Goal: Transaction & Acquisition: Purchase product/service

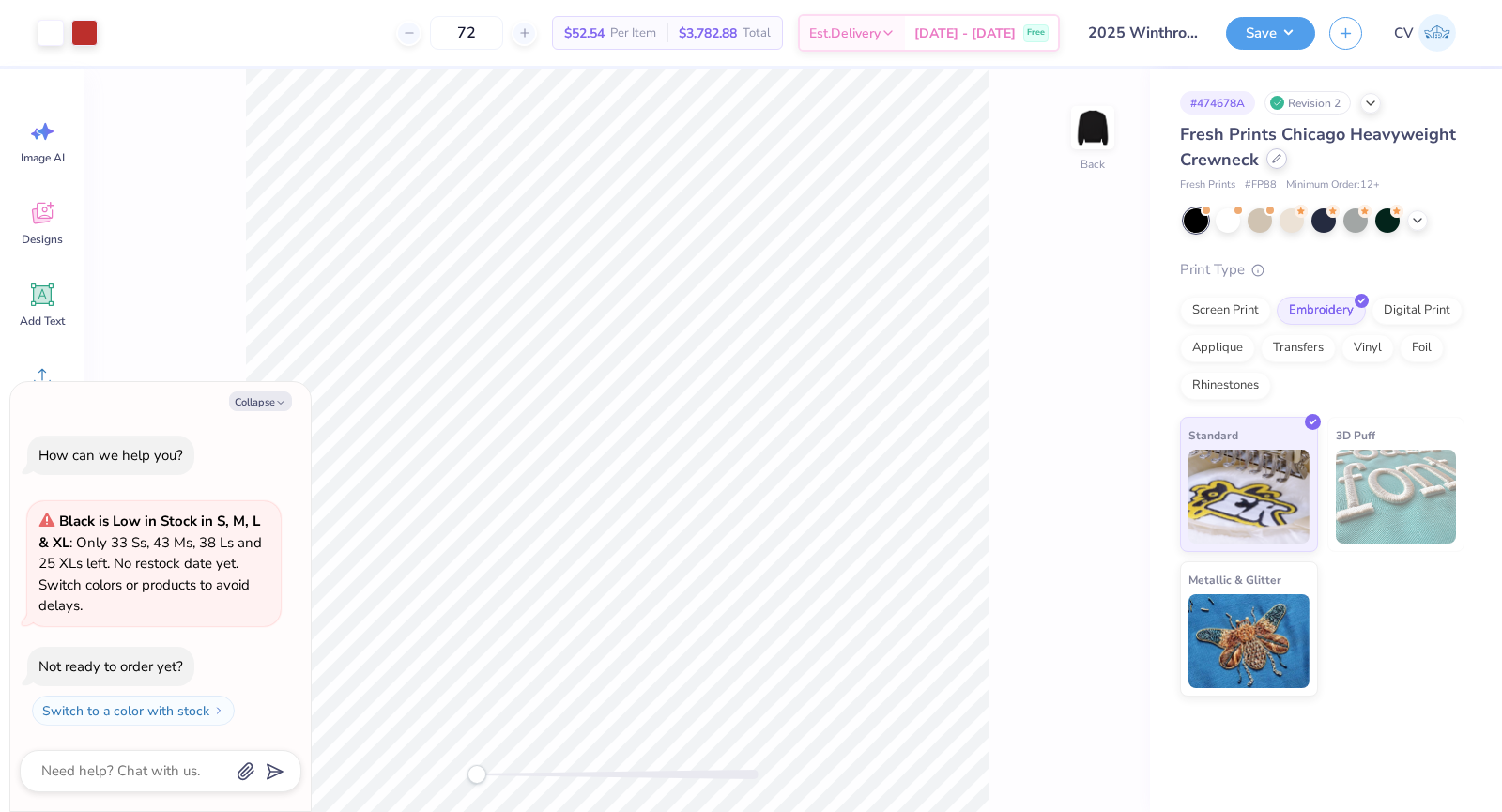
click at [1276, 165] on div at bounding box center [1277, 159] width 21 height 21
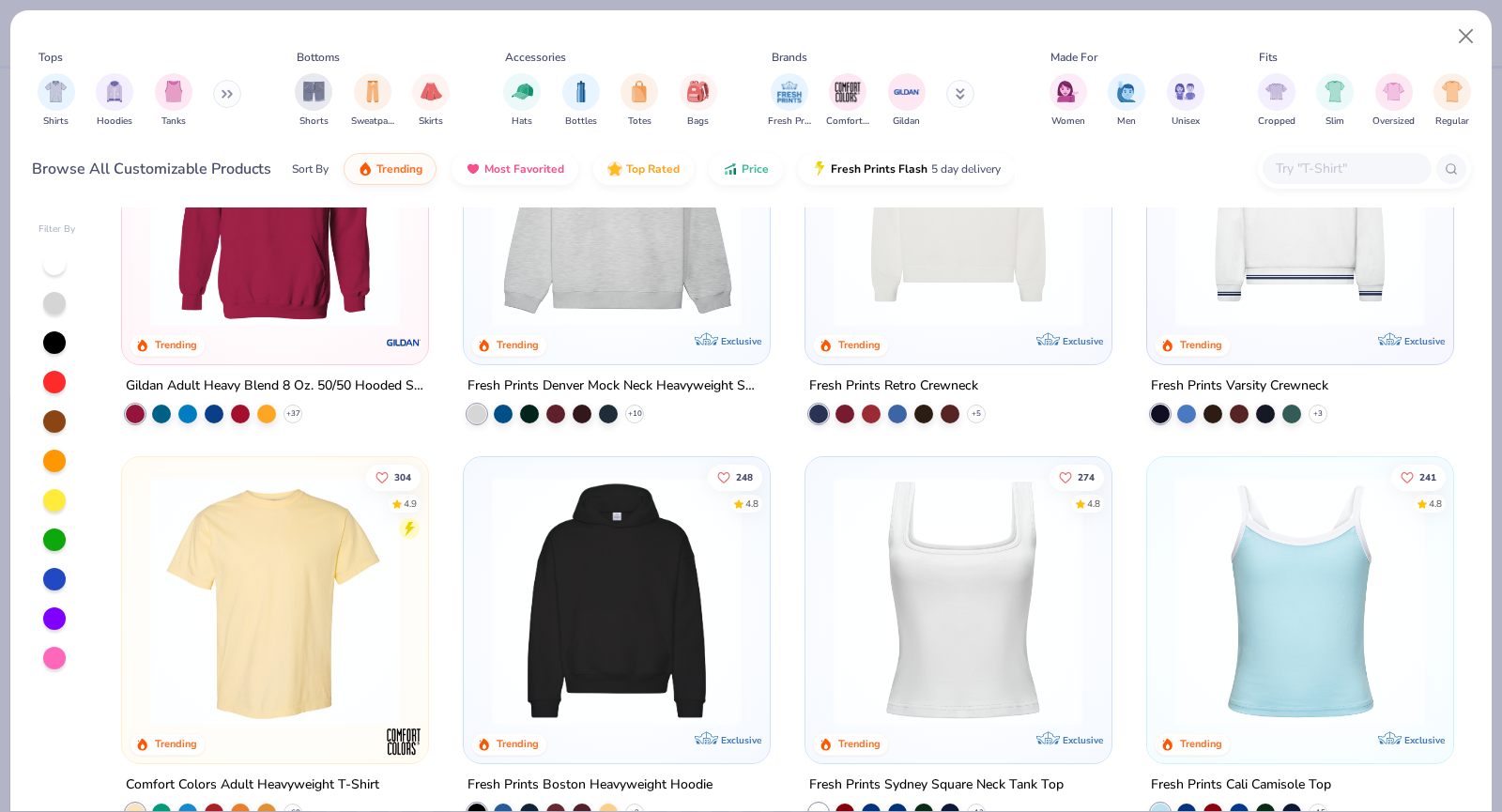
scroll to position [282, 0]
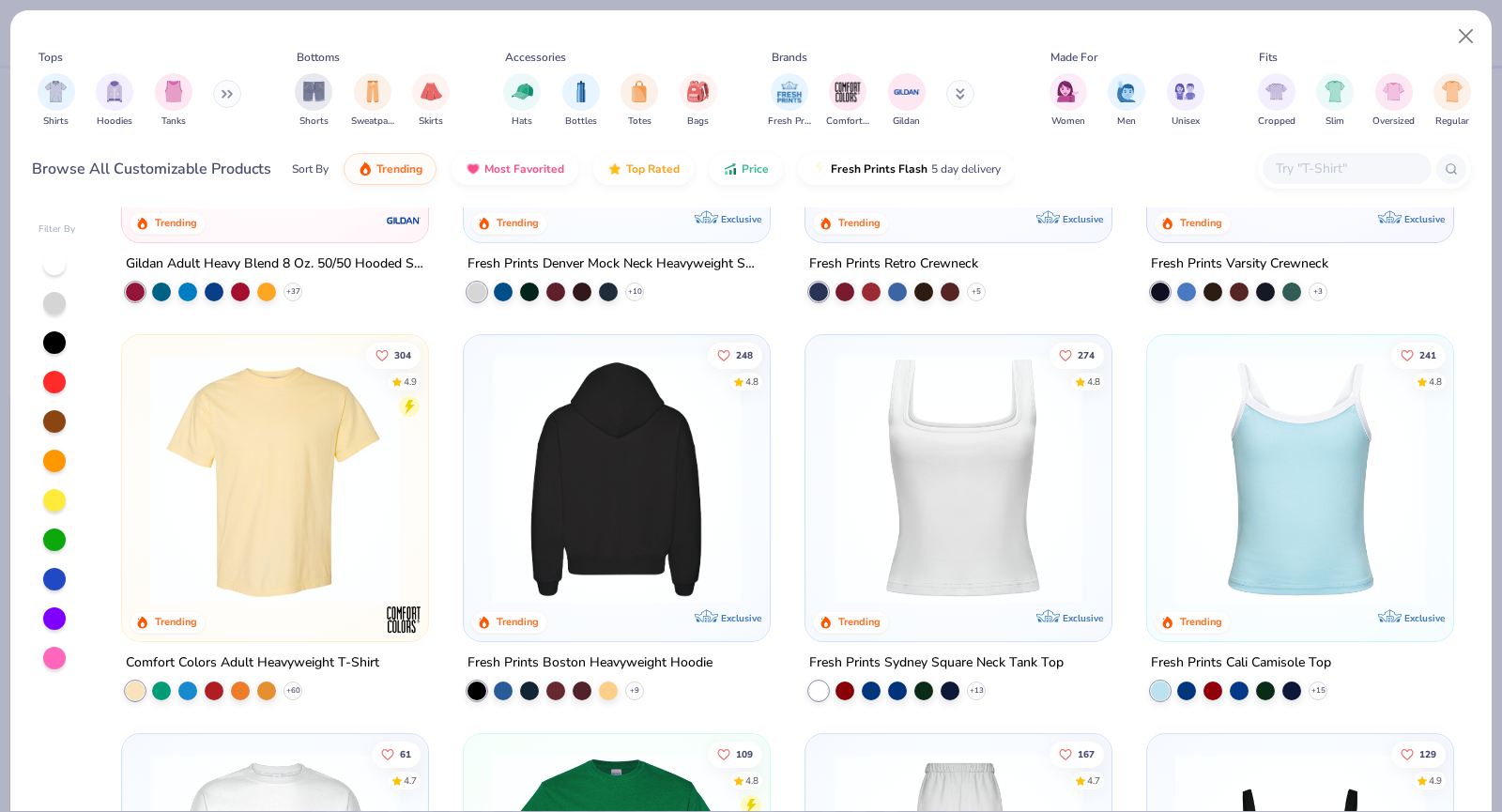
click at [607, 477] on img at bounding box center [617, 479] width 268 height 250
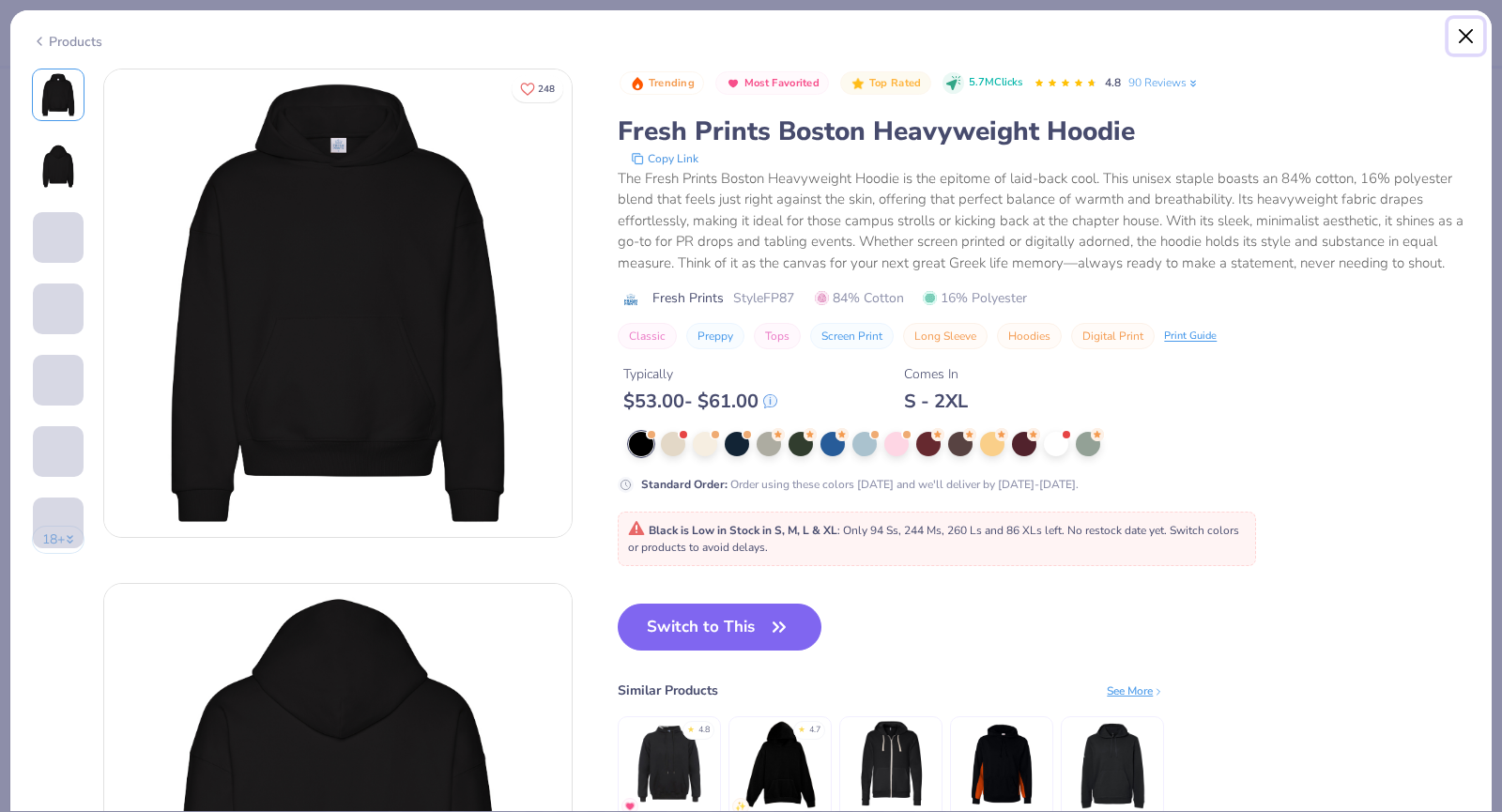
click at [1463, 36] on button "Close" at bounding box center [1467, 37] width 36 height 36
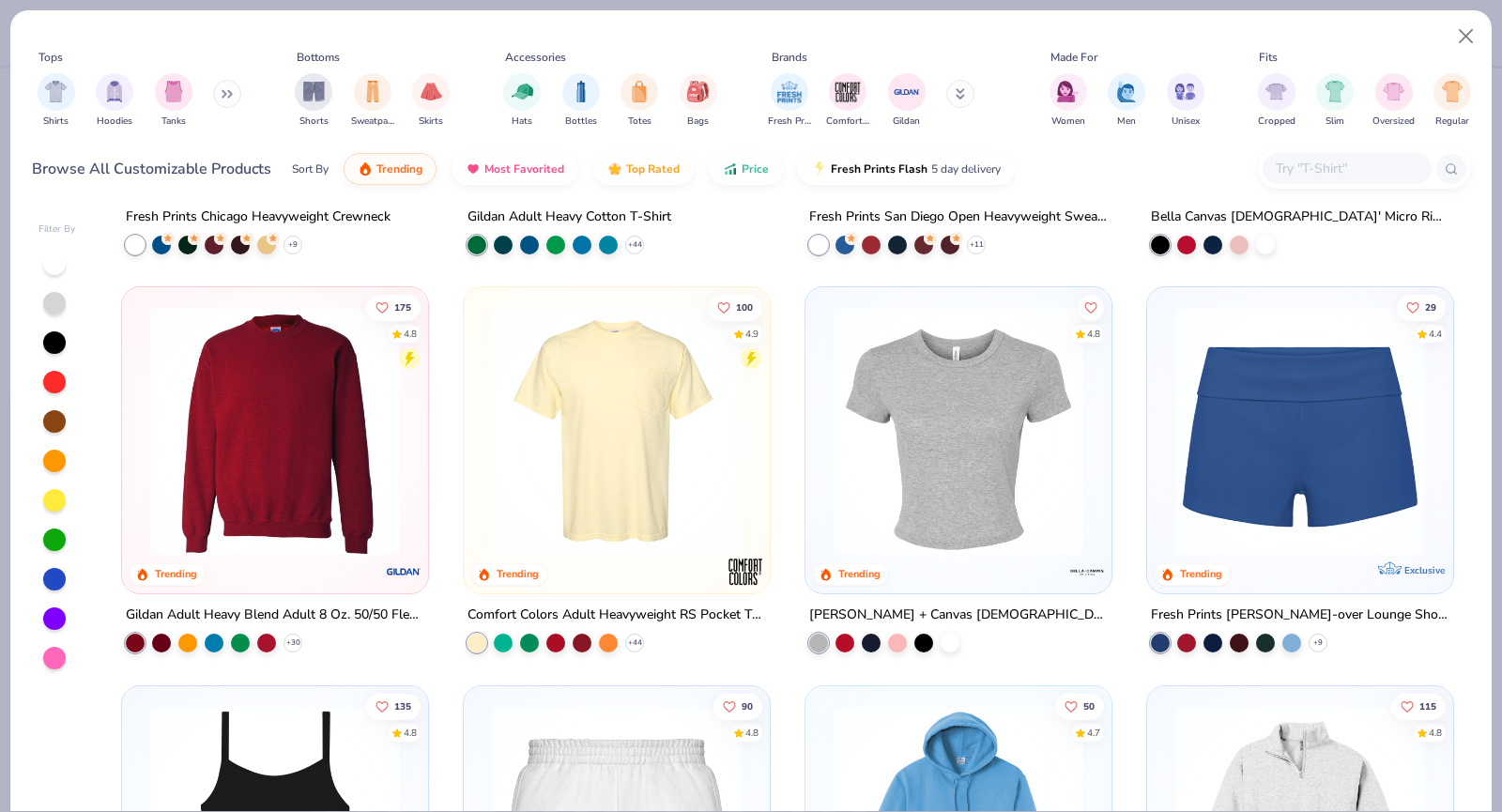
scroll to position [752, 0]
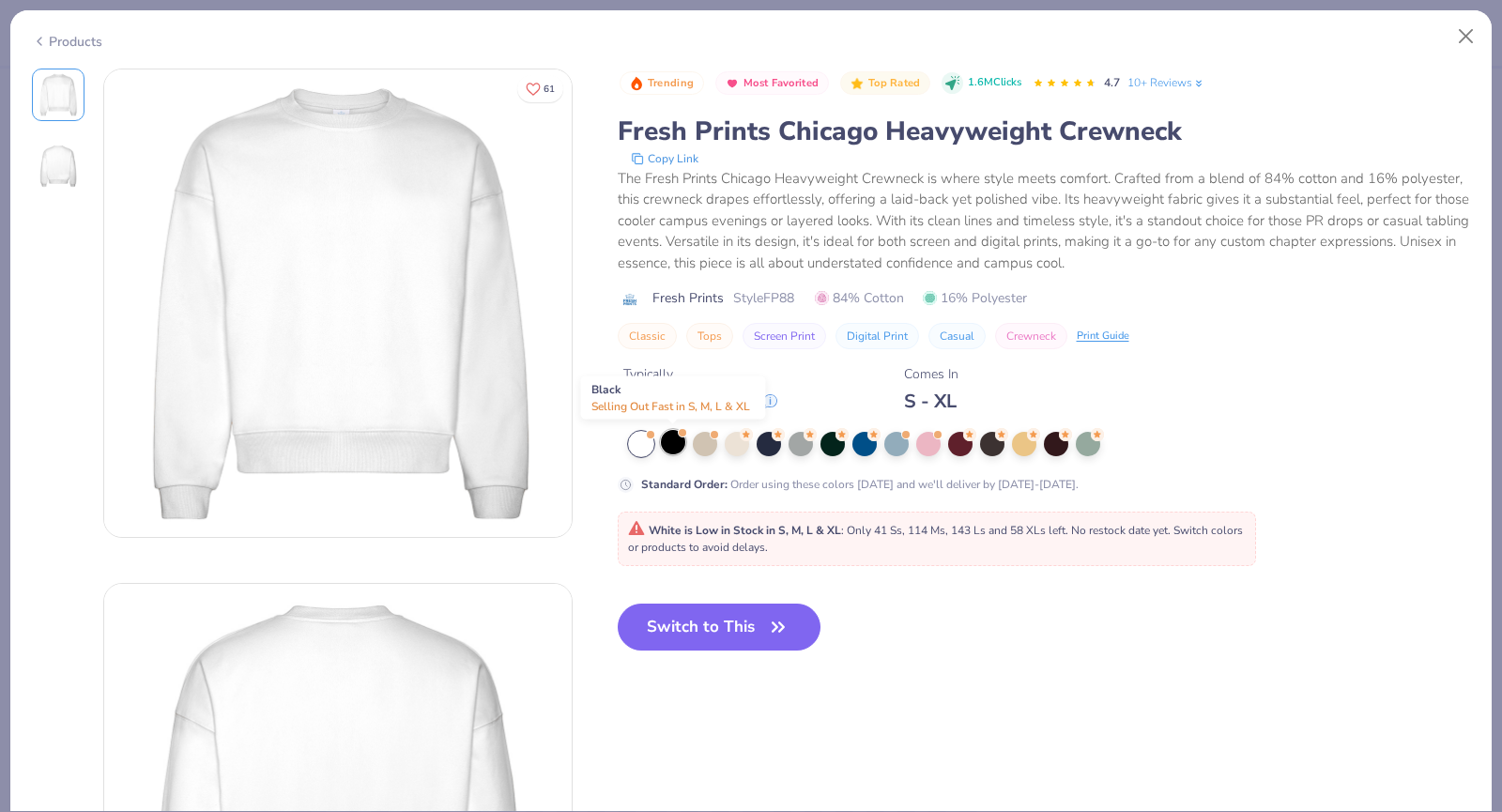
click at [678, 442] on div at bounding box center [673, 442] width 25 height 25
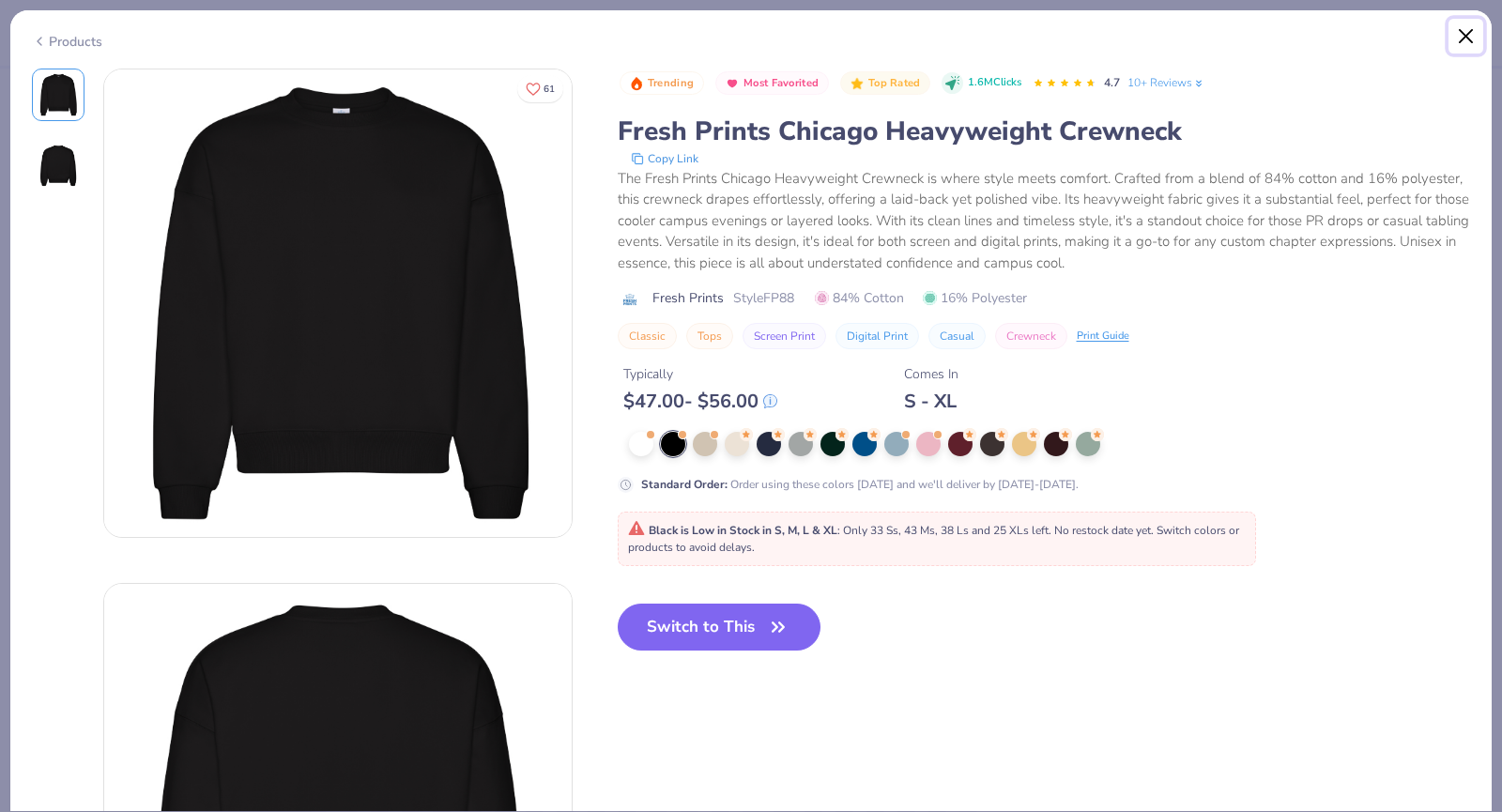
click at [1469, 37] on button "Close" at bounding box center [1467, 37] width 36 height 36
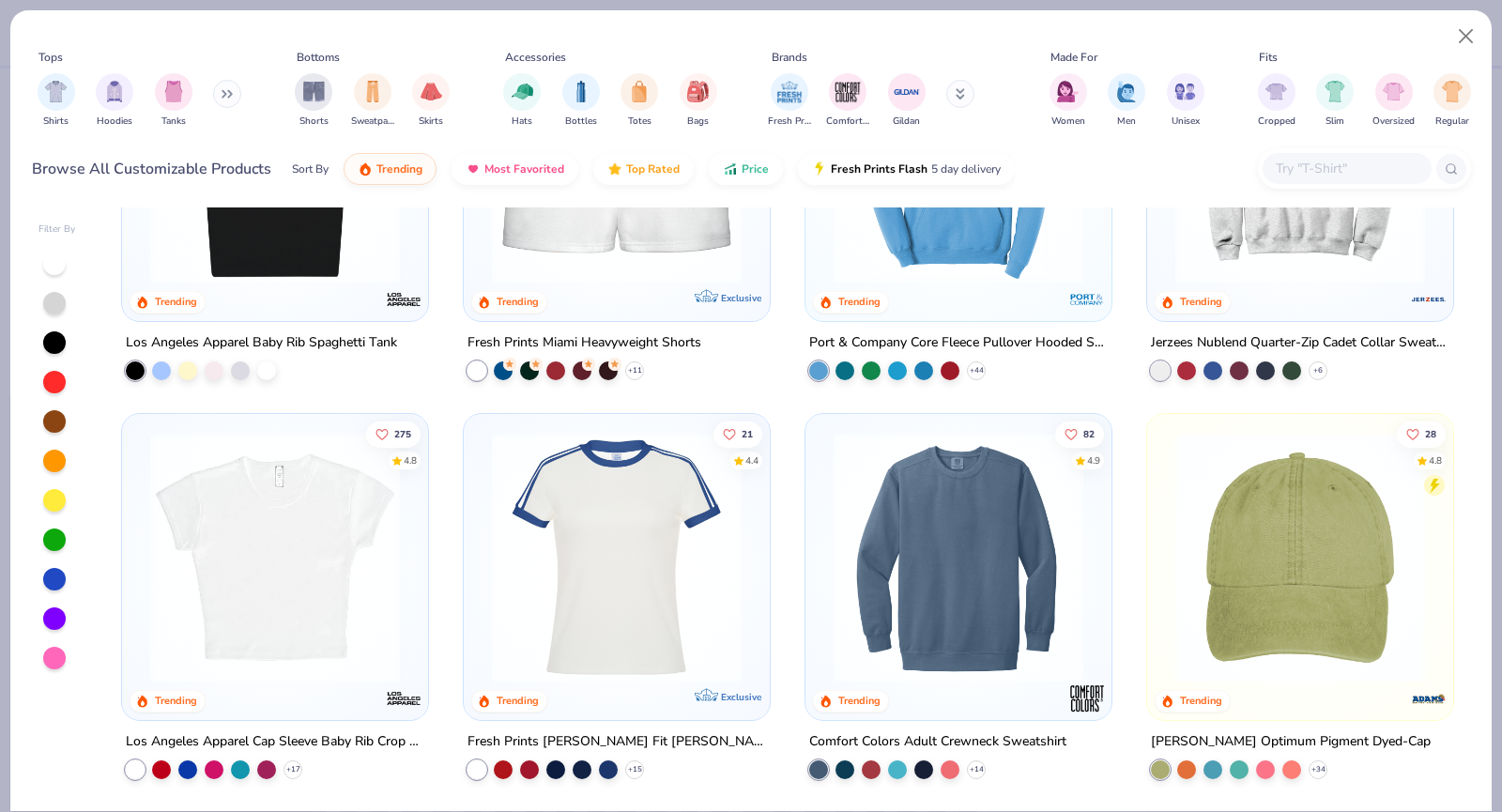
scroll to position [1784, 0]
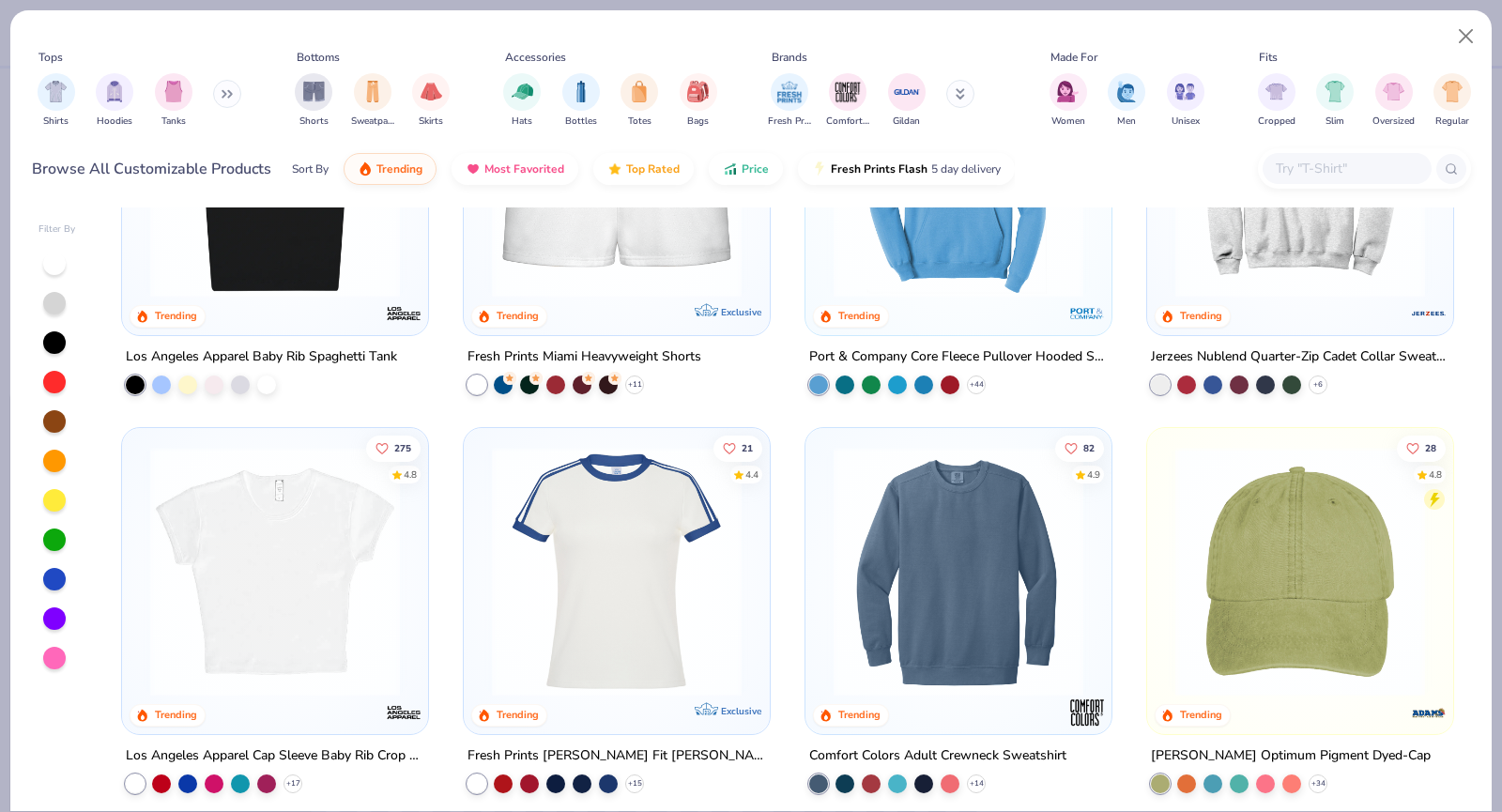
click at [975, 638] on img at bounding box center [958, 572] width 268 height 250
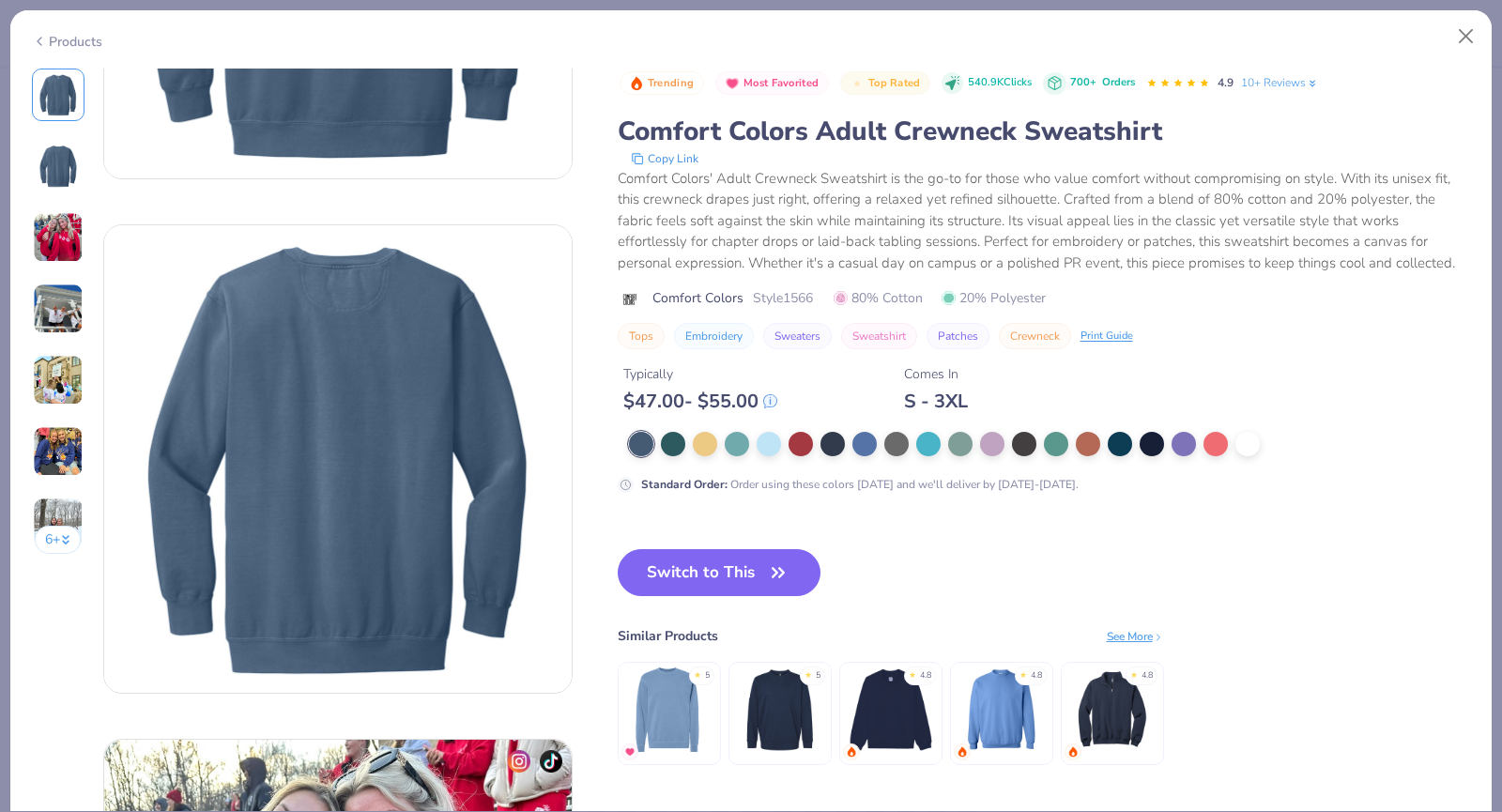
scroll to position [188, 0]
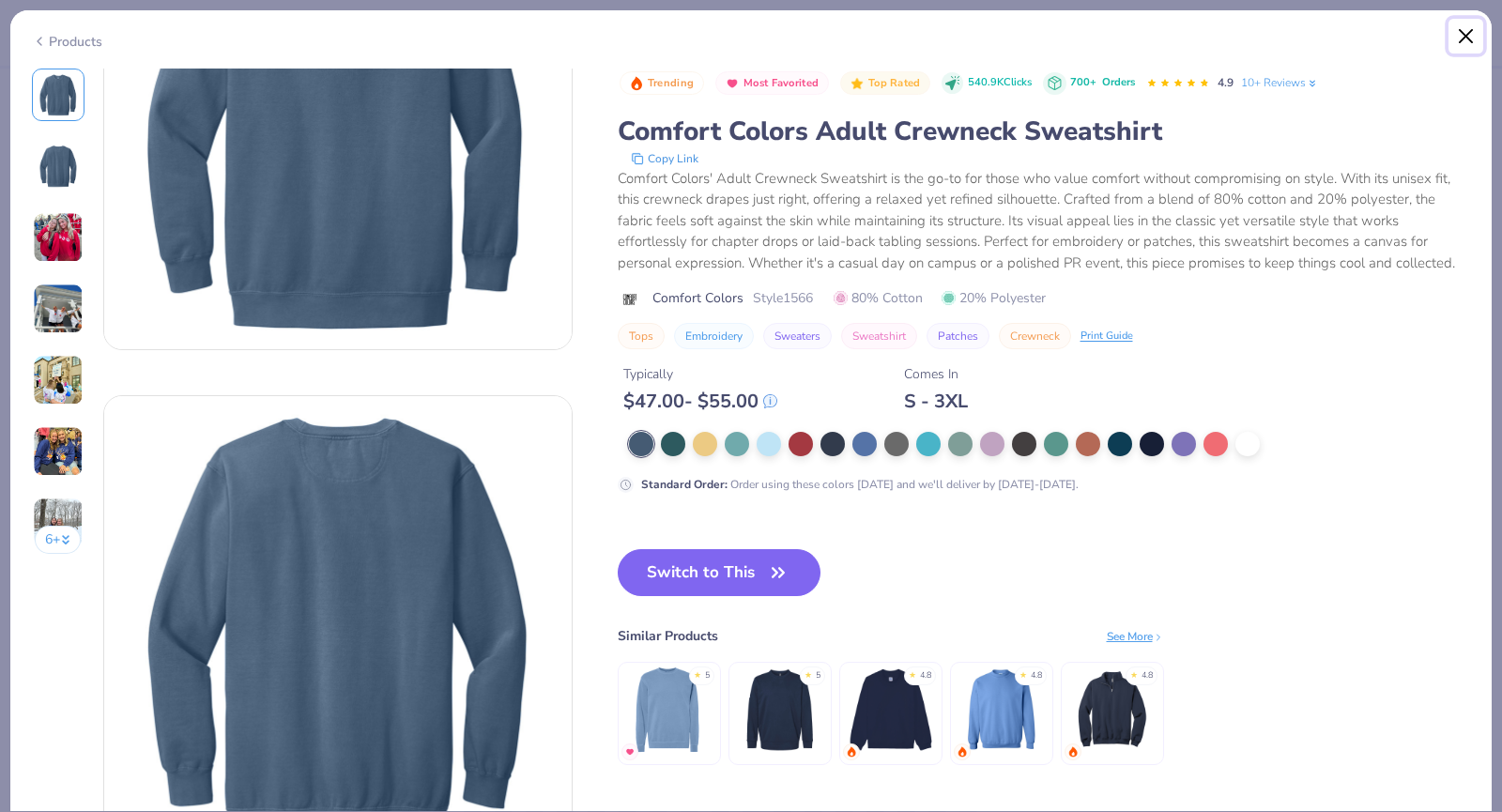
click at [1472, 33] on button "Close" at bounding box center [1467, 37] width 36 height 36
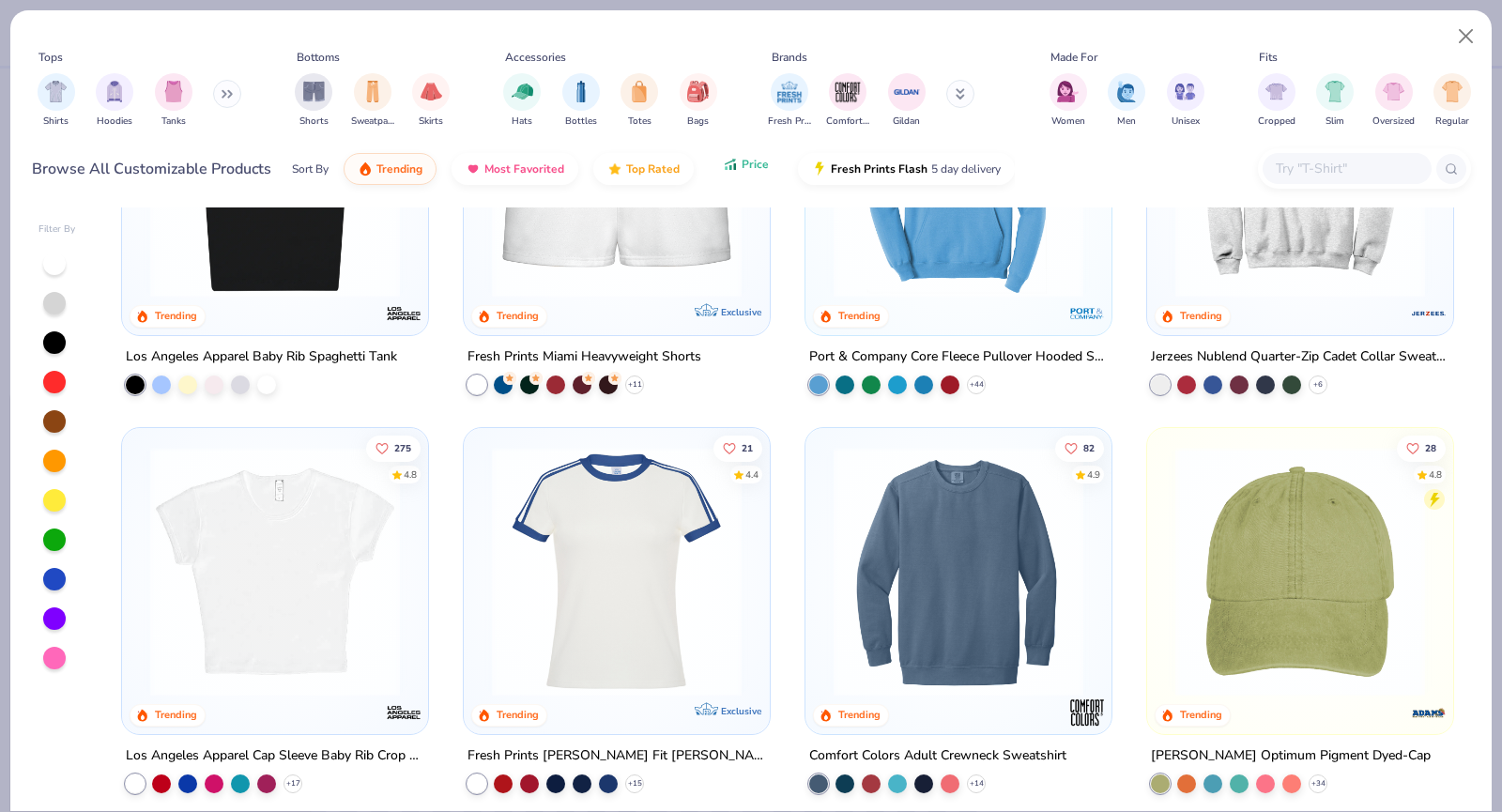
click at [755, 169] on span "Price" at bounding box center [755, 164] width 27 height 15
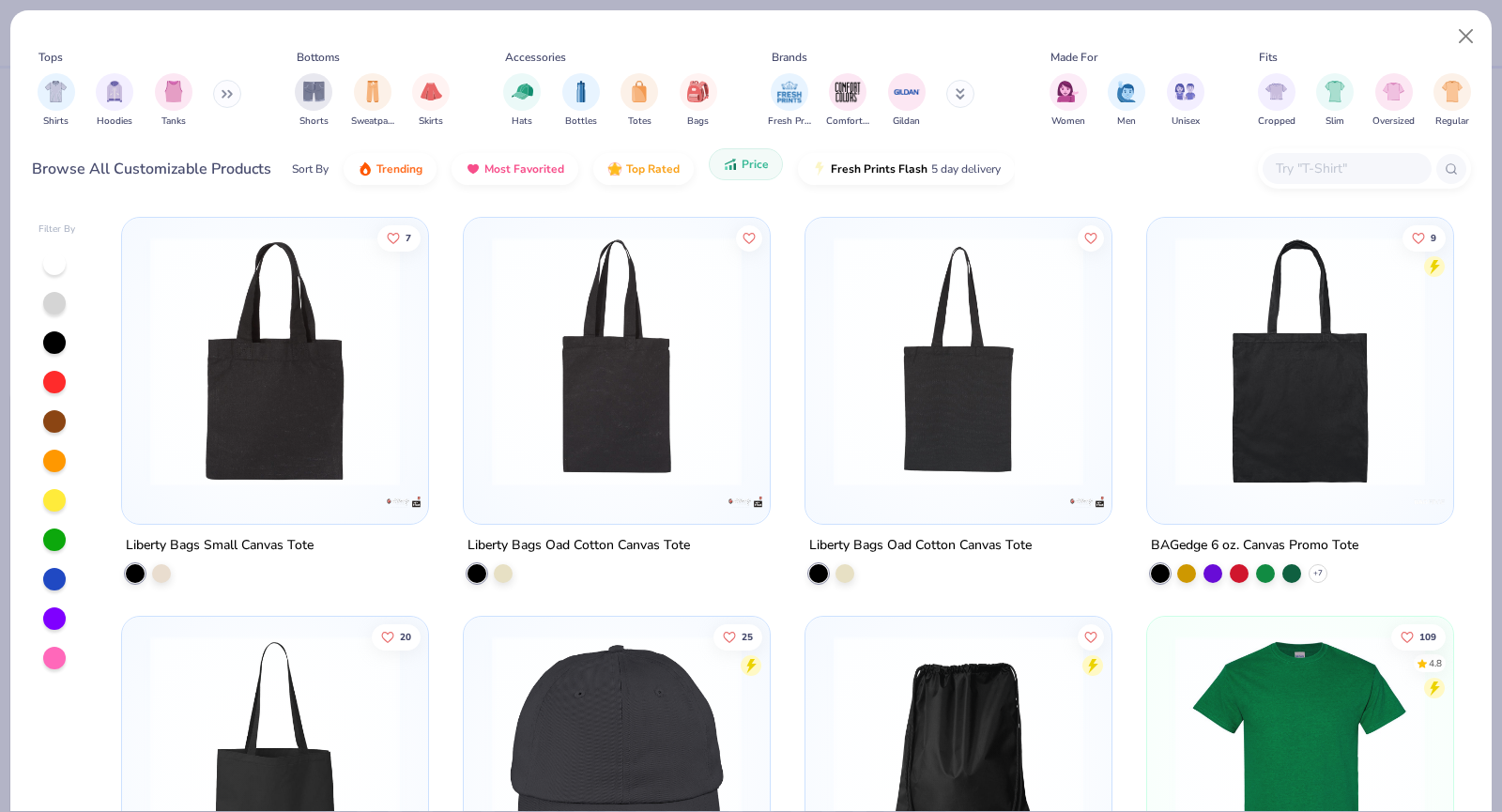
click at [755, 167] on span "Price" at bounding box center [755, 164] width 27 height 15
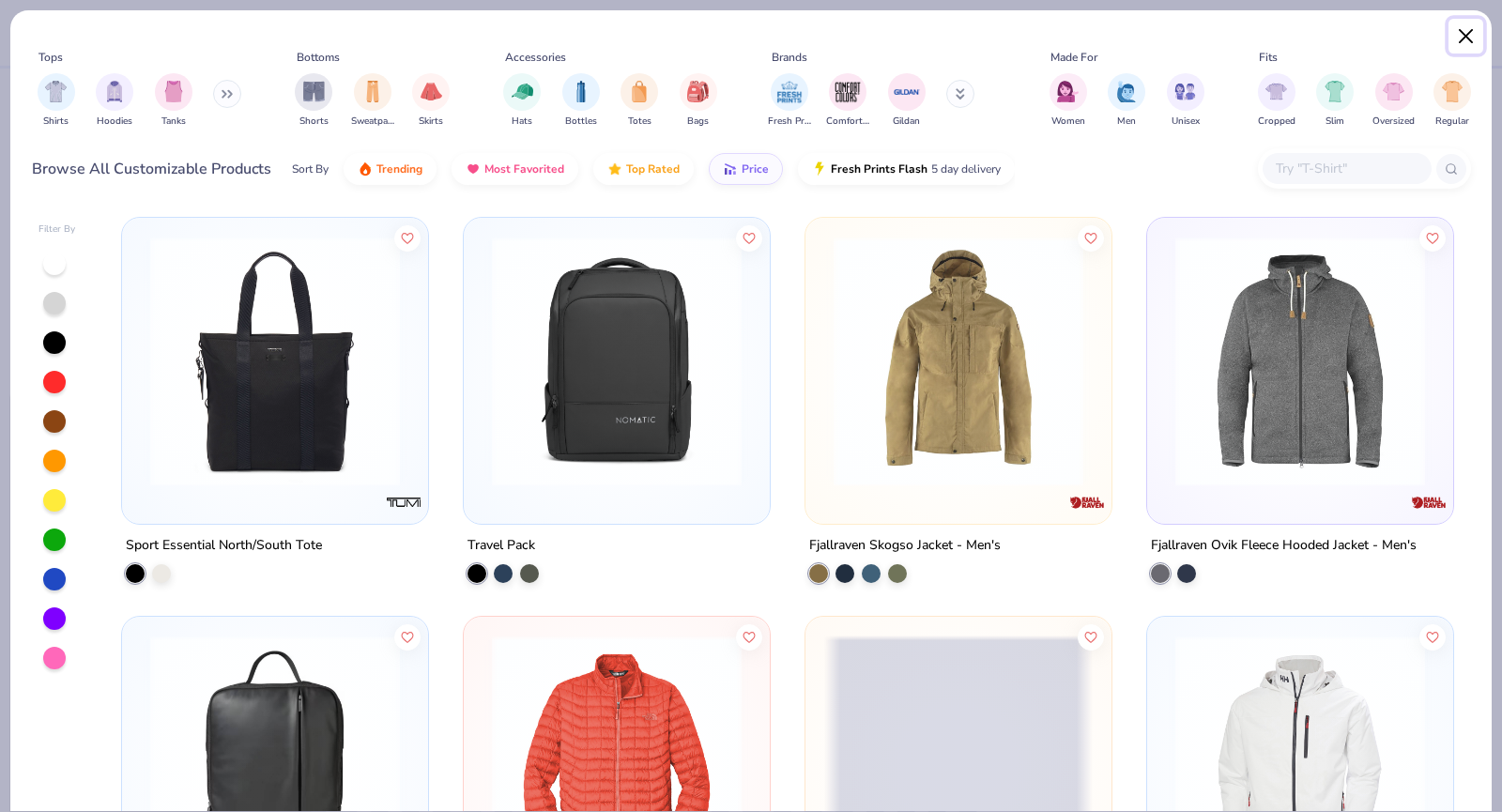
click at [1469, 32] on button "Close" at bounding box center [1467, 37] width 36 height 36
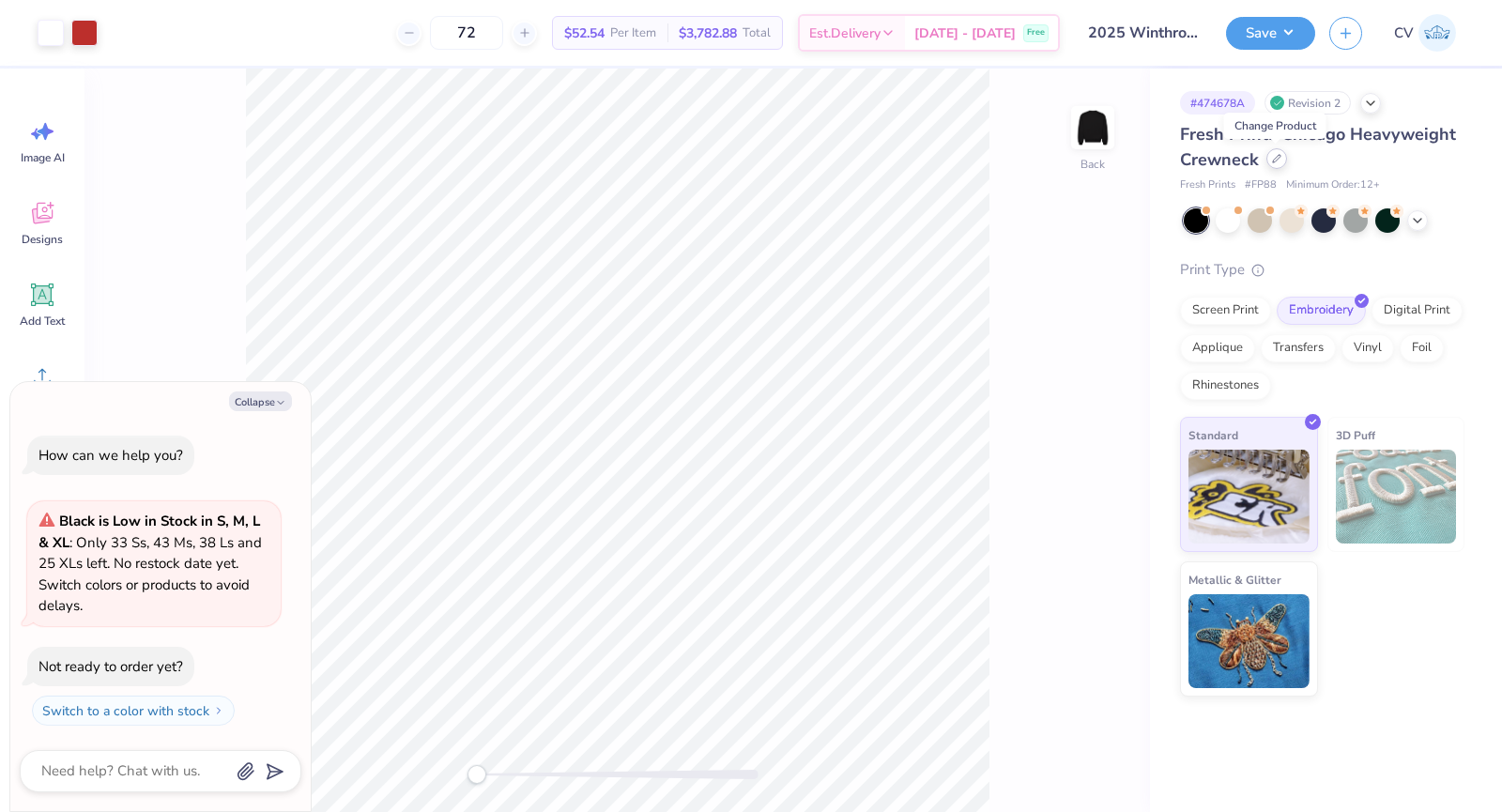
click at [1273, 167] on div at bounding box center [1277, 159] width 21 height 21
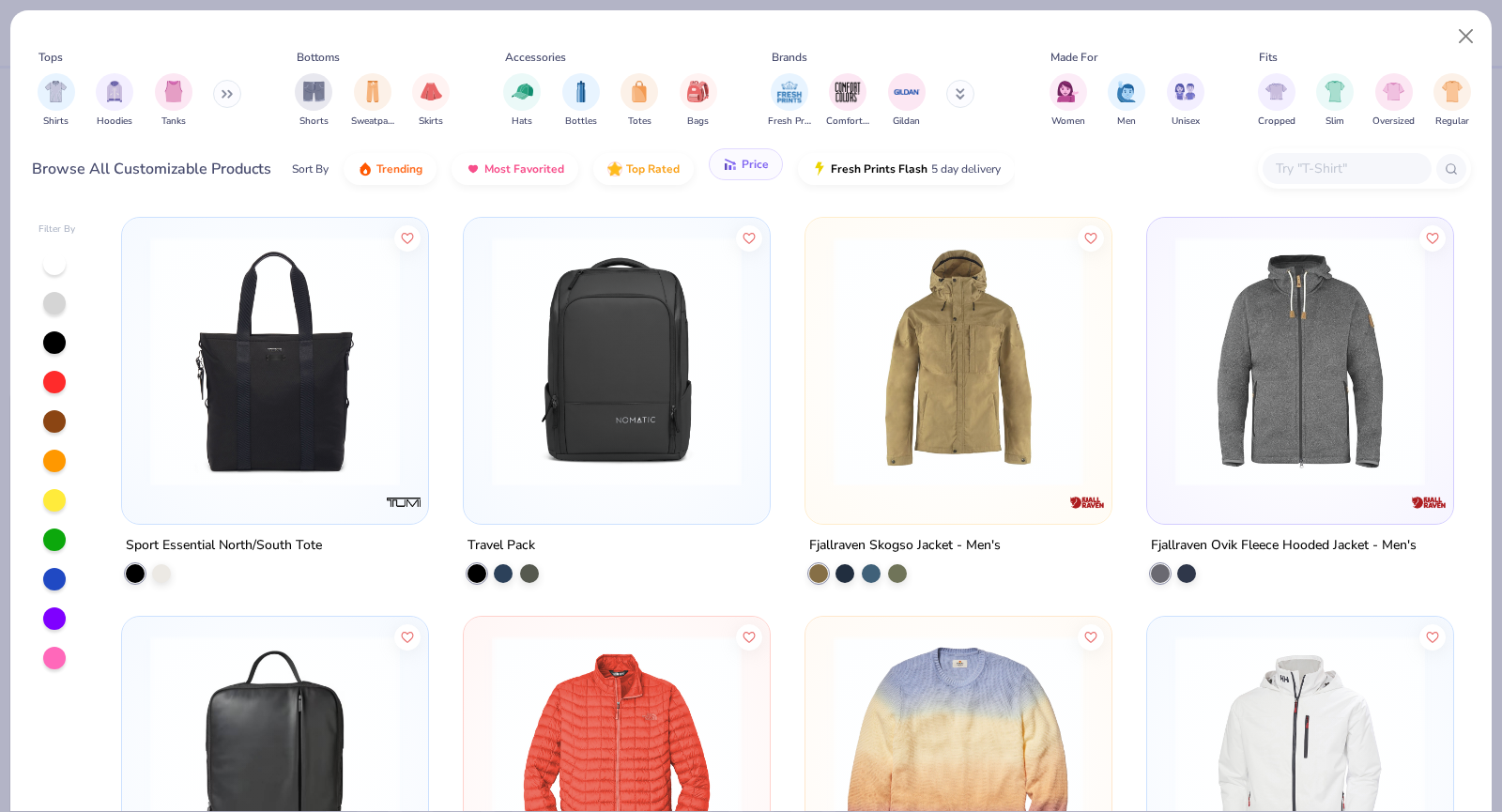
click at [742, 165] on span "Price" at bounding box center [755, 164] width 27 height 15
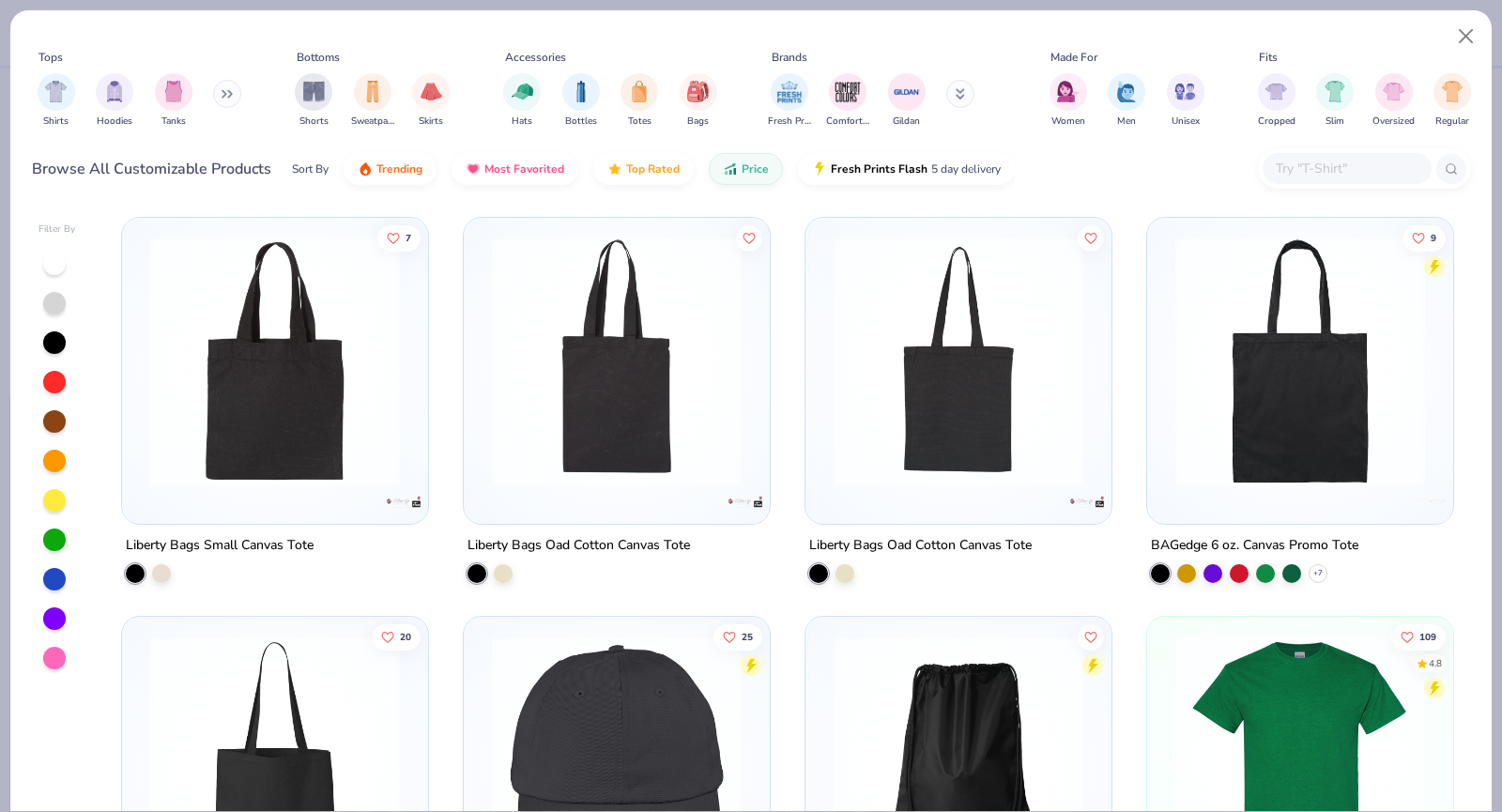
click at [209, 180] on div "Browse All Customizable Products" at bounding box center [151, 169] width 239 height 23
click at [292, 169] on div "Sort By" at bounding box center [310, 169] width 37 height 17
click at [614, 164] on img "button" at bounding box center [615, 164] width 15 height 15
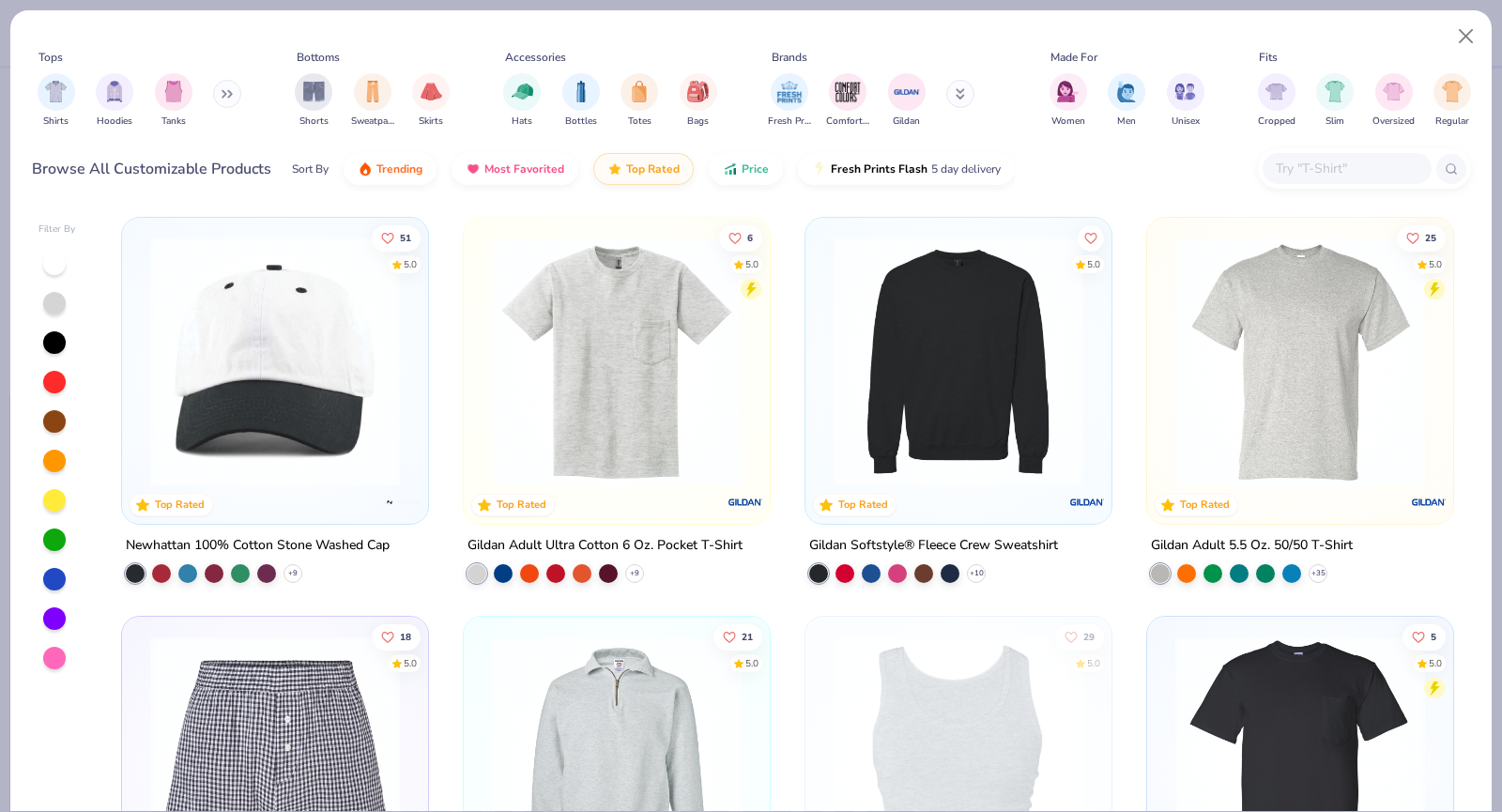
click at [897, 356] on div at bounding box center [689, 361] width 804 height 250
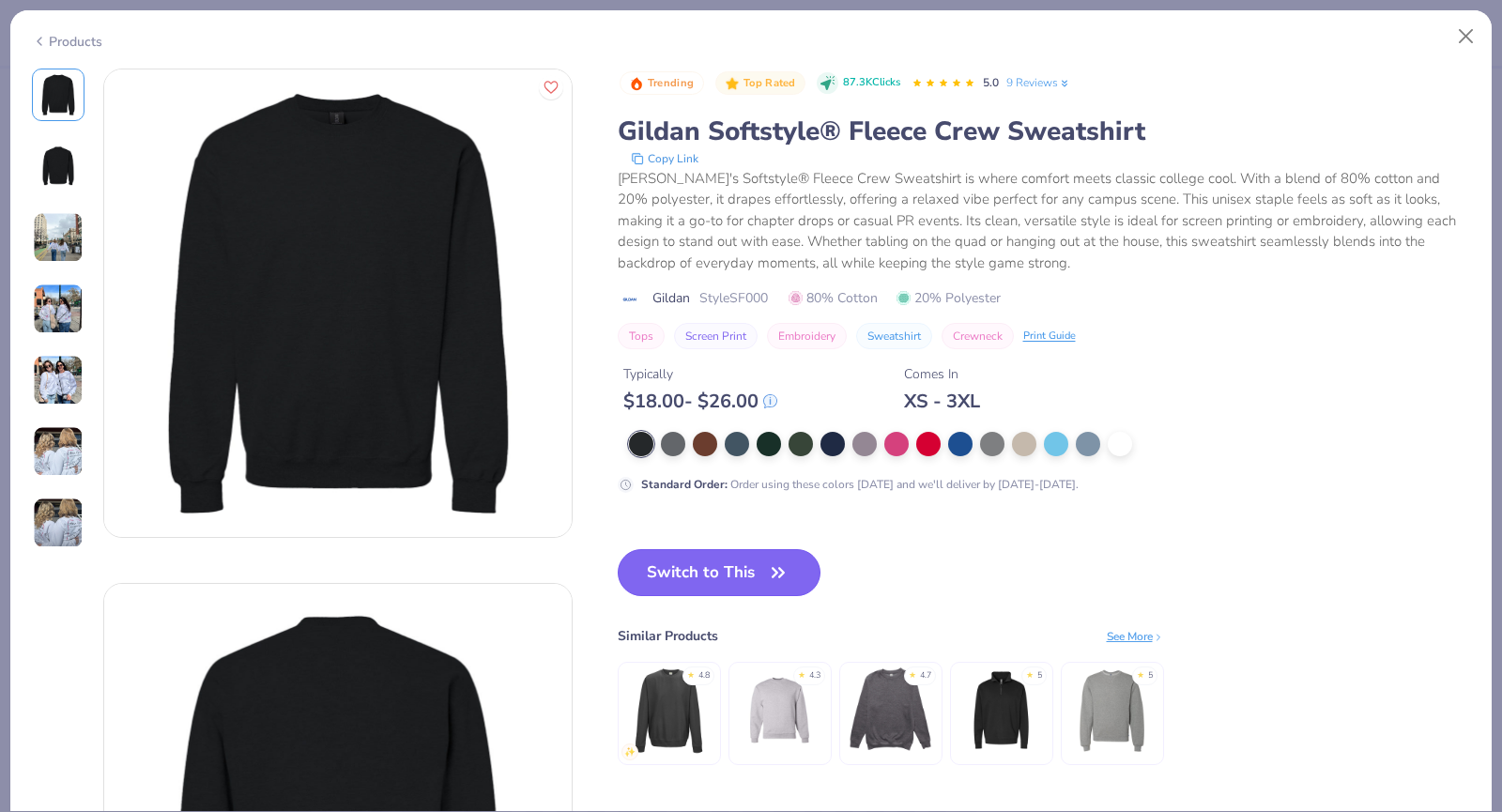
click at [725, 591] on button "Switch to This" at bounding box center [720, 573] width 204 height 47
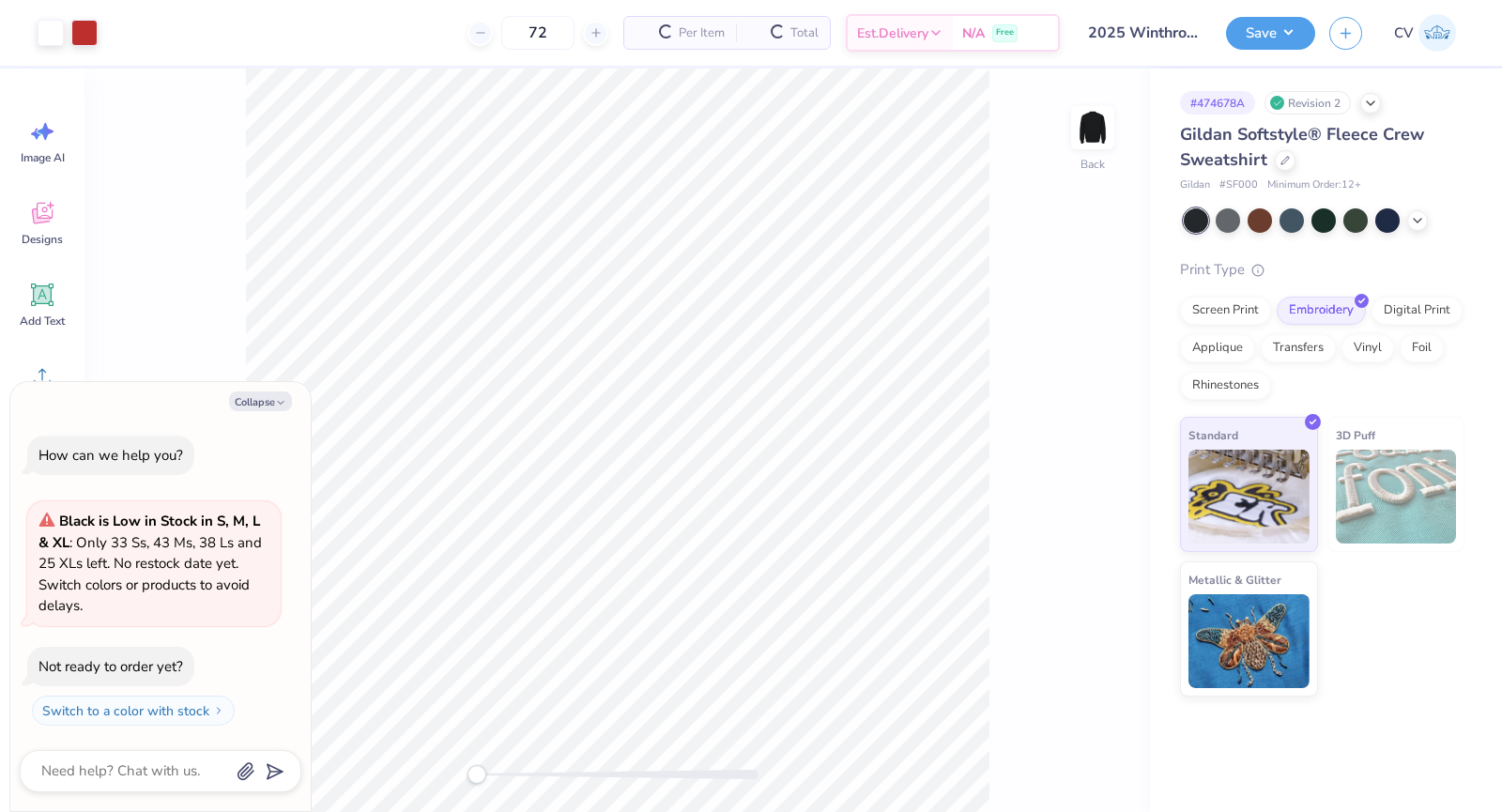
type textarea "x"
click at [481, 34] on icon at bounding box center [481, 33] width 13 height 13
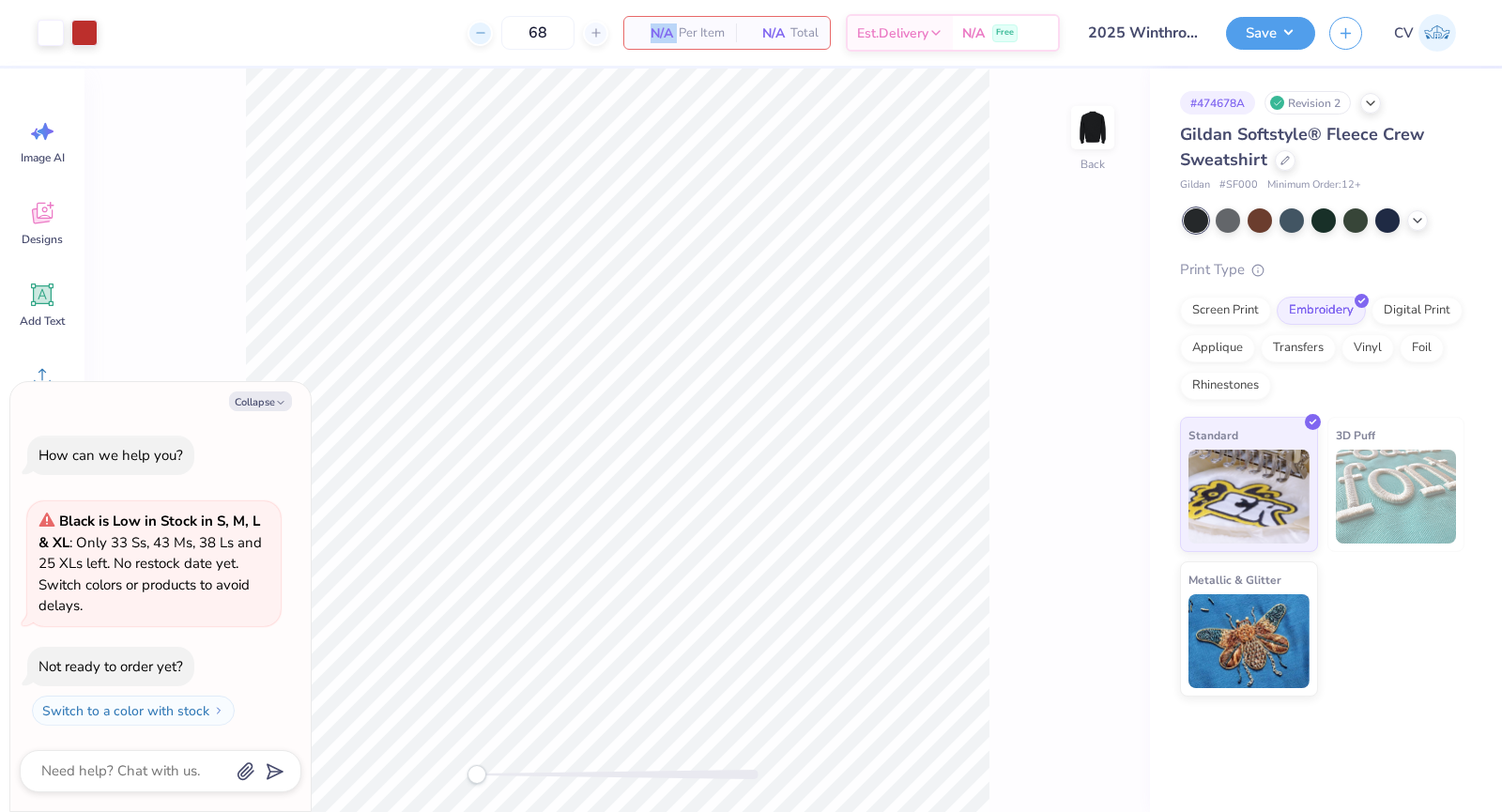
click at [481, 34] on icon at bounding box center [481, 33] width 13 height 13
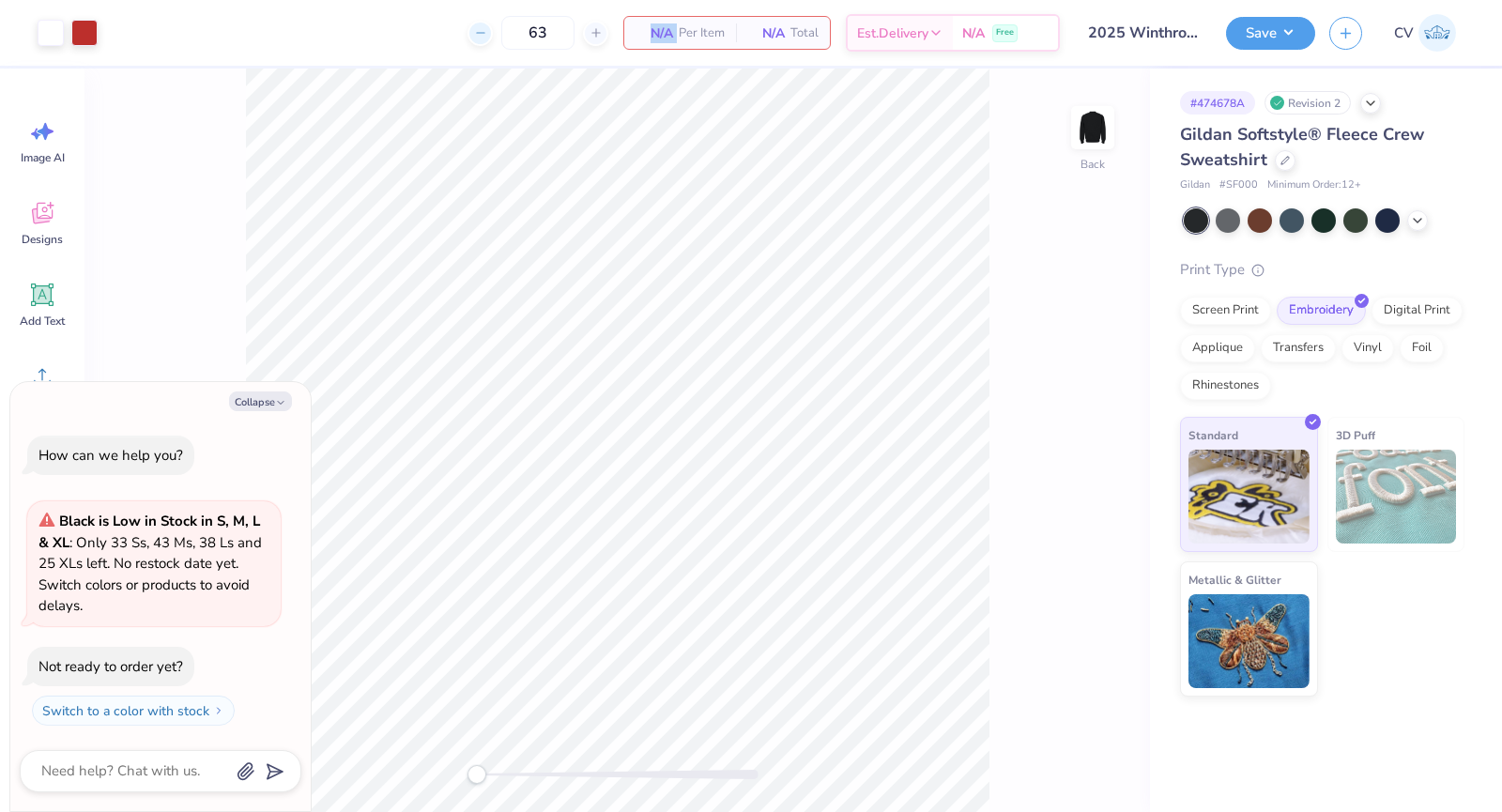
click at [481, 34] on icon at bounding box center [481, 33] width 13 height 13
type input "60"
click at [1231, 312] on div "Screen Print" at bounding box center [1226, 308] width 91 height 28
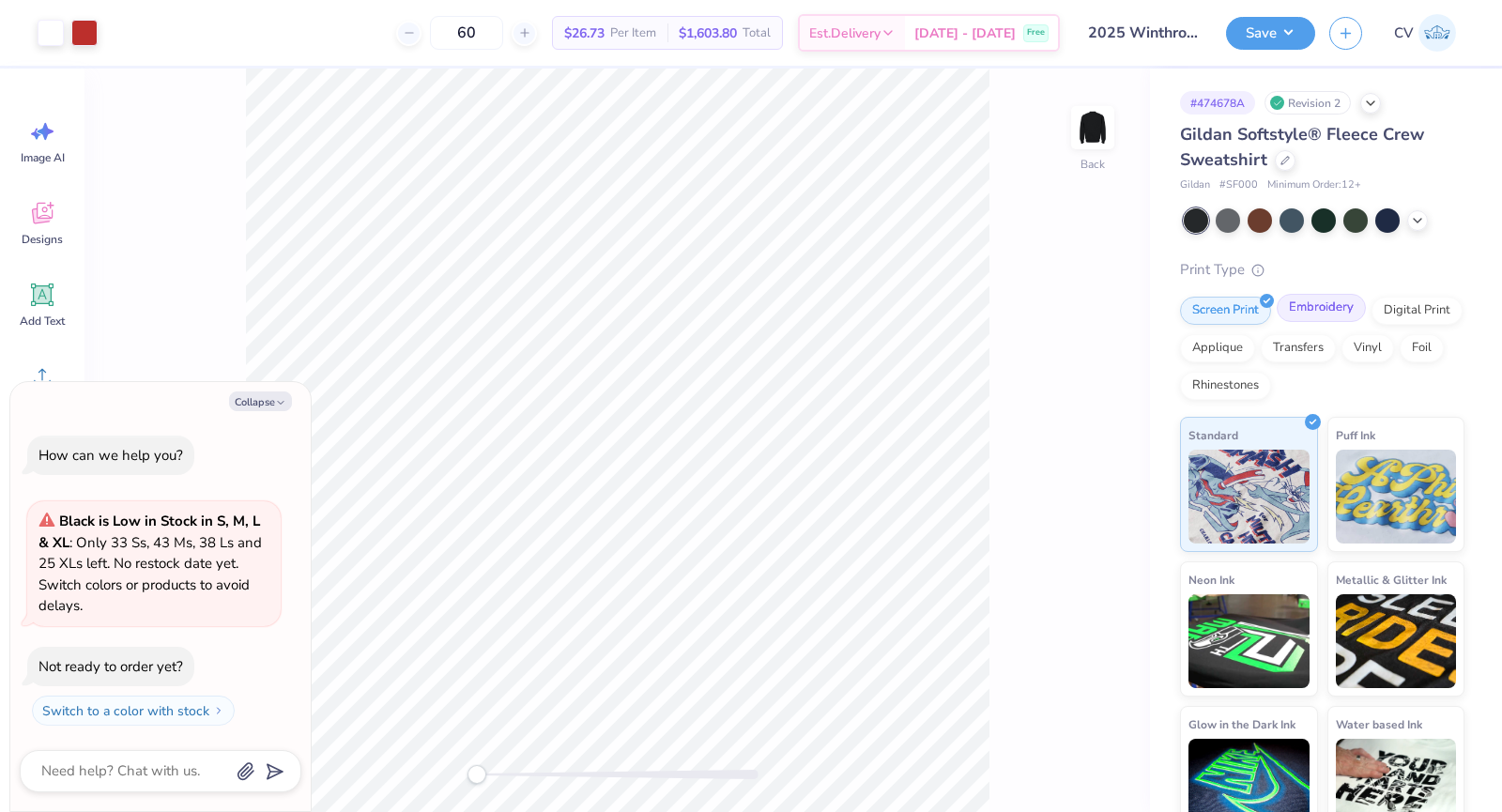
click at [1303, 309] on div "Embroidery" at bounding box center [1321, 308] width 89 height 28
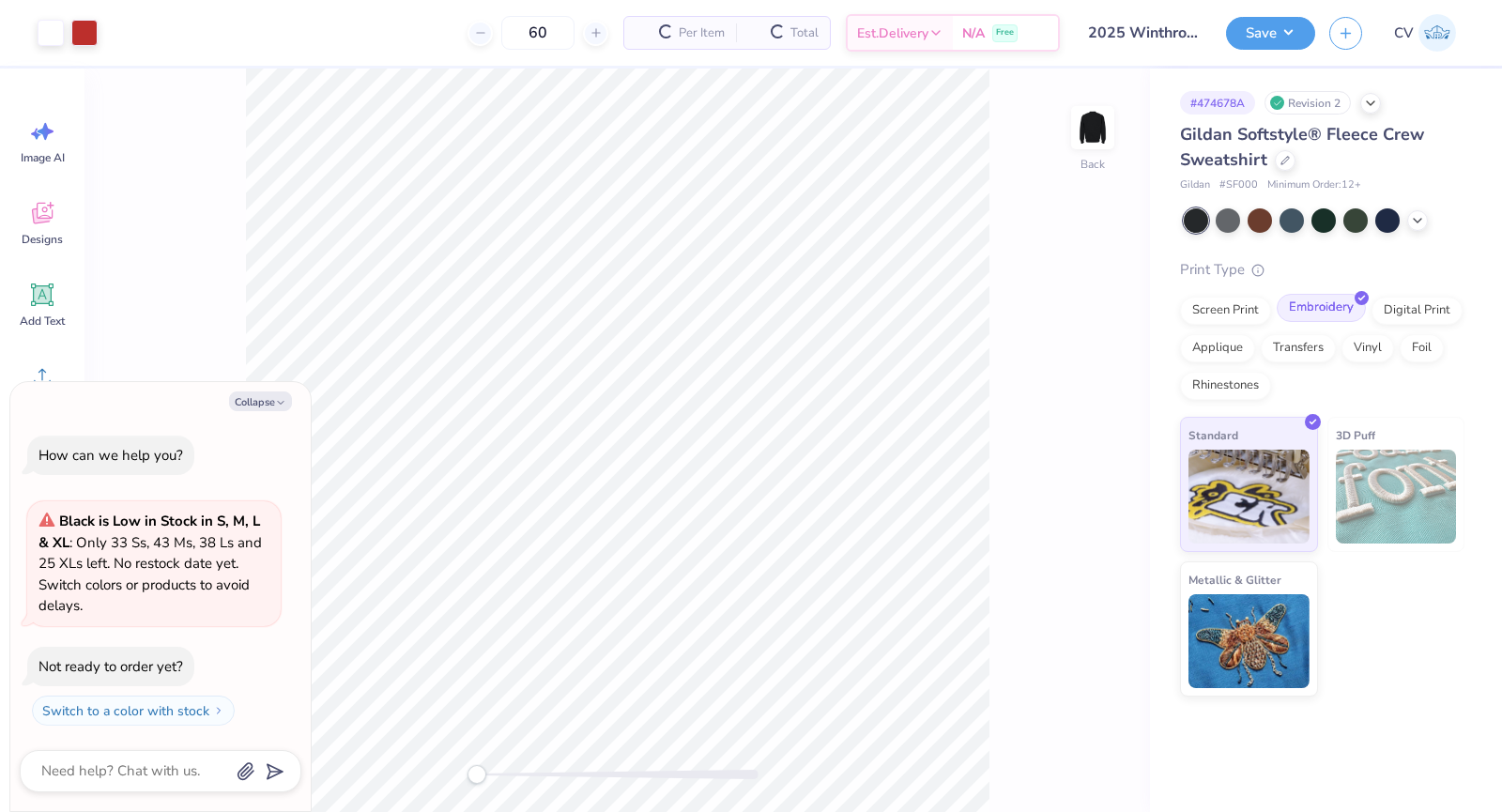
type textarea "x"
click at [416, 38] on icon at bounding box center [409, 33] width 13 height 13
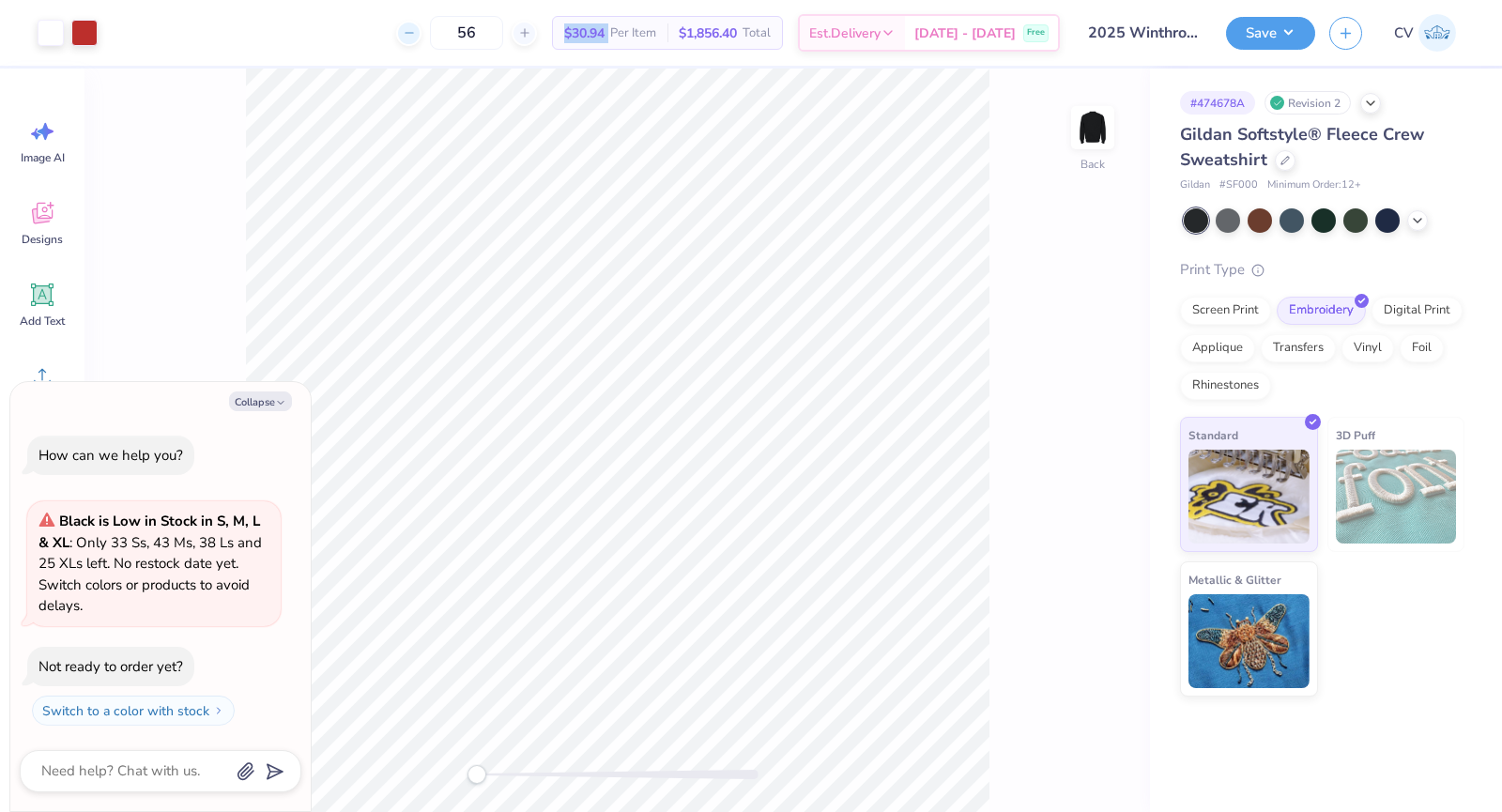
click at [416, 38] on icon at bounding box center [409, 33] width 13 height 13
type input "52"
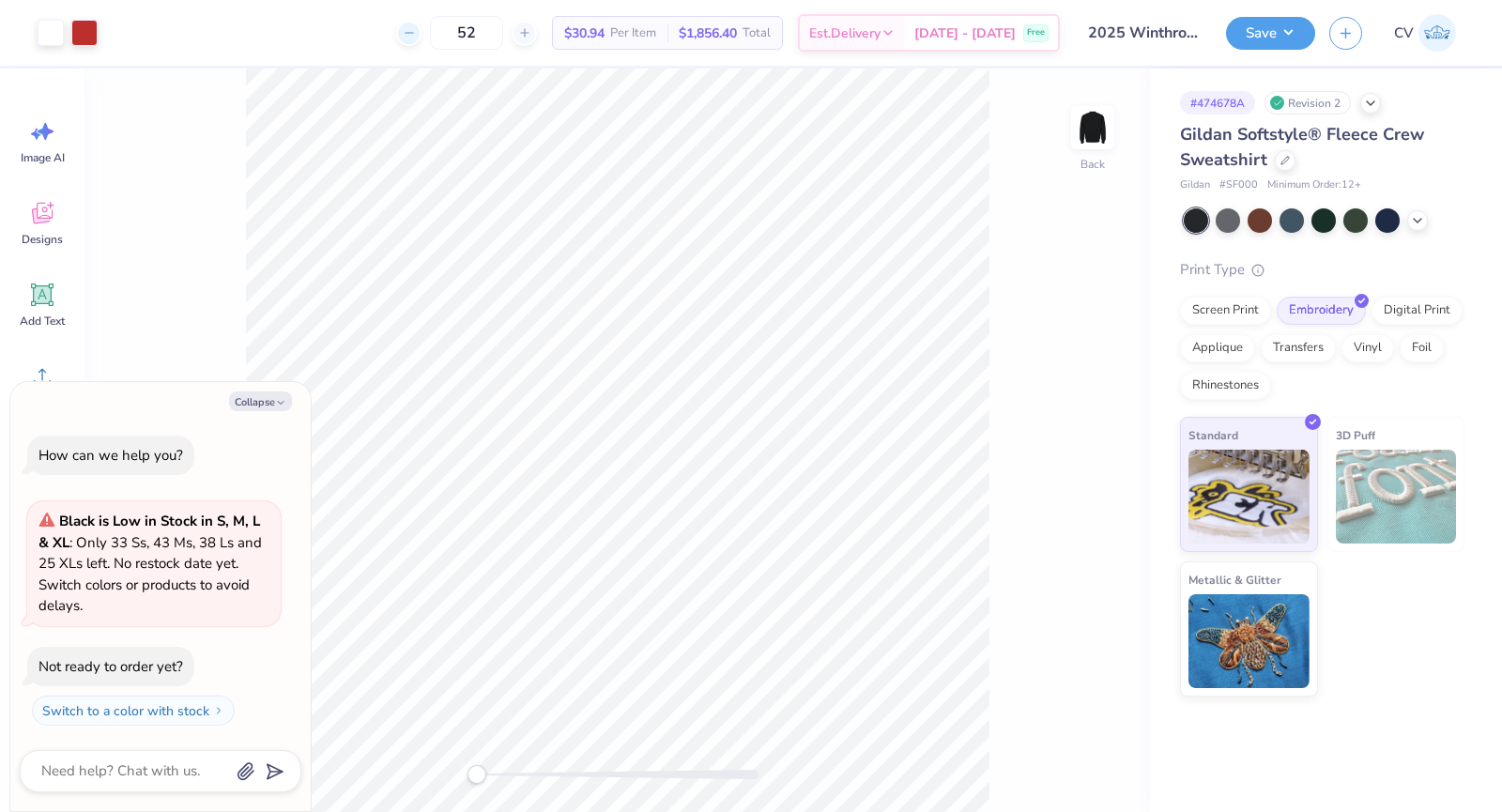
click at [426, 38] on div "52 $30.94 Per Item $1,856.40 Total Est. Delivery [DATE] - [DATE] Free" at bounding box center [585, 33] width 948 height 66
click at [426, 38] on div "52 Per Item Total Est. Delivery N/A Free" at bounding box center [585, 33] width 948 height 66
type textarea "x"
click at [422, 41] on div at bounding box center [408, 33] width 26 height 26
type input "51"
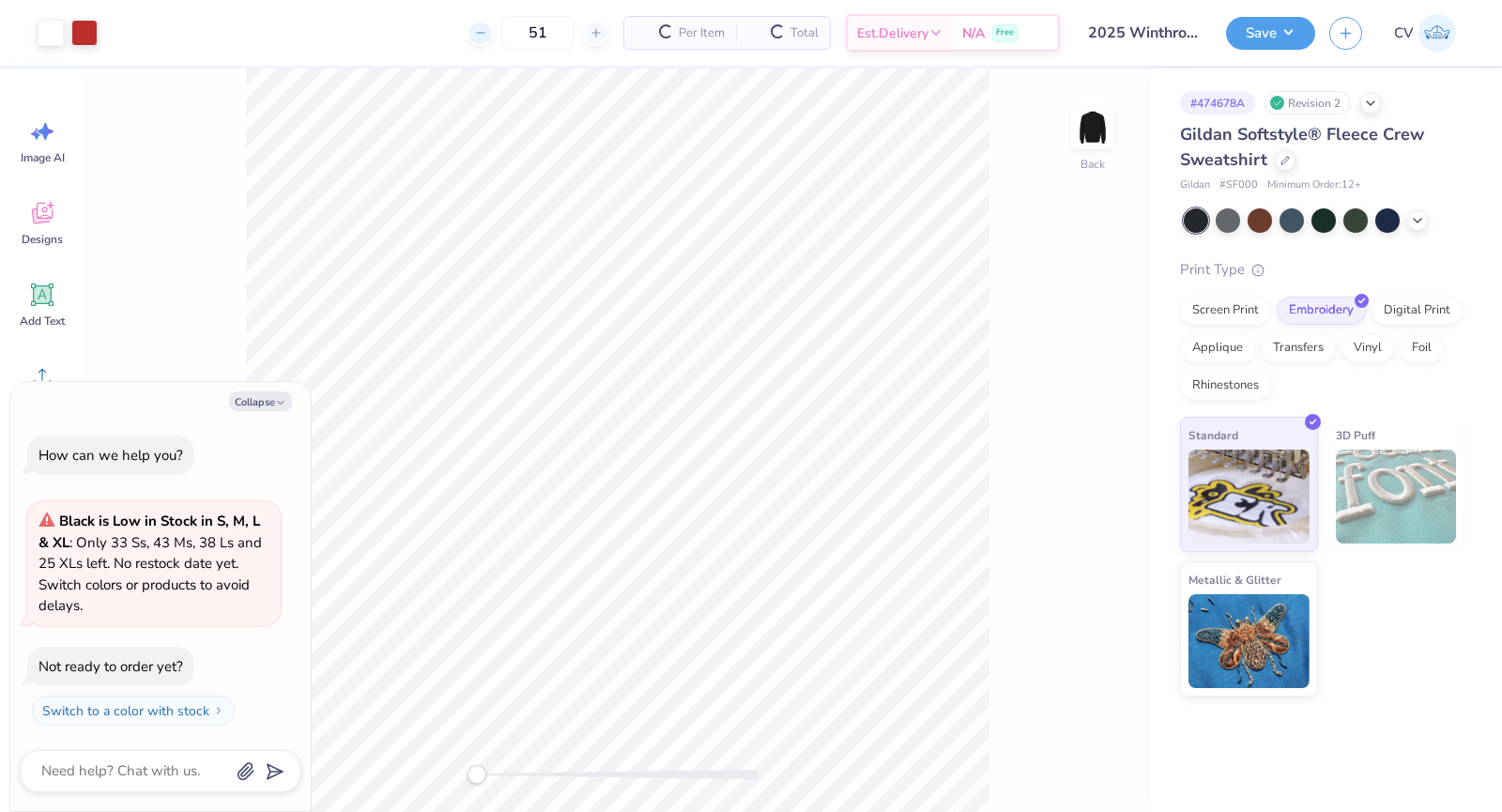
click at [426, 41] on div "51 Per Item Total Est. Delivery N/A Free" at bounding box center [585, 33] width 948 height 66
type textarea "x"
click at [416, 39] on icon at bounding box center [409, 33] width 13 height 13
type input "50"
type textarea "x"
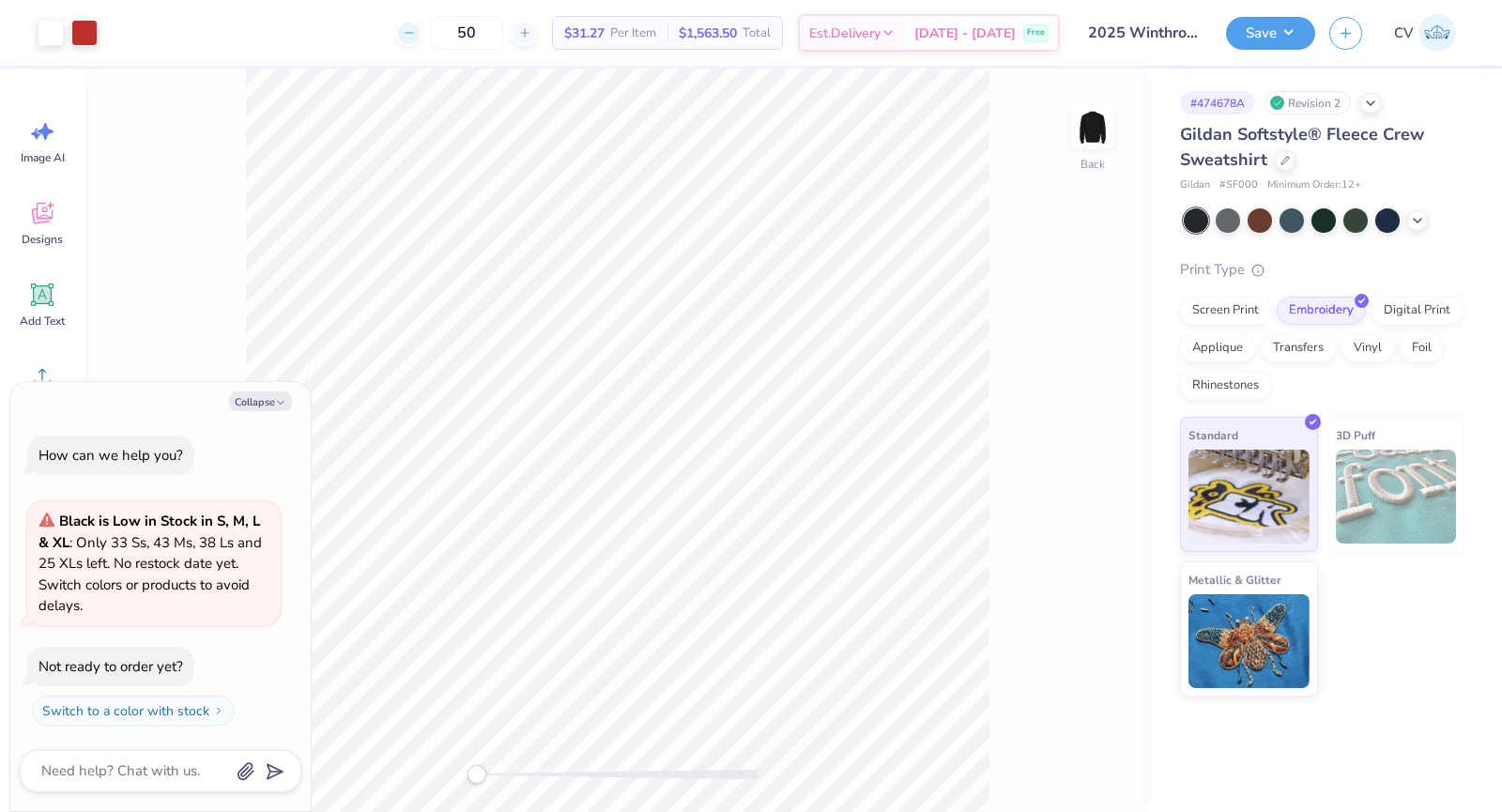
click at [422, 35] on div at bounding box center [408, 33] width 26 height 26
type input "48"
click at [248, 392] on button "Collapse" at bounding box center [260, 401] width 63 height 20
type textarea "x"
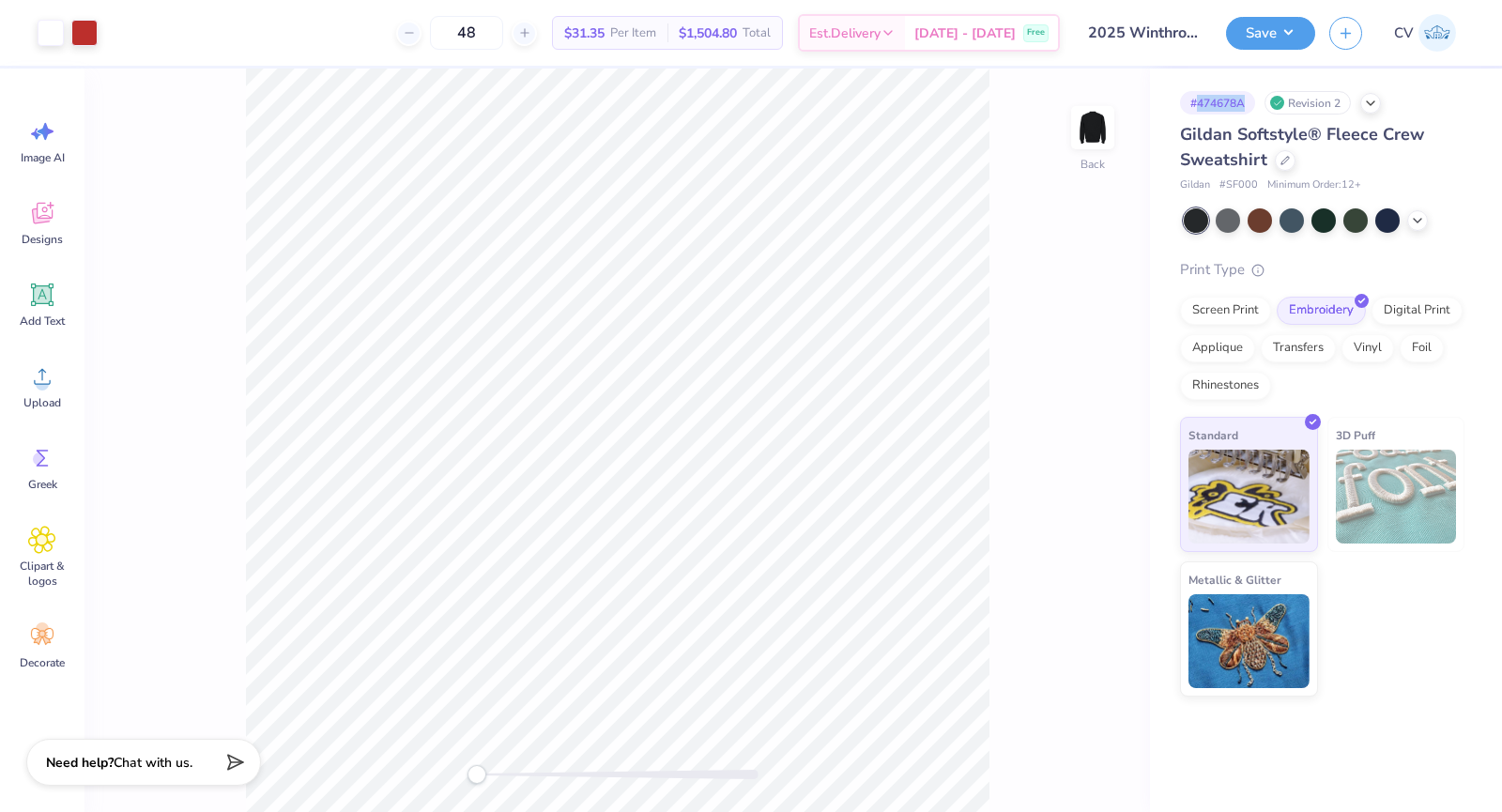
drag, startPoint x: 1243, startPoint y: 104, endPoint x: 1200, endPoint y: 104, distance: 43.0
click at [1200, 104] on div "# 474678A" at bounding box center [1217, 102] width 75 height 24
drag, startPoint x: 1266, startPoint y: 162, endPoint x: 1157, endPoint y: 138, distance: 111.6
click at [1157, 138] on div "# 474678A Revision 2 Gildan Softstyle® Fleece Crew Sweatshirt Gildan # SF000 Mi…" at bounding box center [1326, 383] width 353 height 629
copy span "Gildan Softstyle® Fleece Crew Sweatshirt"
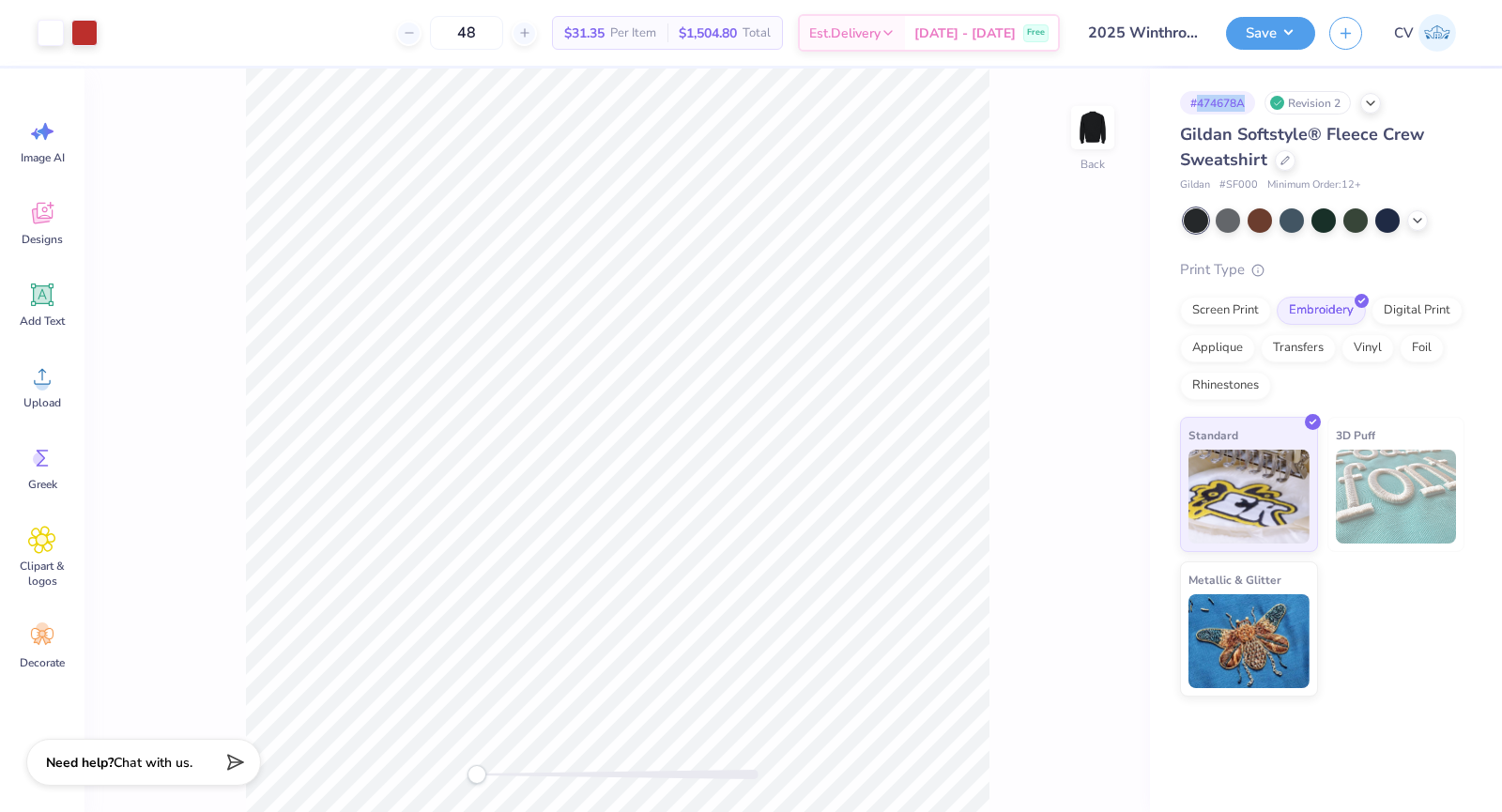
drag, startPoint x: 1248, startPoint y: 99, endPoint x: 1197, endPoint y: 100, distance: 51.0
click at [1197, 100] on div "# 474678A" at bounding box center [1217, 102] width 75 height 24
copy div "474678A"
click at [37, 216] on icon at bounding box center [42, 216] width 18 height 15
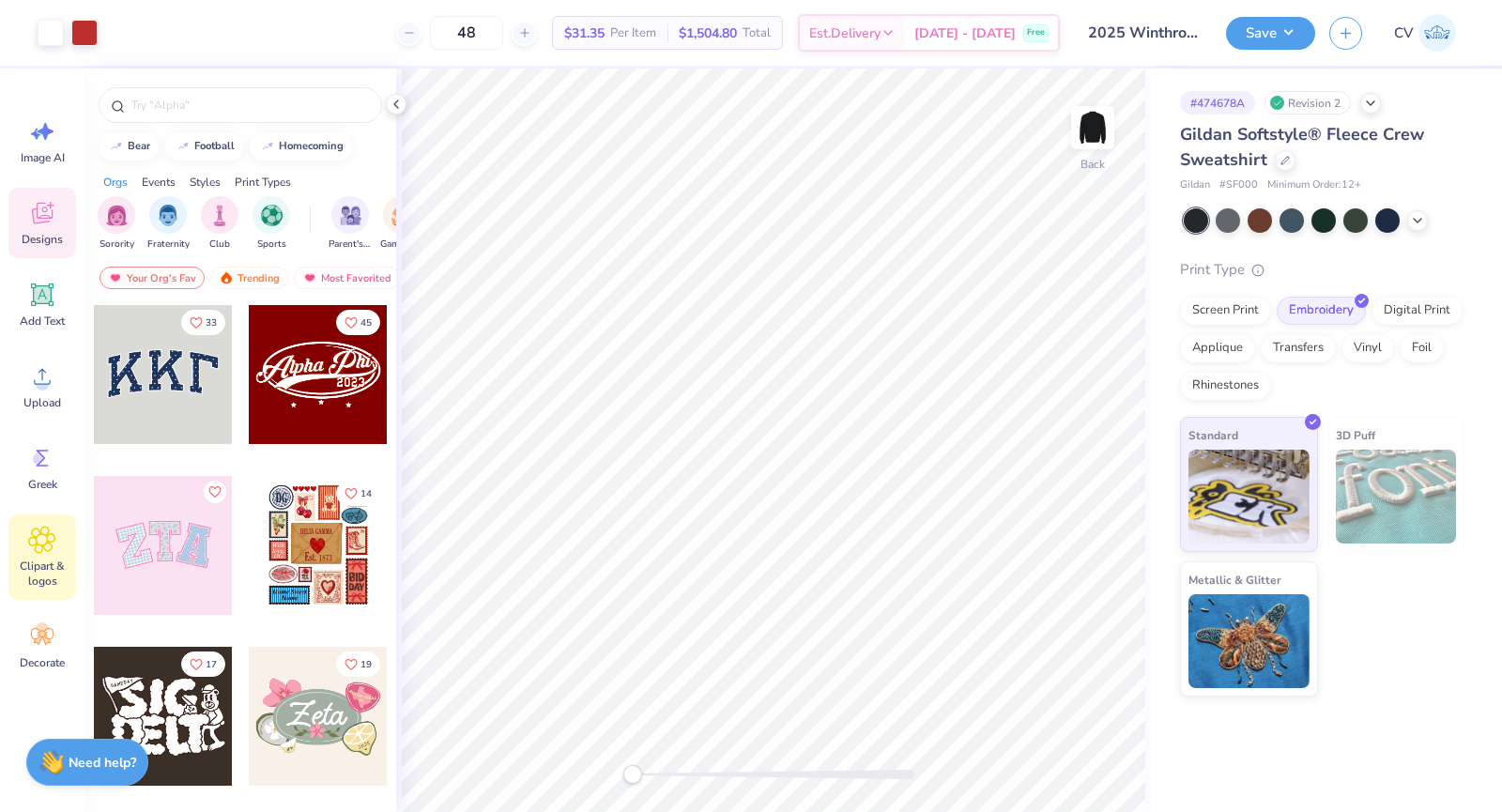
click at [55, 532] on icon at bounding box center [42, 540] width 27 height 28
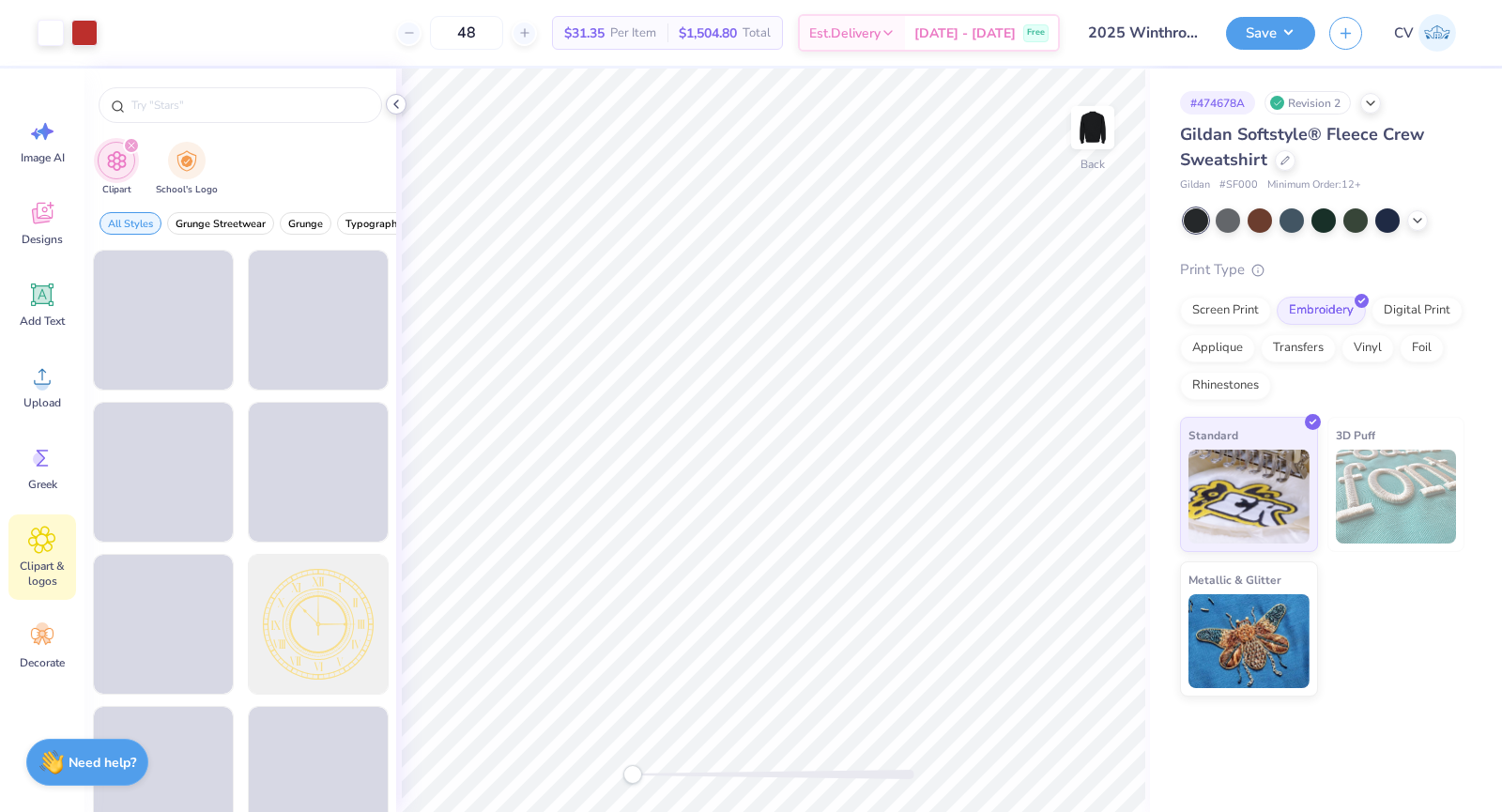
click at [389, 110] on icon at bounding box center [396, 104] width 15 height 15
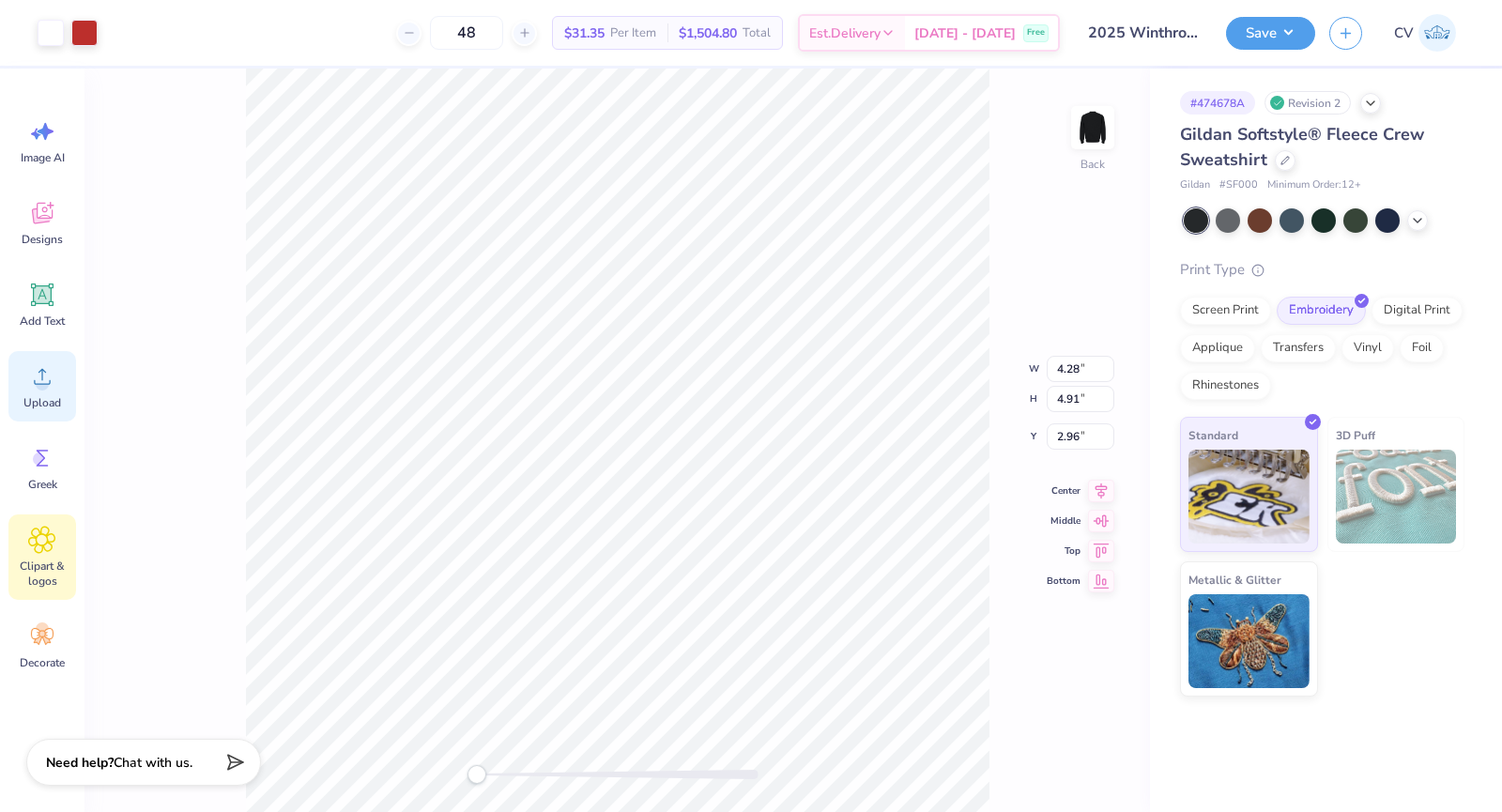
click at [48, 387] on circle at bounding box center [43, 384] width 13 height 13
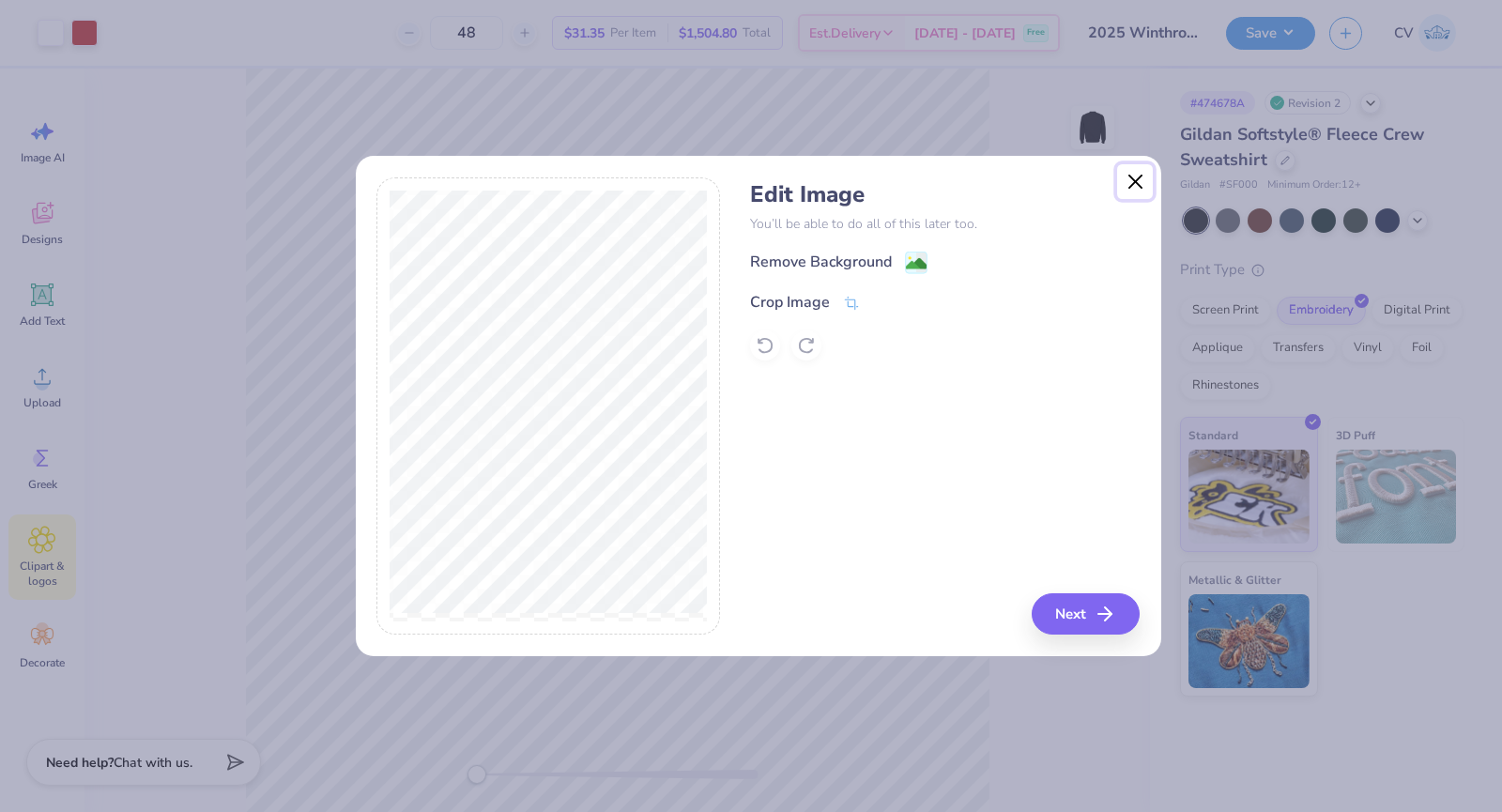
click at [1130, 178] on button "Close" at bounding box center [1135, 182] width 36 height 36
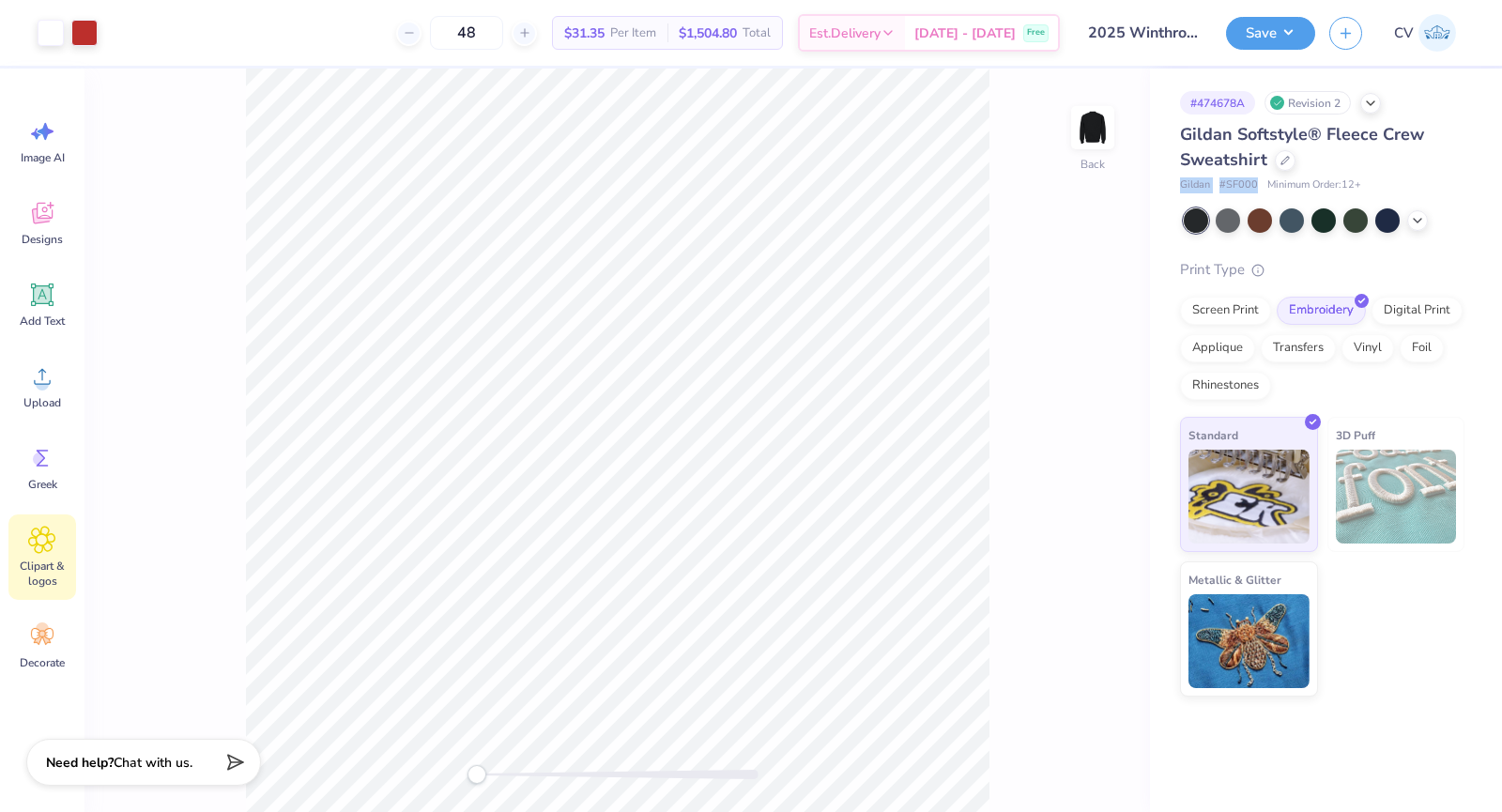
drag, startPoint x: 1255, startPoint y: 181, endPoint x: 1182, endPoint y: 184, distance: 73.1
click at [1182, 183] on div "Gildan # SF000 Minimum Order: 12 +" at bounding box center [1322, 185] width 285 height 16
copy div "Gildan # SF000"
click at [1223, 218] on div at bounding box center [1228, 219] width 25 height 25
click at [1286, 218] on div at bounding box center [1292, 219] width 25 height 25
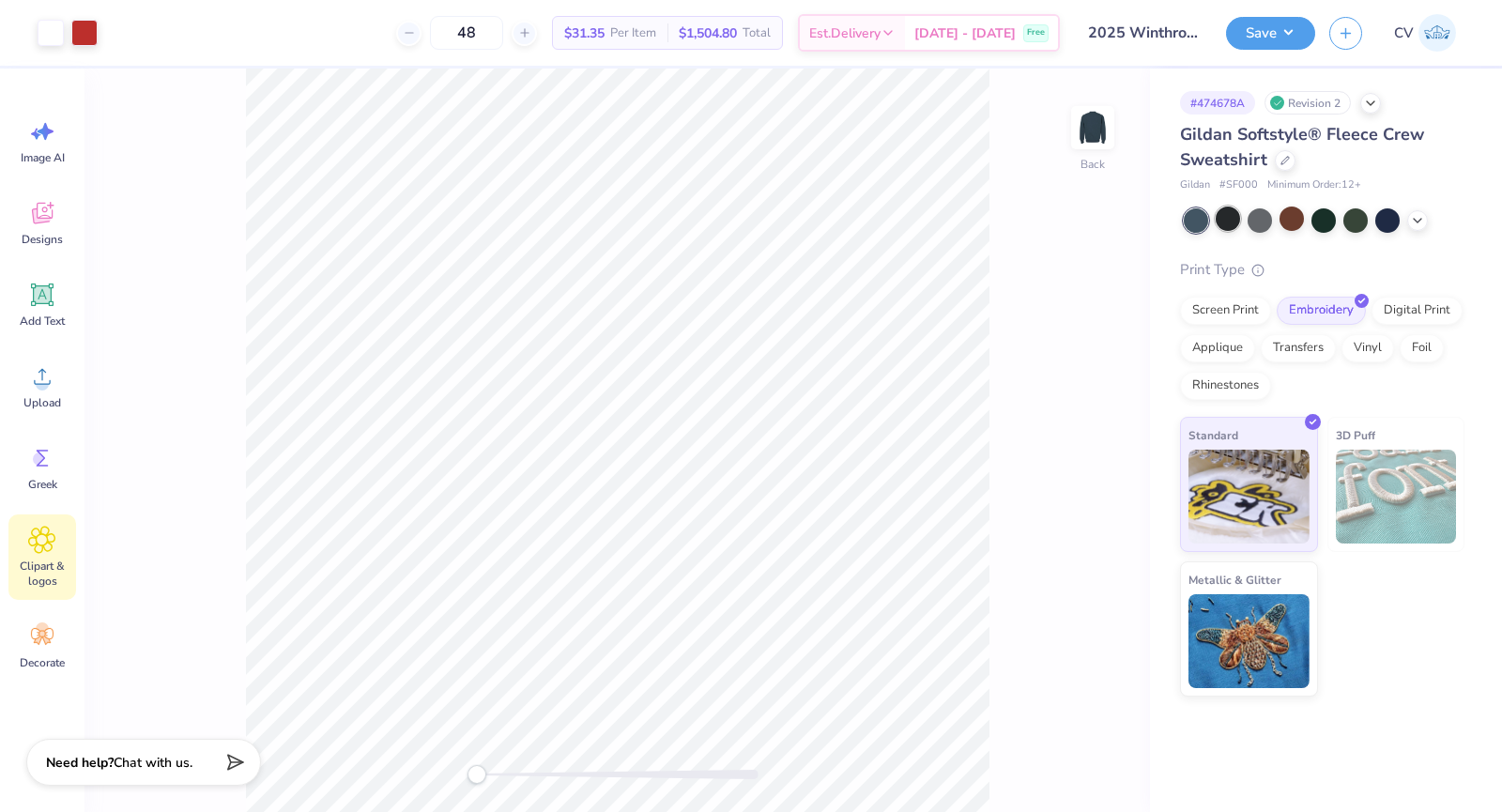
click at [1232, 216] on div at bounding box center [1228, 219] width 25 height 25
click at [39, 372] on icon at bounding box center [43, 376] width 17 height 16
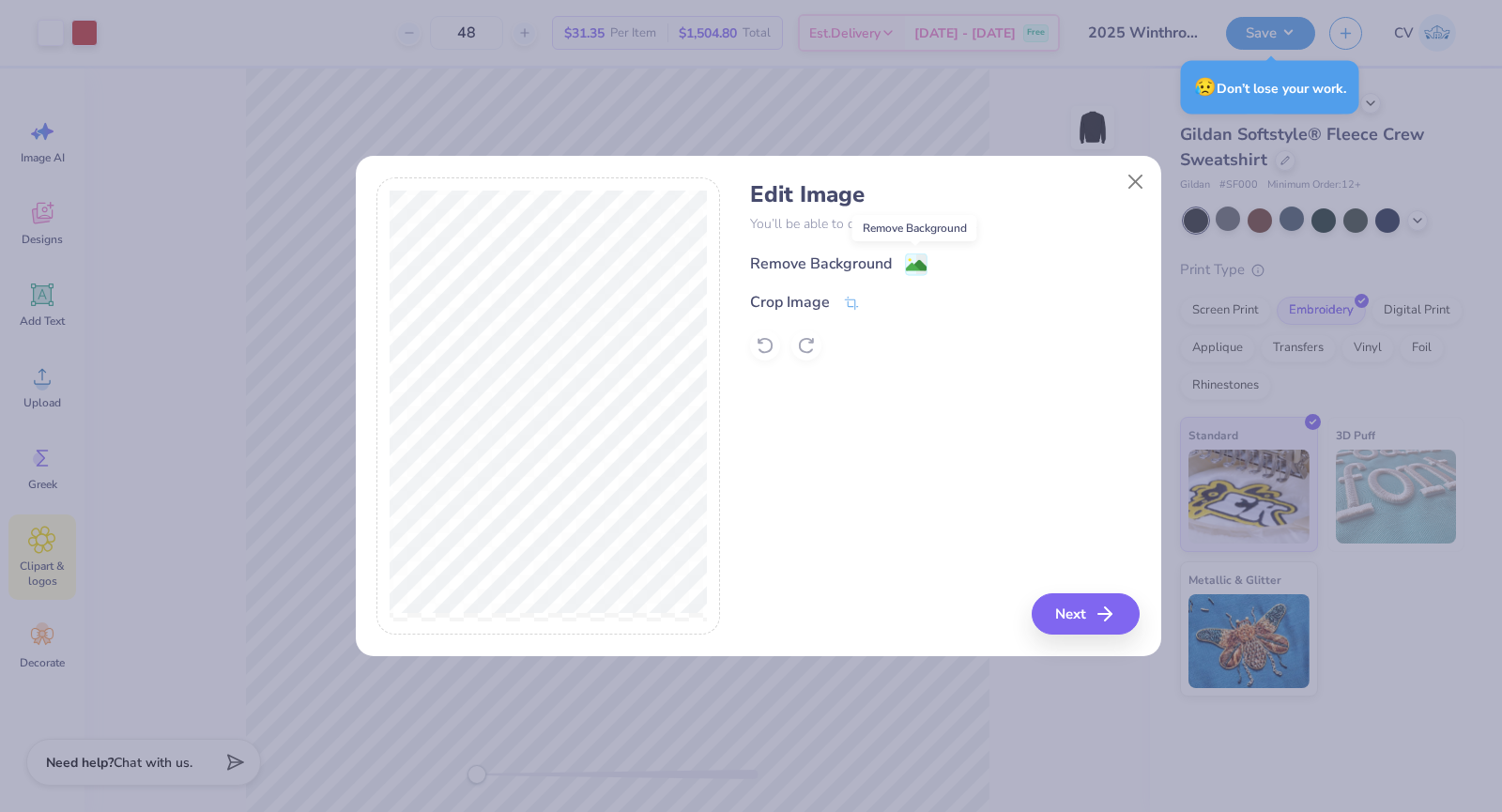
click at [920, 260] on image at bounding box center [917, 266] width 21 height 21
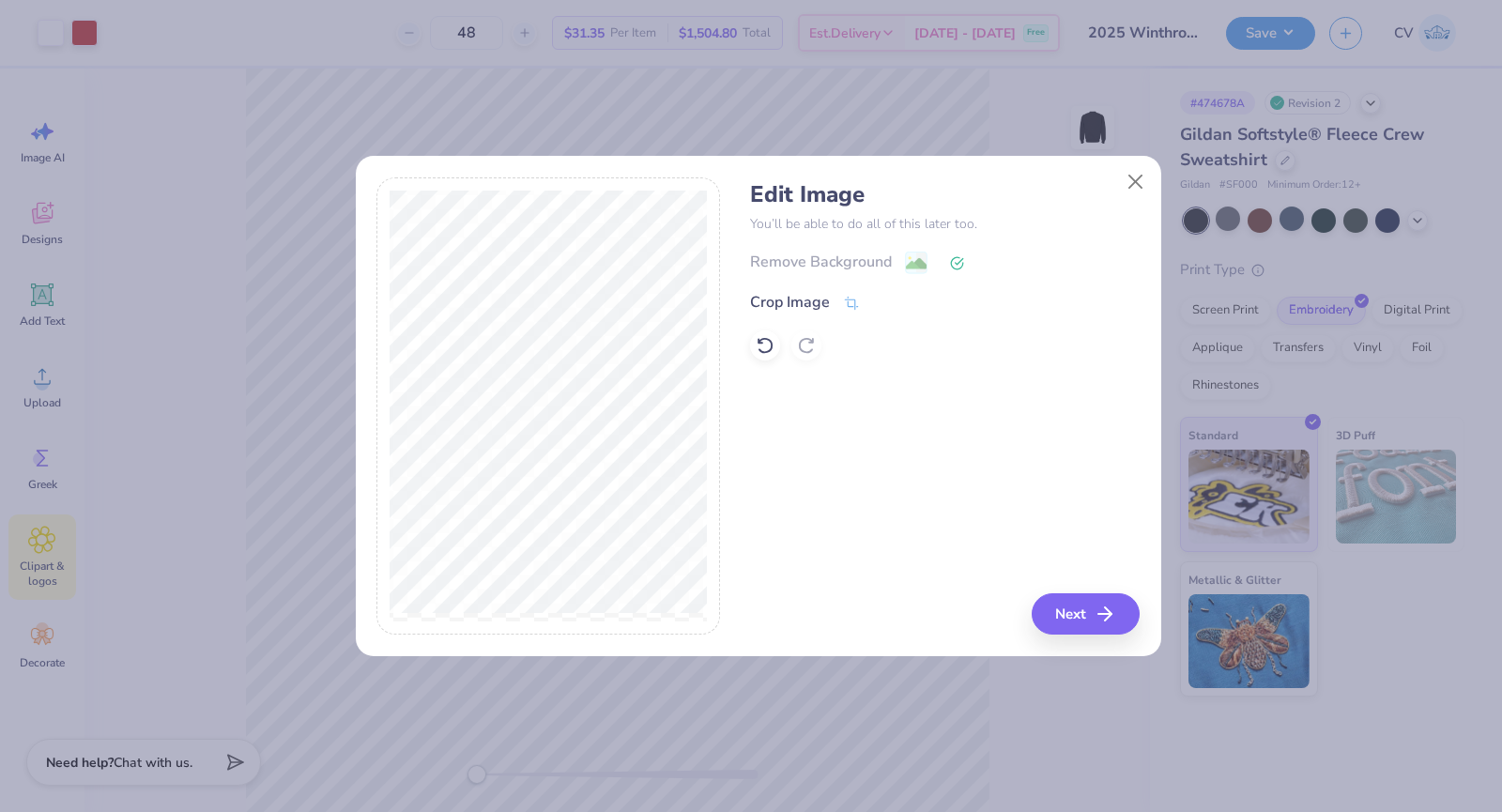
click at [917, 254] on div "Remove Background" at bounding box center [945, 262] width 389 height 24
click at [761, 348] on icon at bounding box center [766, 346] width 19 height 19
click at [603, 675] on div "Edit Image You’ll be able to do all of this later too. Remove Background Crop I…" at bounding box center [751, 406] width 1502 height 812
click at [1130, 185] on button "Close" at bounding box center [1135, 182] width 36 height 36
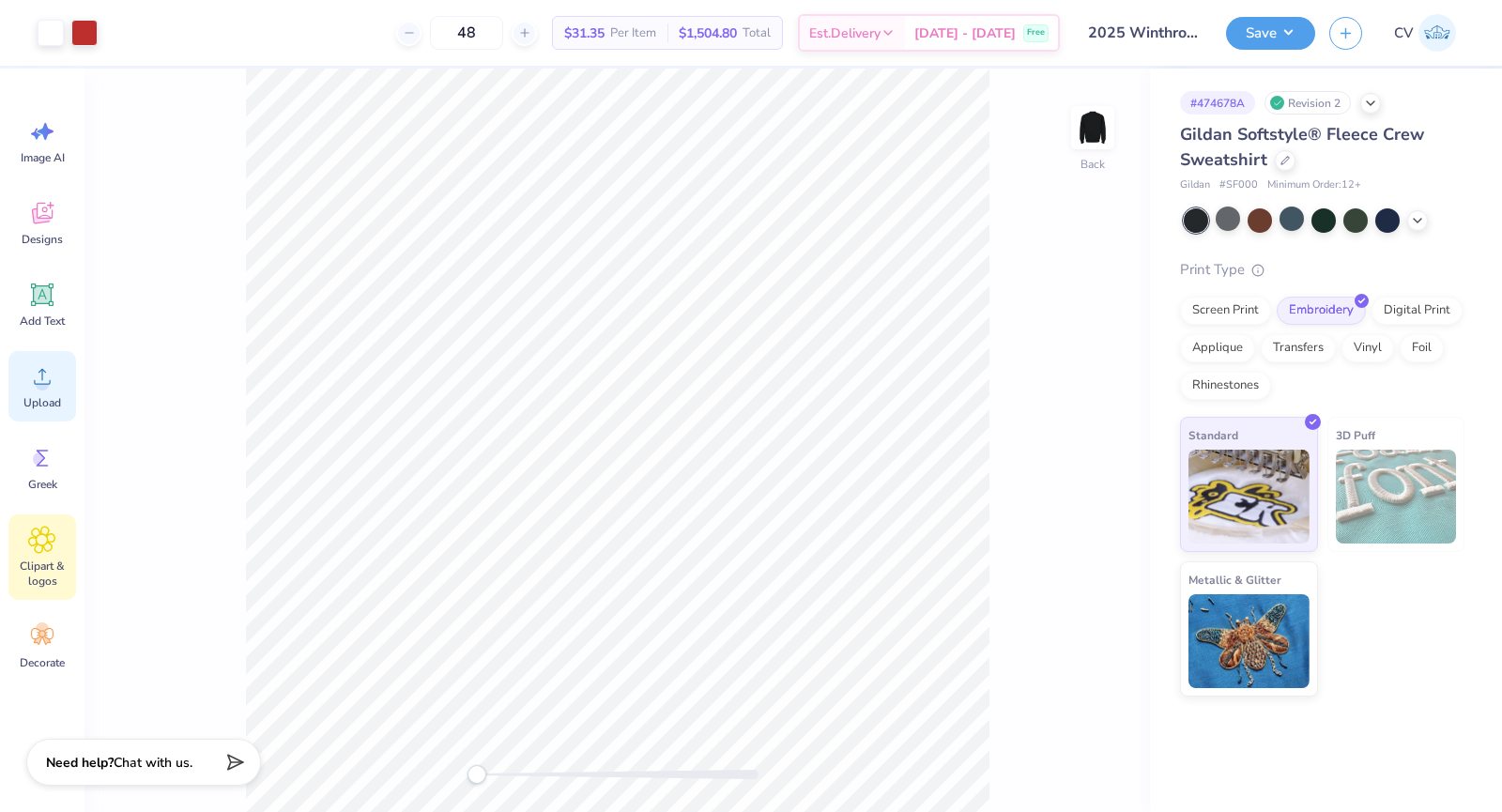
click at [32, 380] on icon at bounding box center [43, 376] width 28 height 28
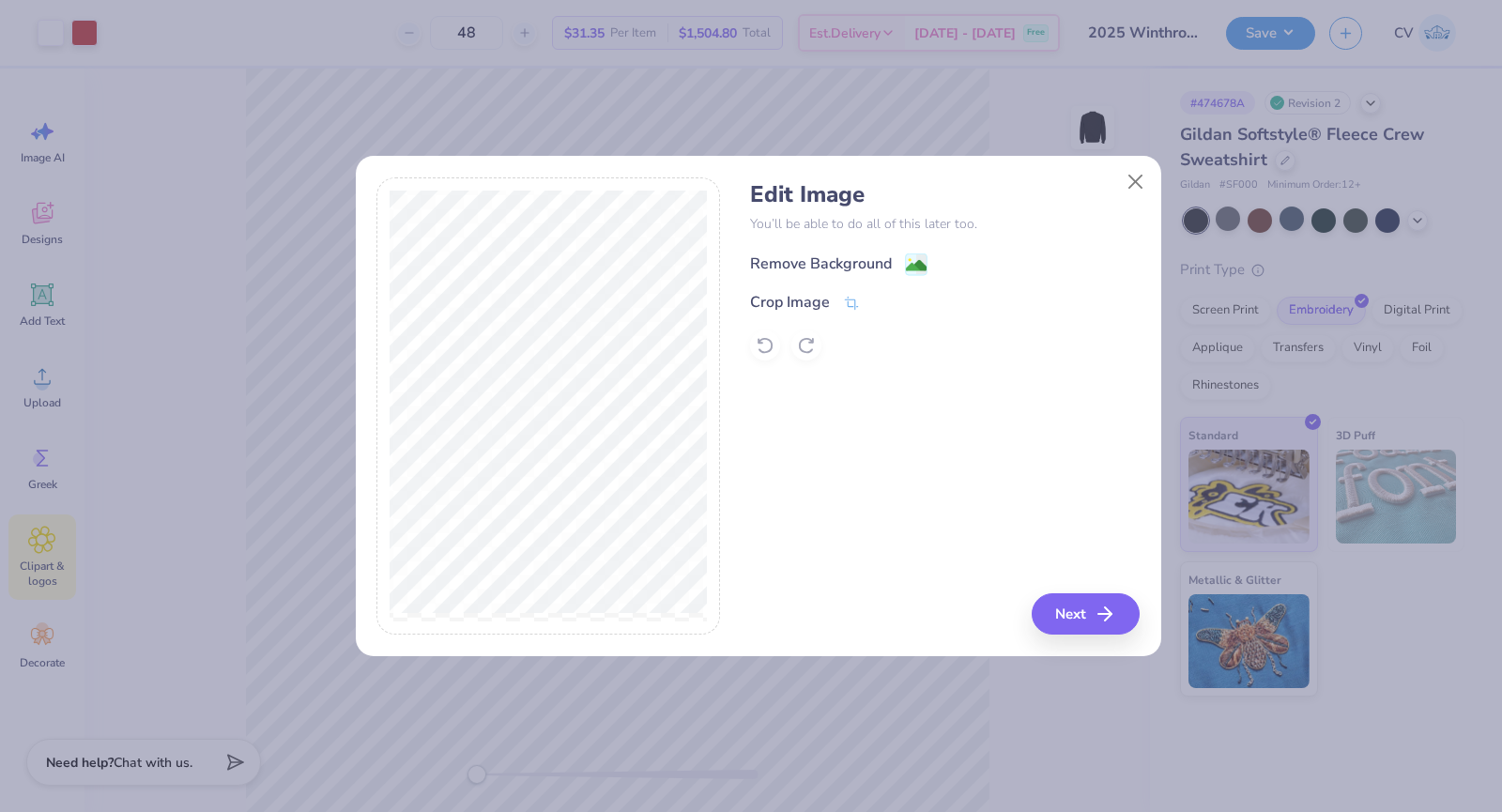
click at [877, 266] on div "Remove Background" at bounding box center [821, 264] width 142 height 23
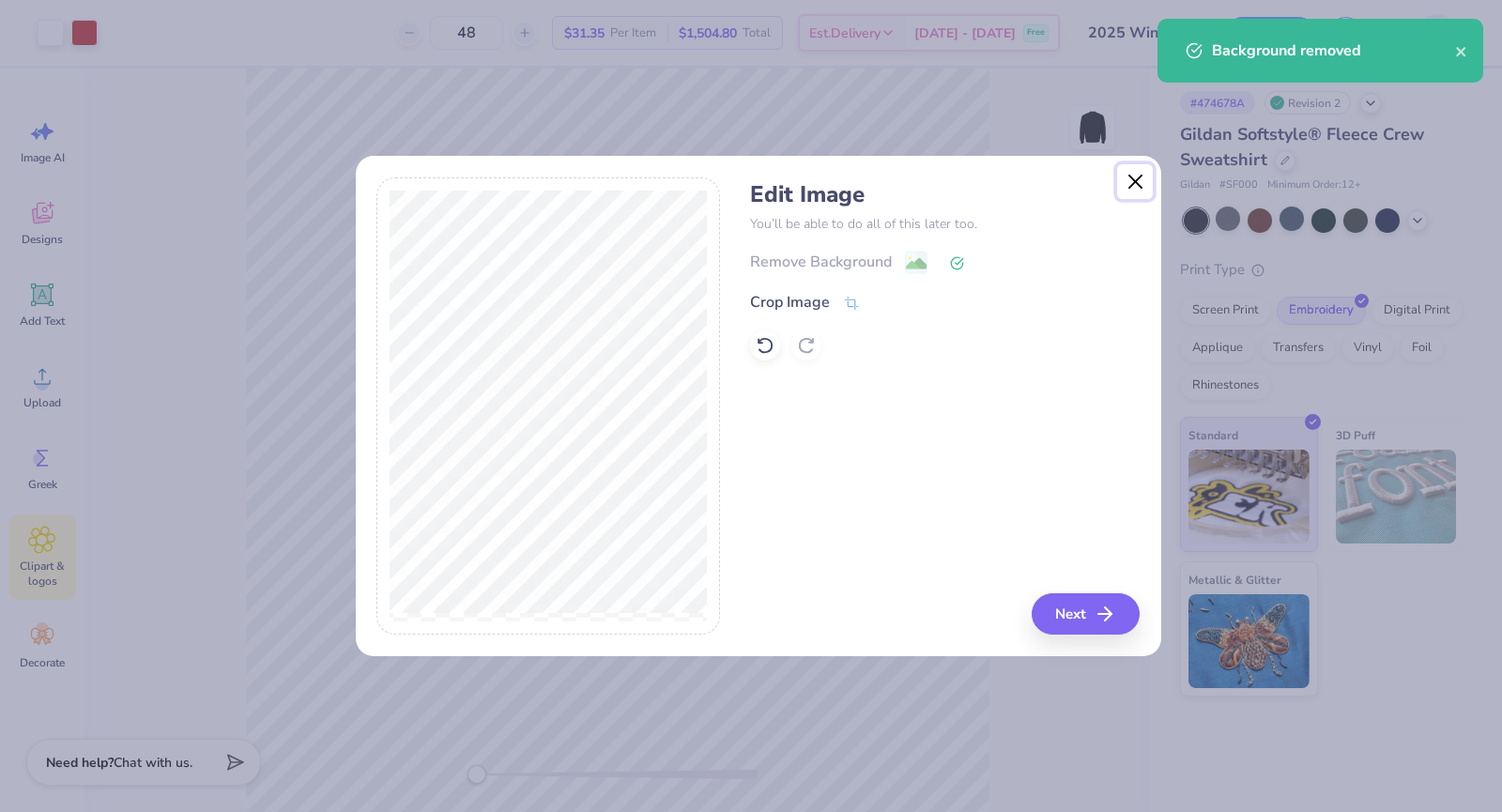
click at [1133, 192] on button "Close" at bounding box center [1135, 182] width 36 height 36
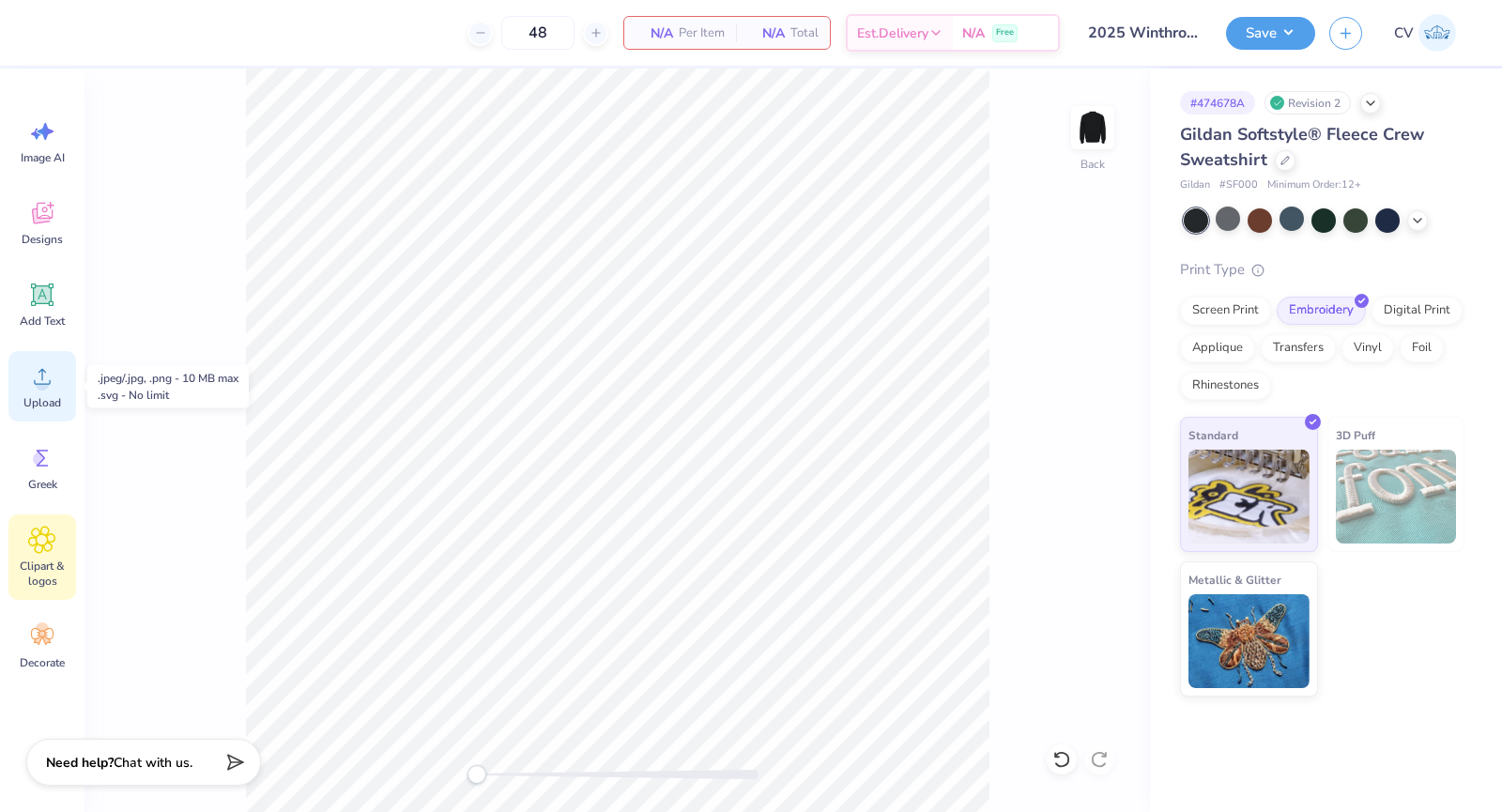
click at [38, 393] on div "Upload" at bounding box center [43, 387] width 68 height 71
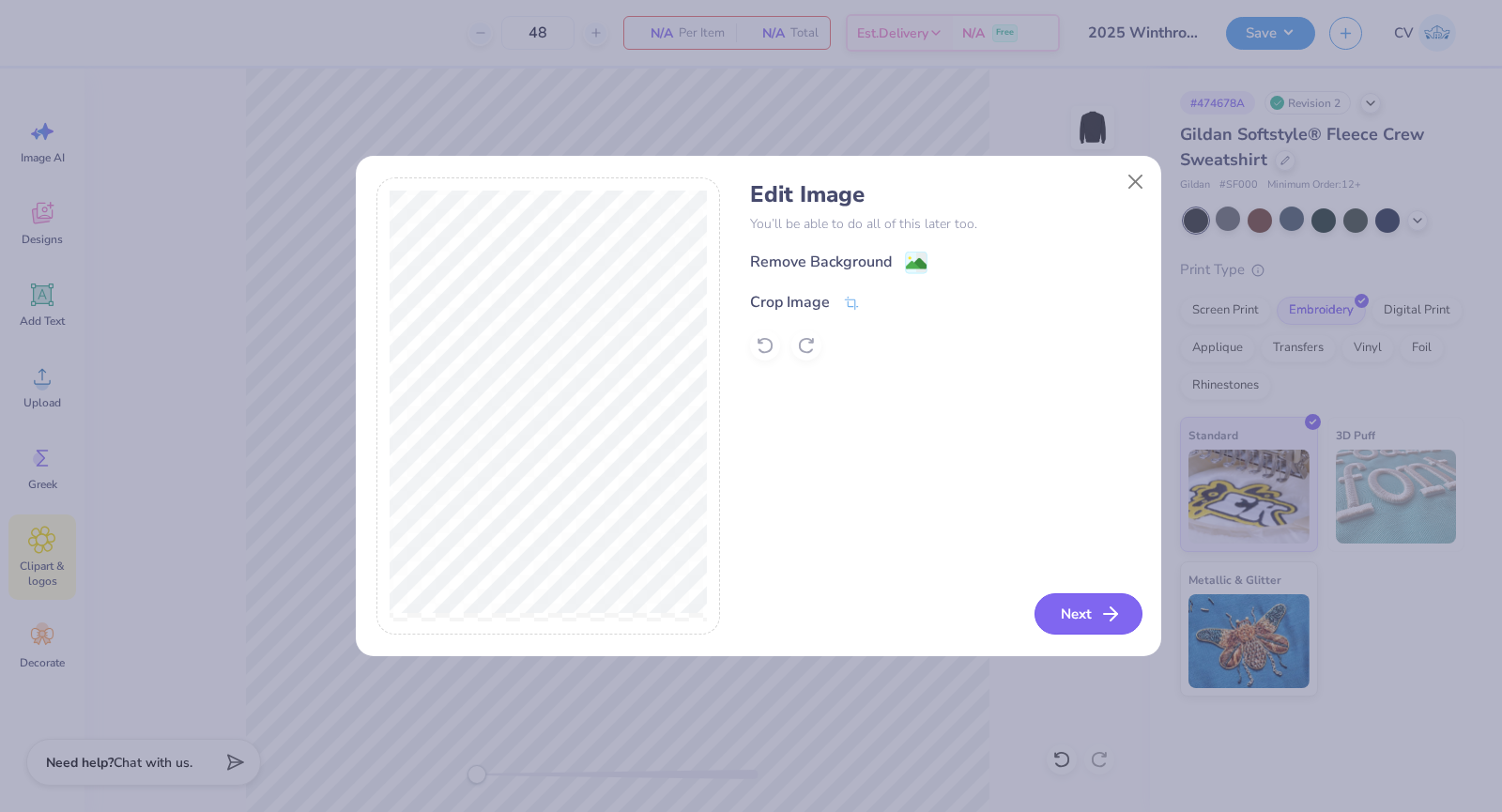
click at [1102, 607] on icon "button" at bounding box center [1111, 614] width 23 height 23
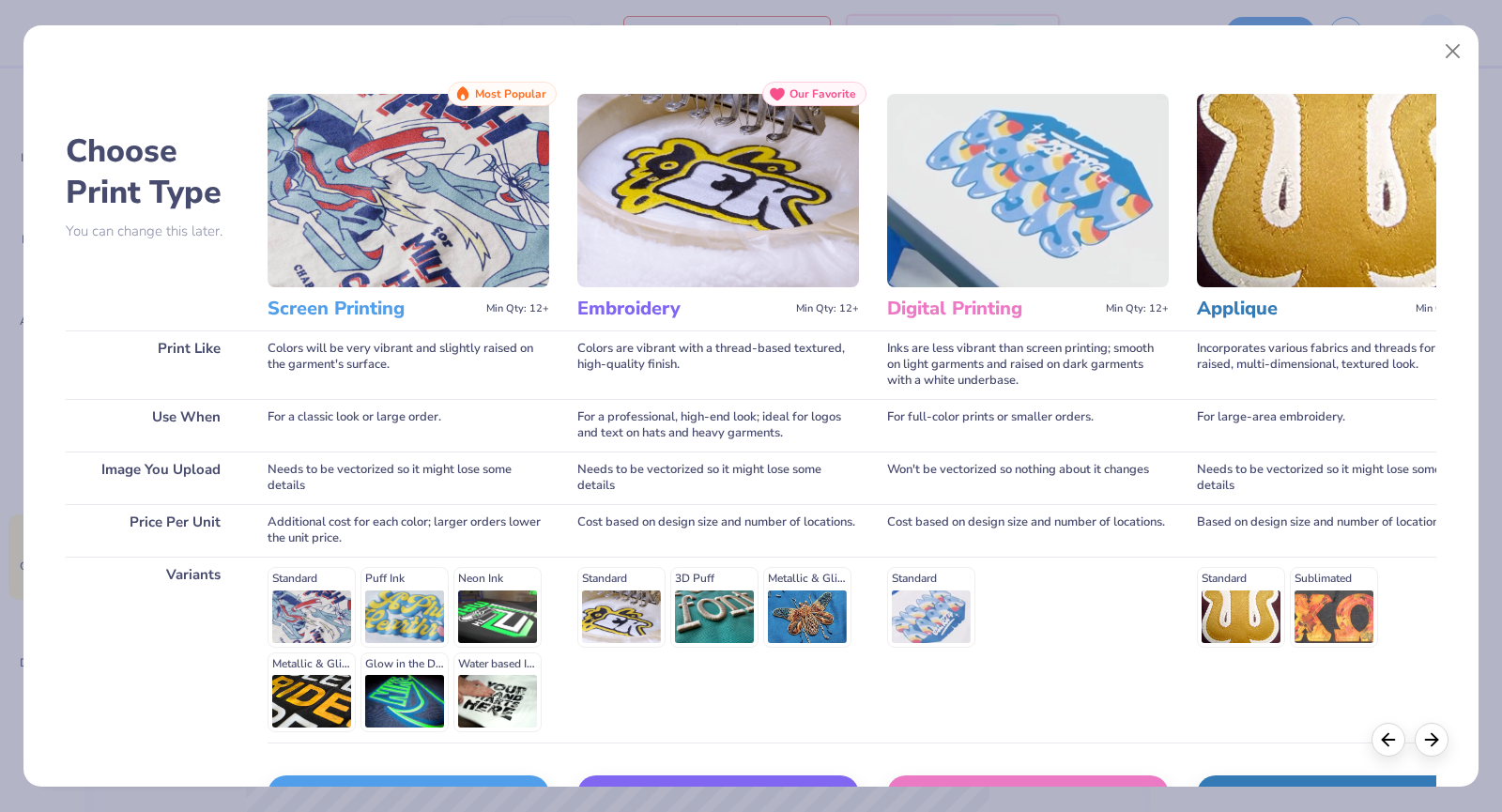
click at [683, 181] on img at bounding box center [718, 190] width 282 height 194
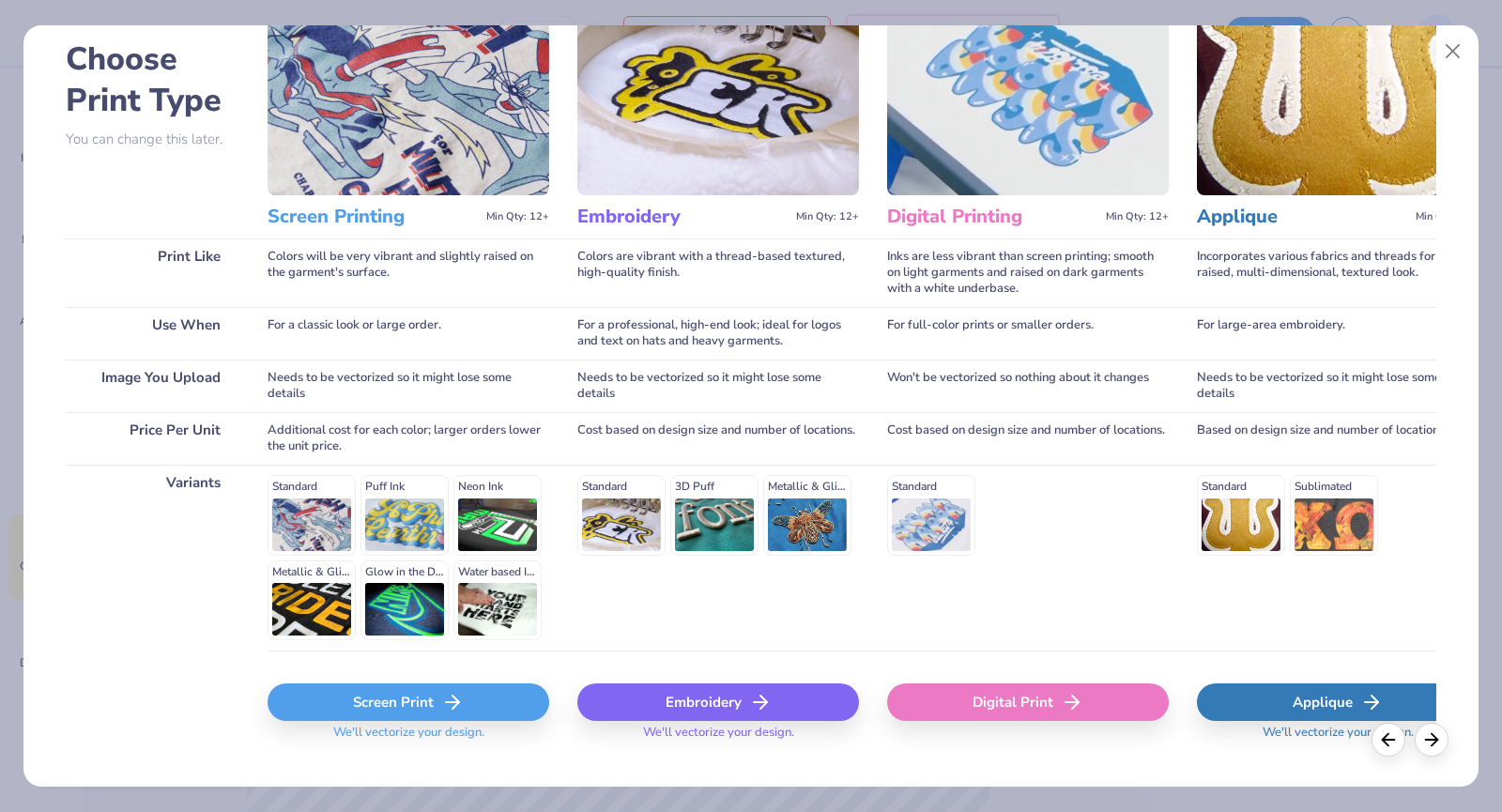
scroll to position [124, 0]
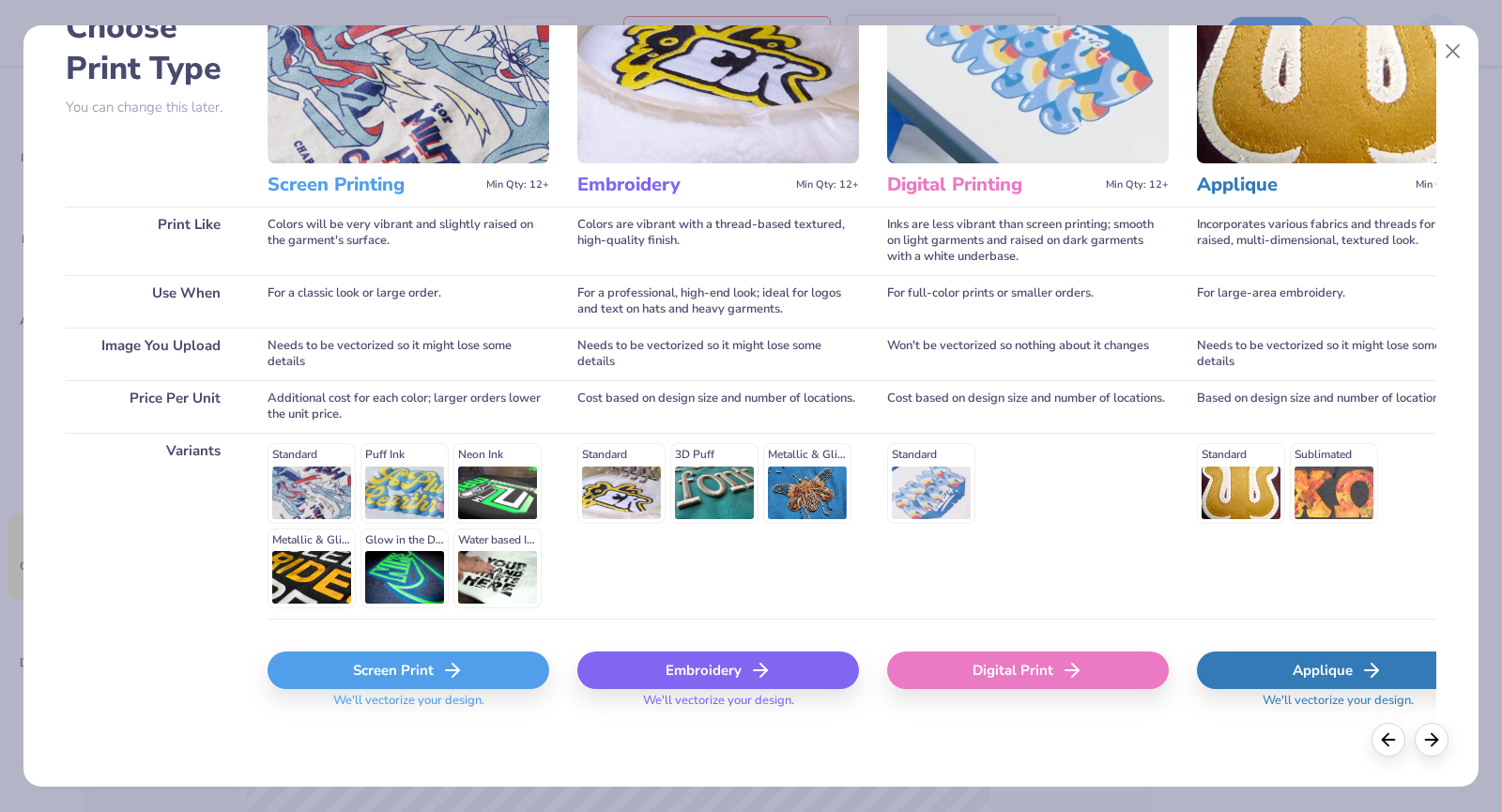
click at [738, 675] on div "Embroidery" at bounding box center [718, 670] width 282 height 38
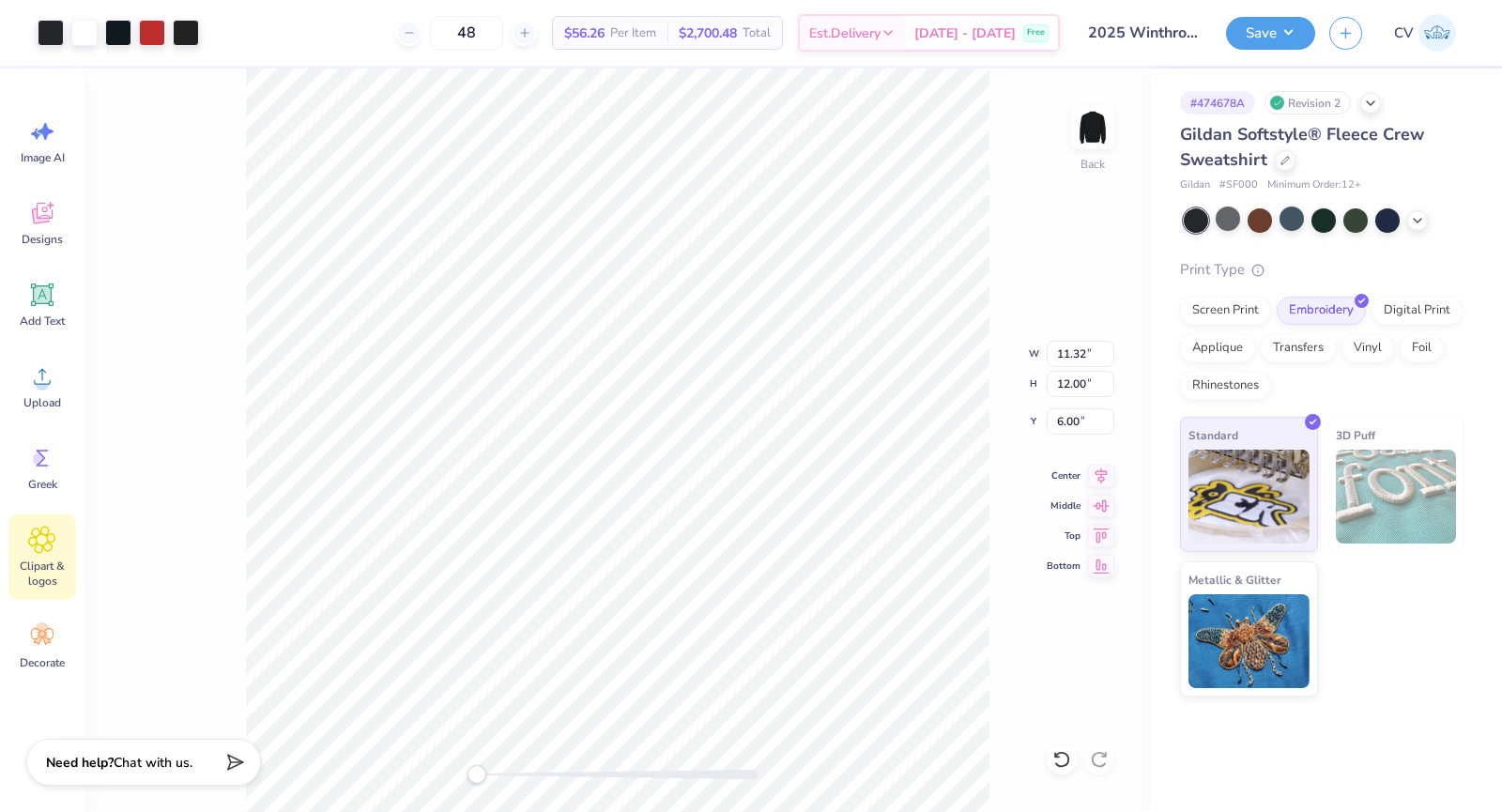
type input "6.26"
type input "6.64"
click at [45, 30] on div at bounding box center [51, 31] width 26 height 26
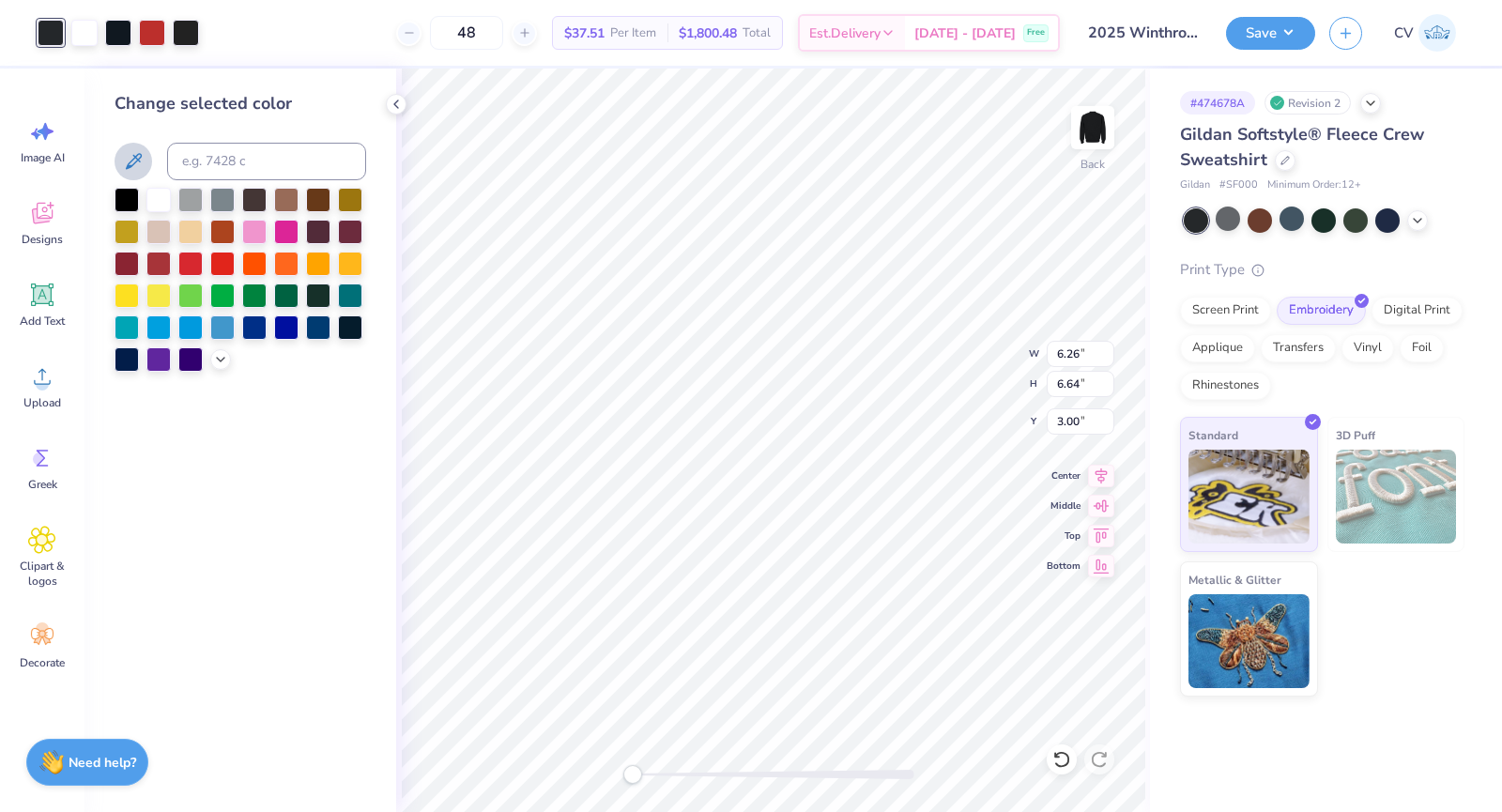
click at [130, 173] on icon at bounding box center [133, 162] width 23 height 23
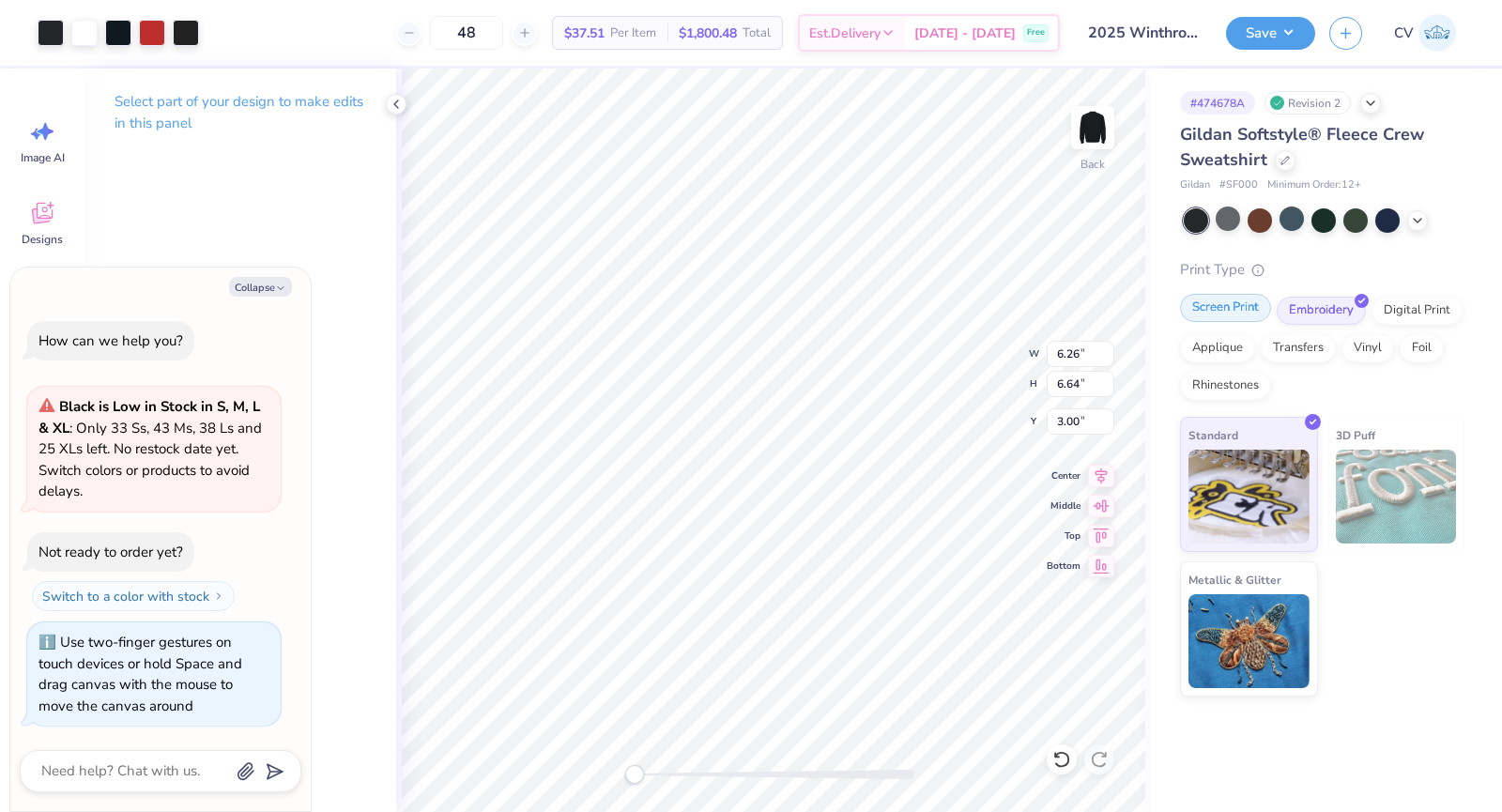
drag, startPoint x: 1212, startPoint y: 310, endPoint x: 1197, endPoint y: 308, distance: 15.1
click at [1197, 308] on div "Screen Print" at bounding box center [1226, 308] width 91 height 28
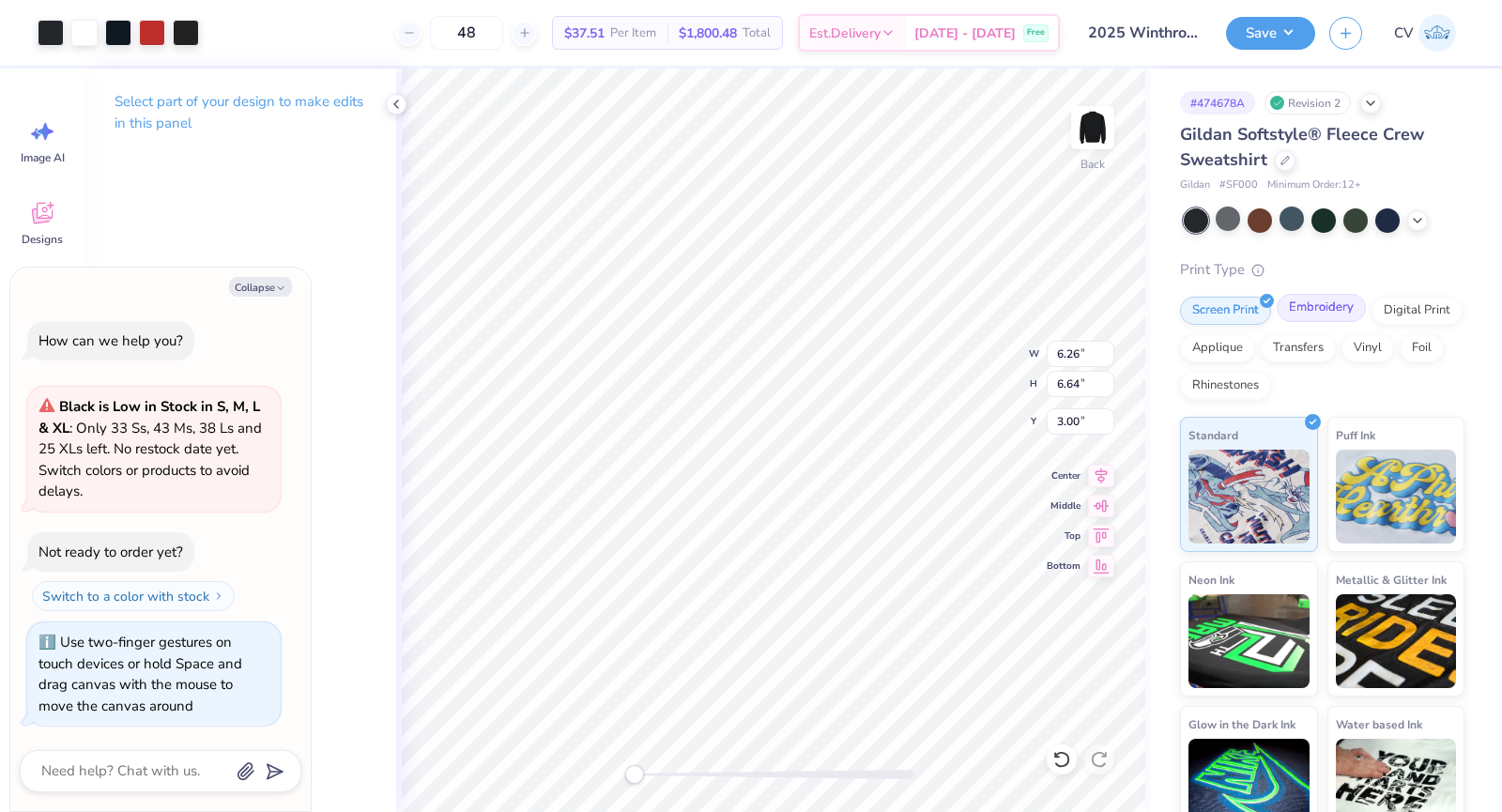
click at [1352, 305] on div "Embroidery" at bounding box center [1321, 308] width 89 height 28
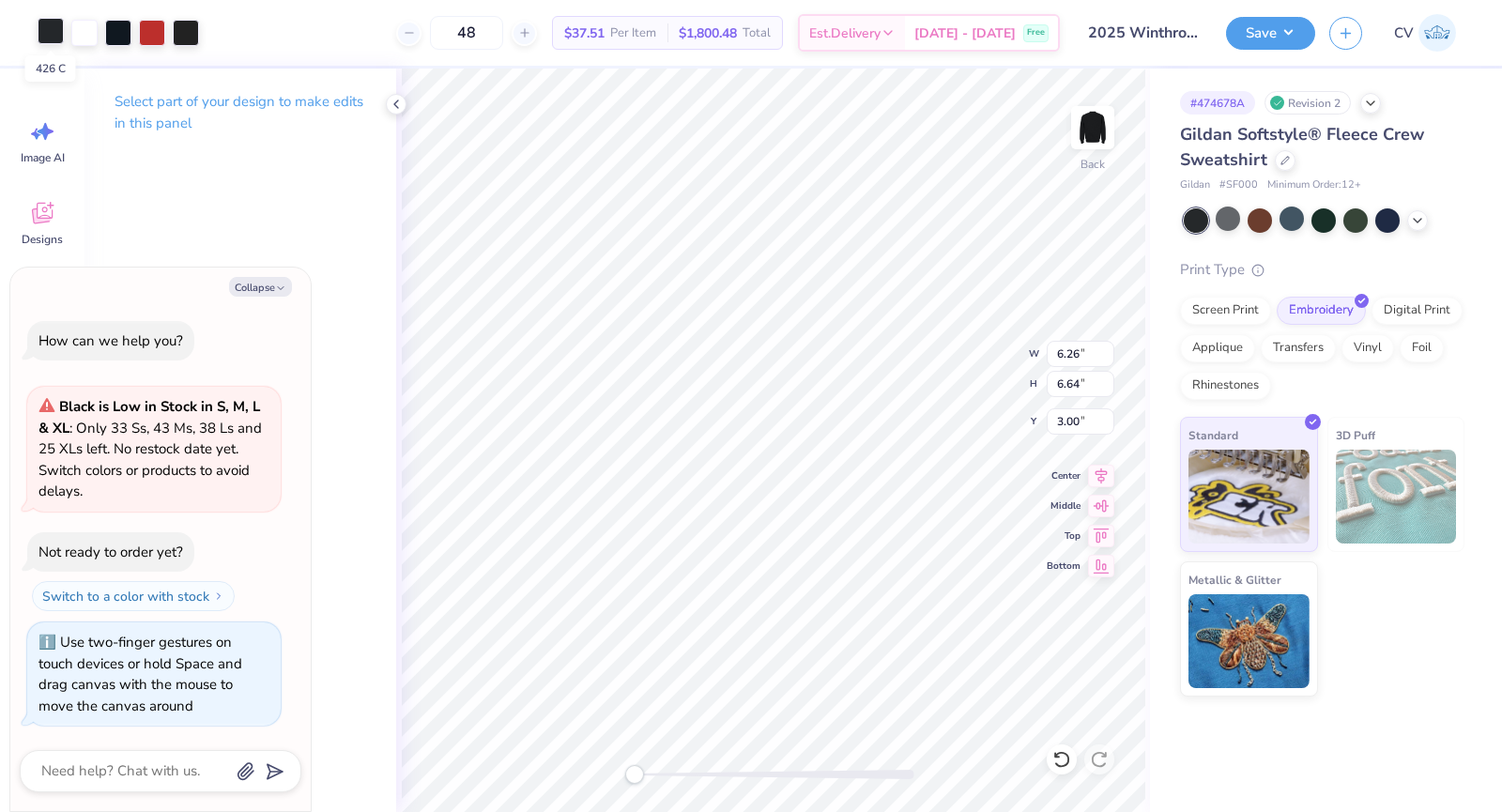
click at [46, 38] on div at bounding box center [51, 31] width 26 height 26
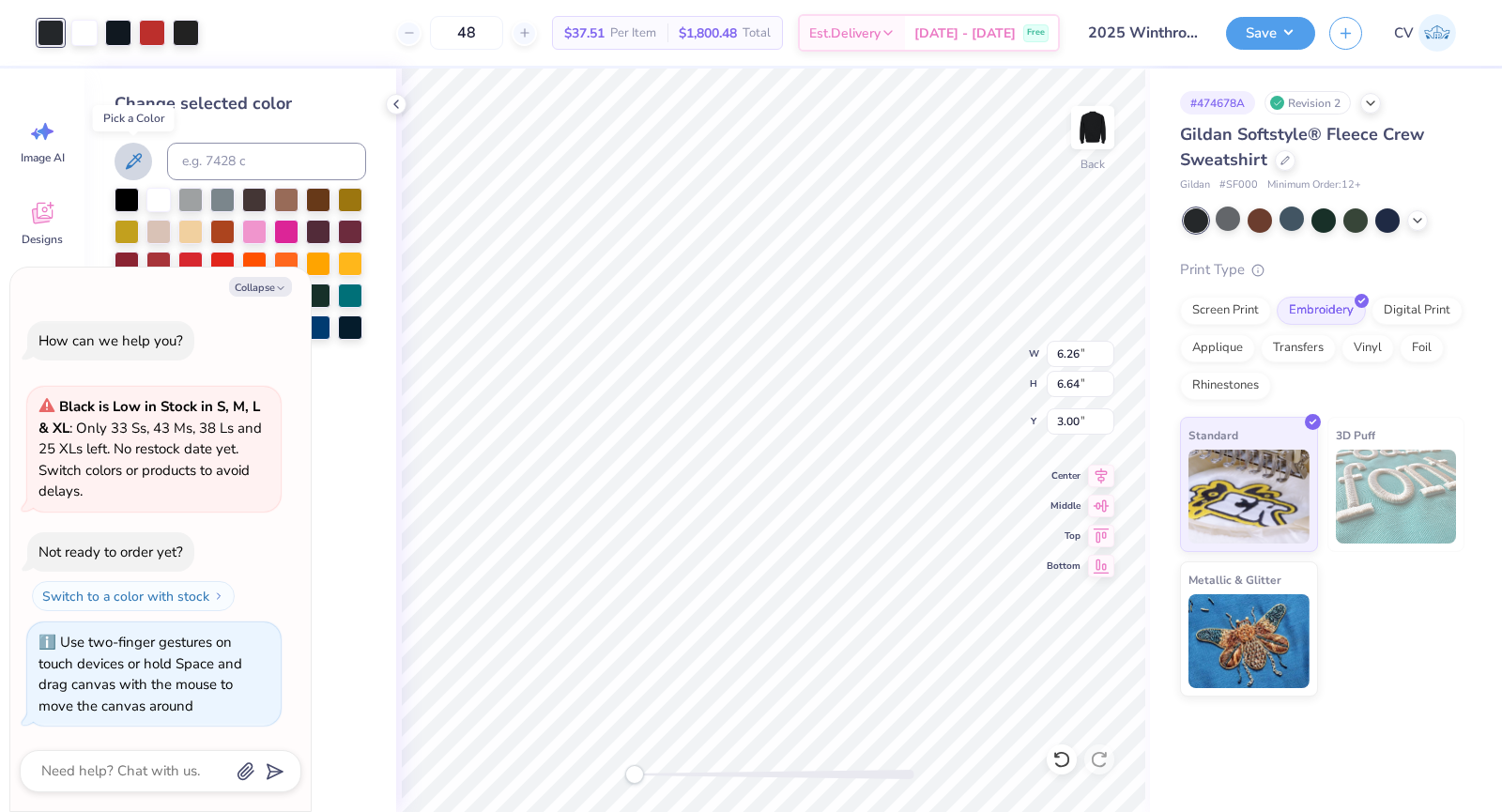
click at [125, 160] on icon at bounding box center [133, 162] width 23 height 23
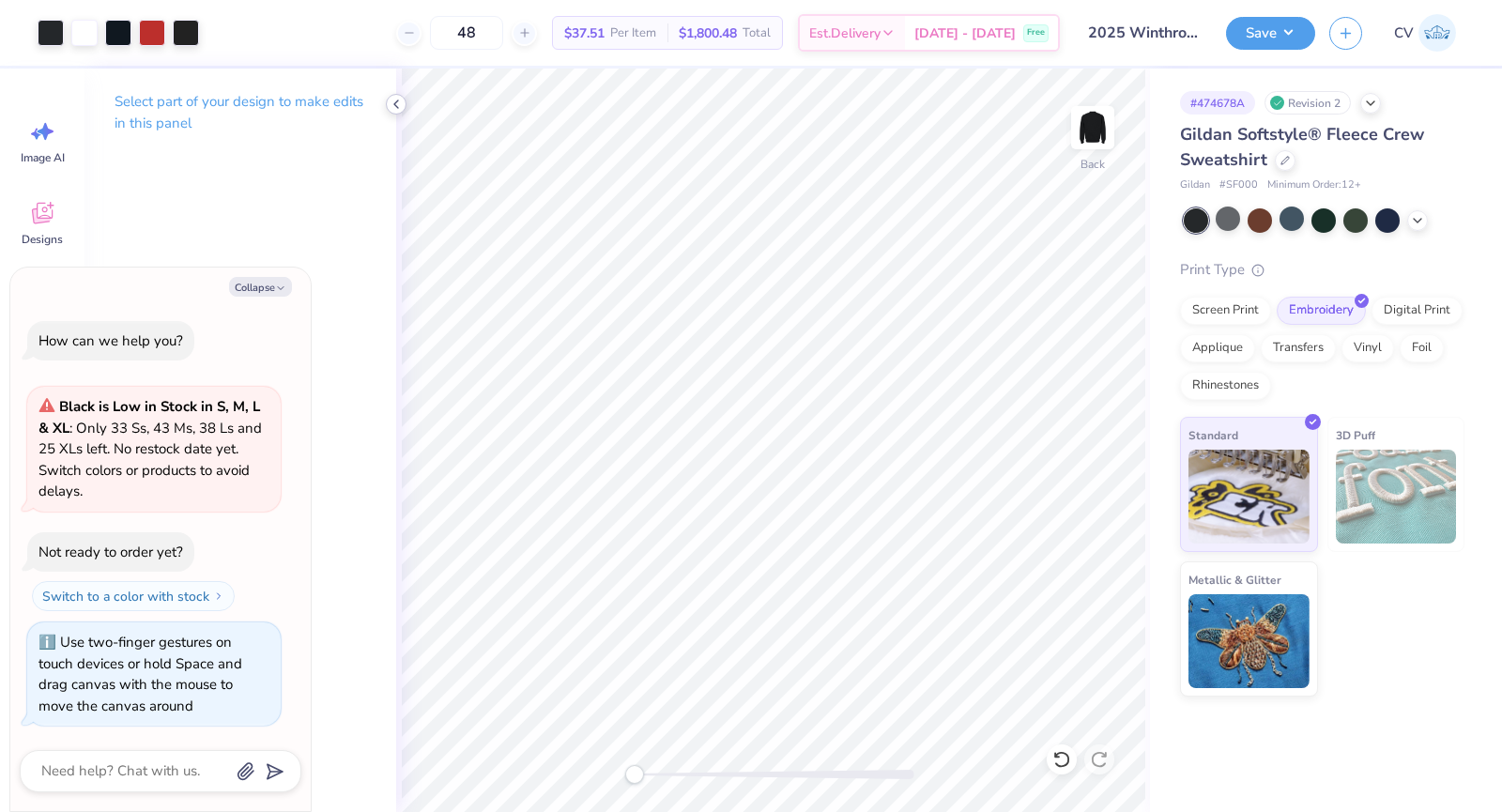
click at [389, 103] on icon at bounding box center [396, 104] width 15 height 15
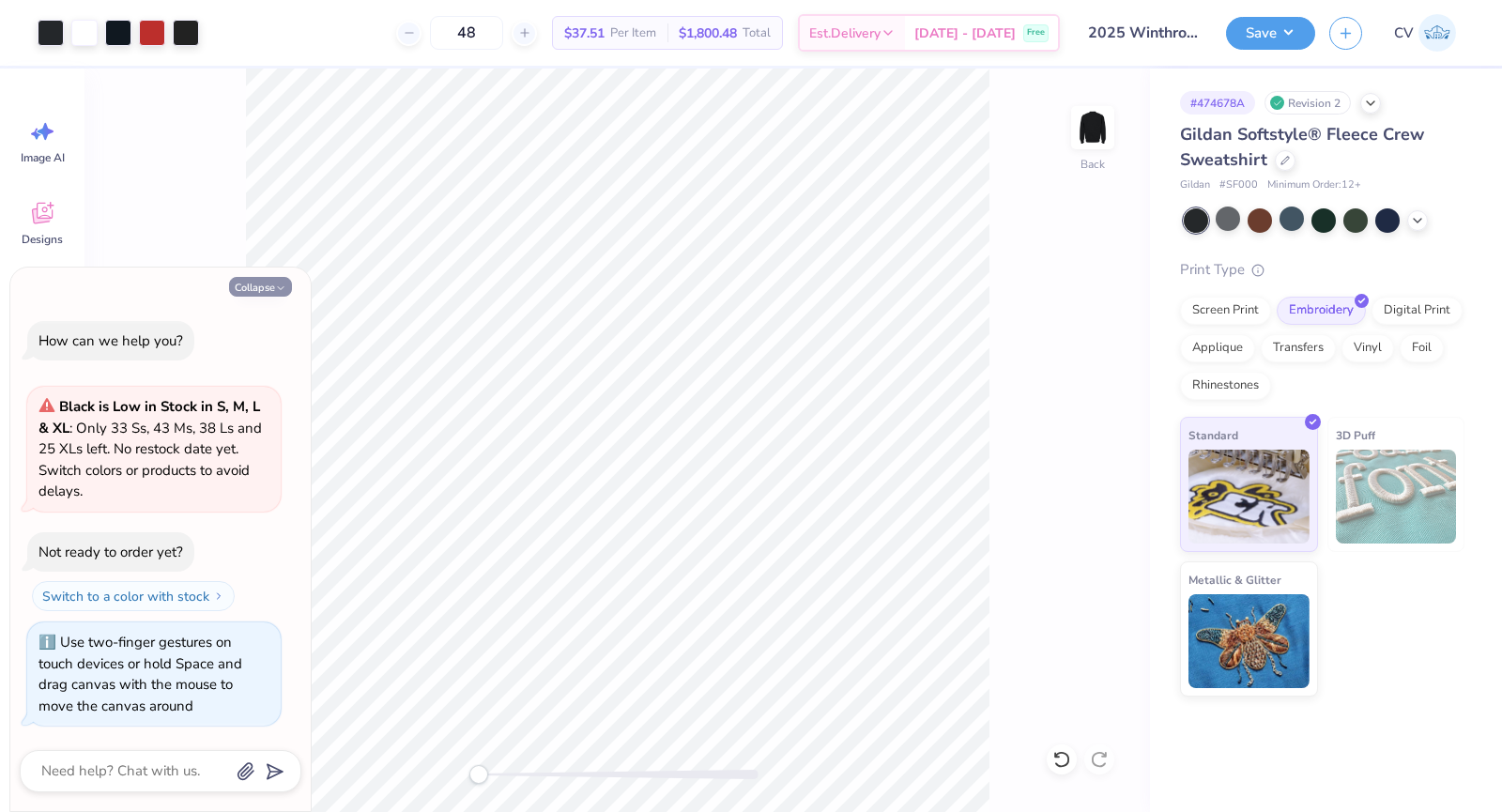
click at [268, 295] on button "Collapse" at bounding box center [260, 286] width 63 height 20
type textarea "x"
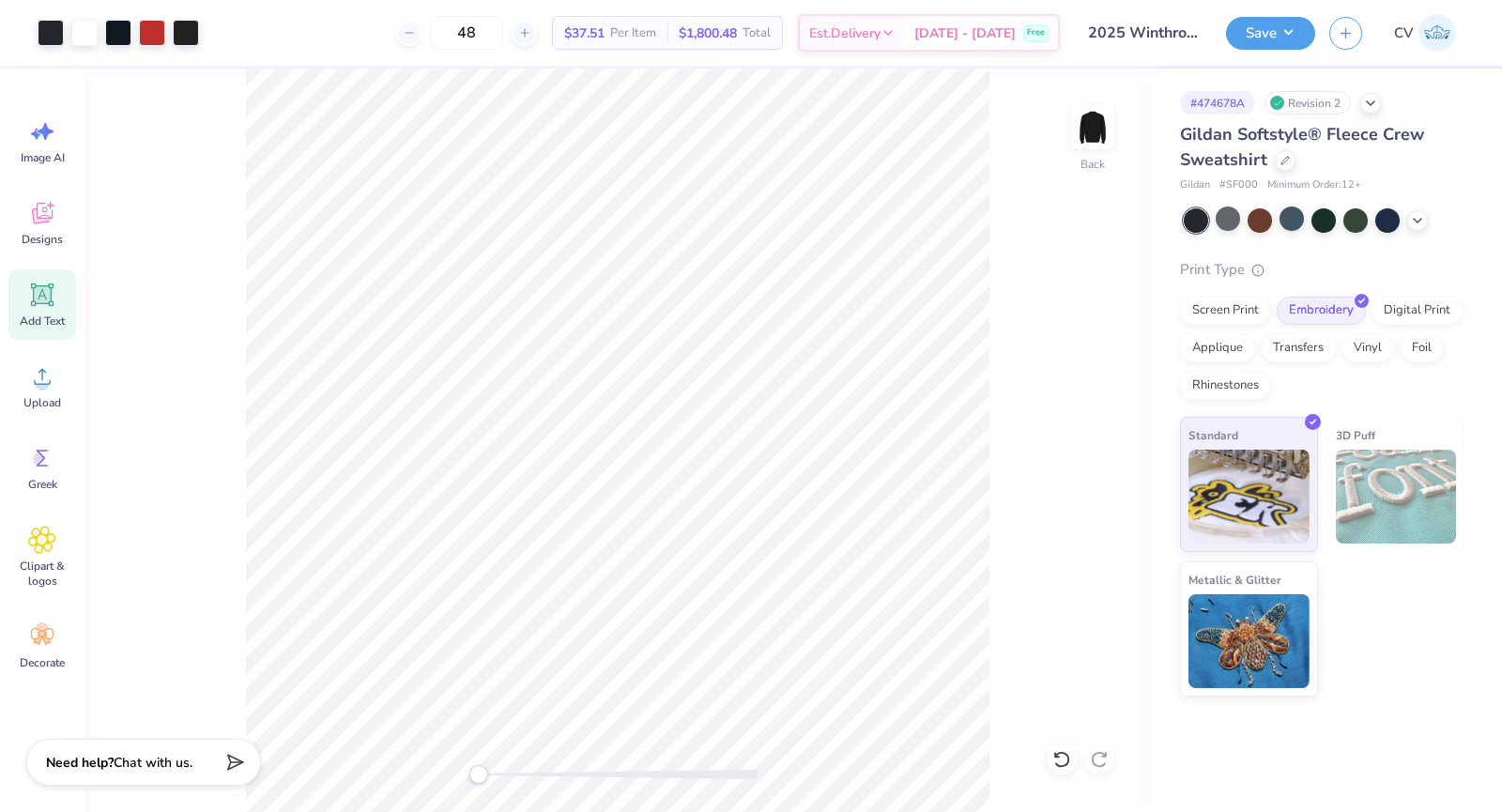
click at [27, 307] on div "Add Text" at bounding box center [43, 304] width 68 height 71
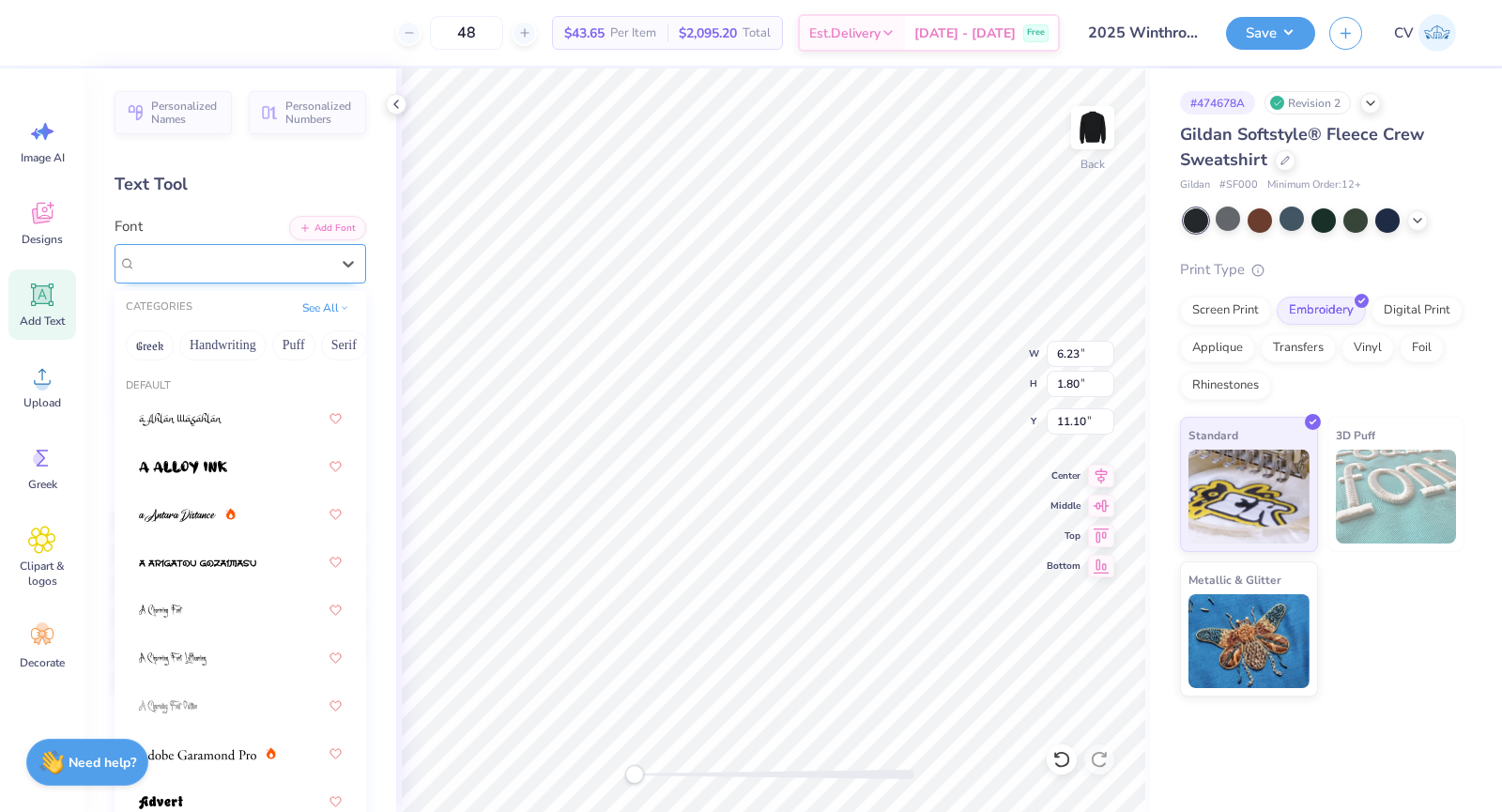
click at [284, 244] on div "Super Dream" at bounding box center [240, 264] width 251 height 40
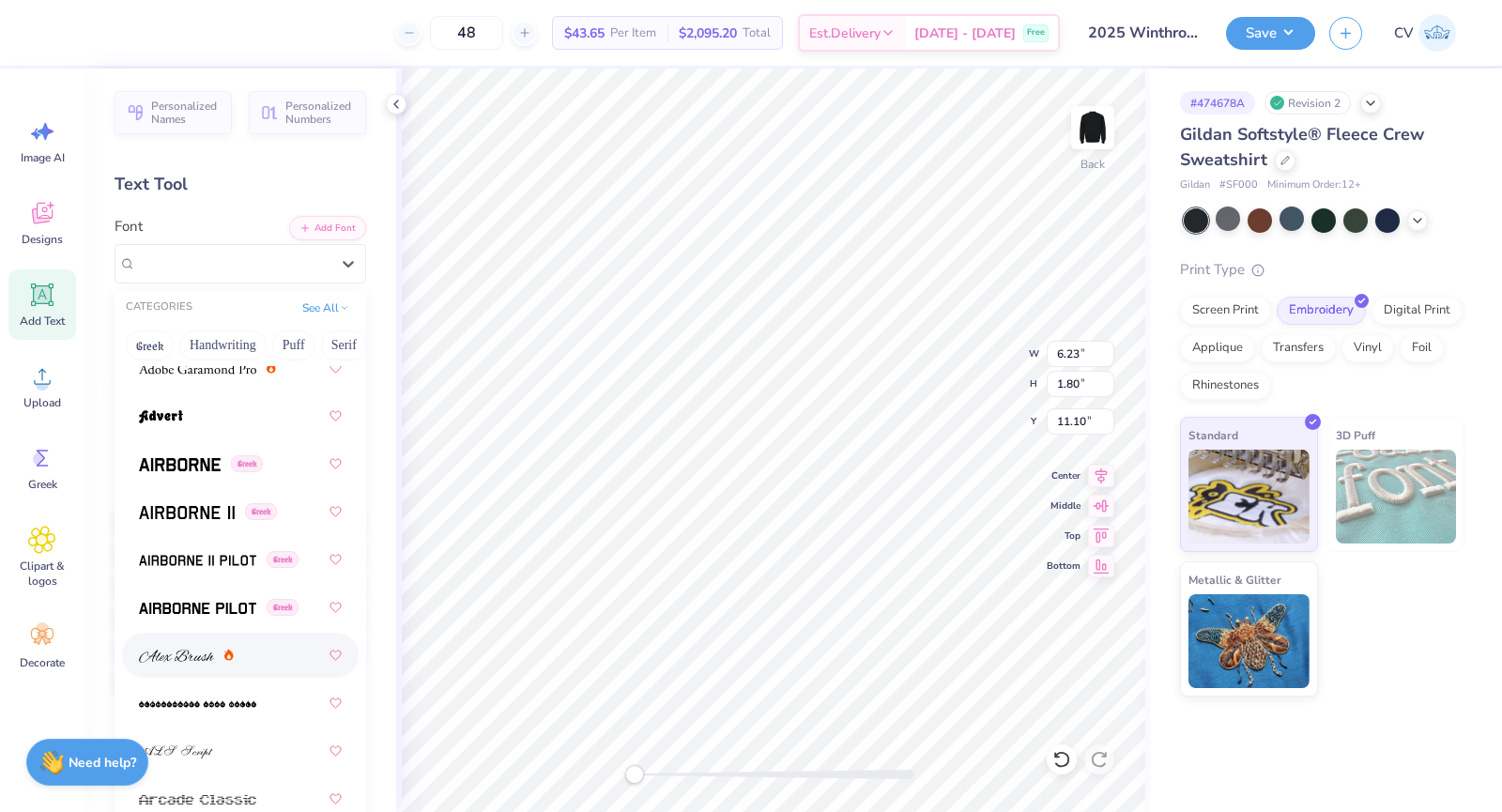
scroll to position [386, 0]
click at [193, 528] on div "Greek" at bounding box center [240, 512] width 236 height 45
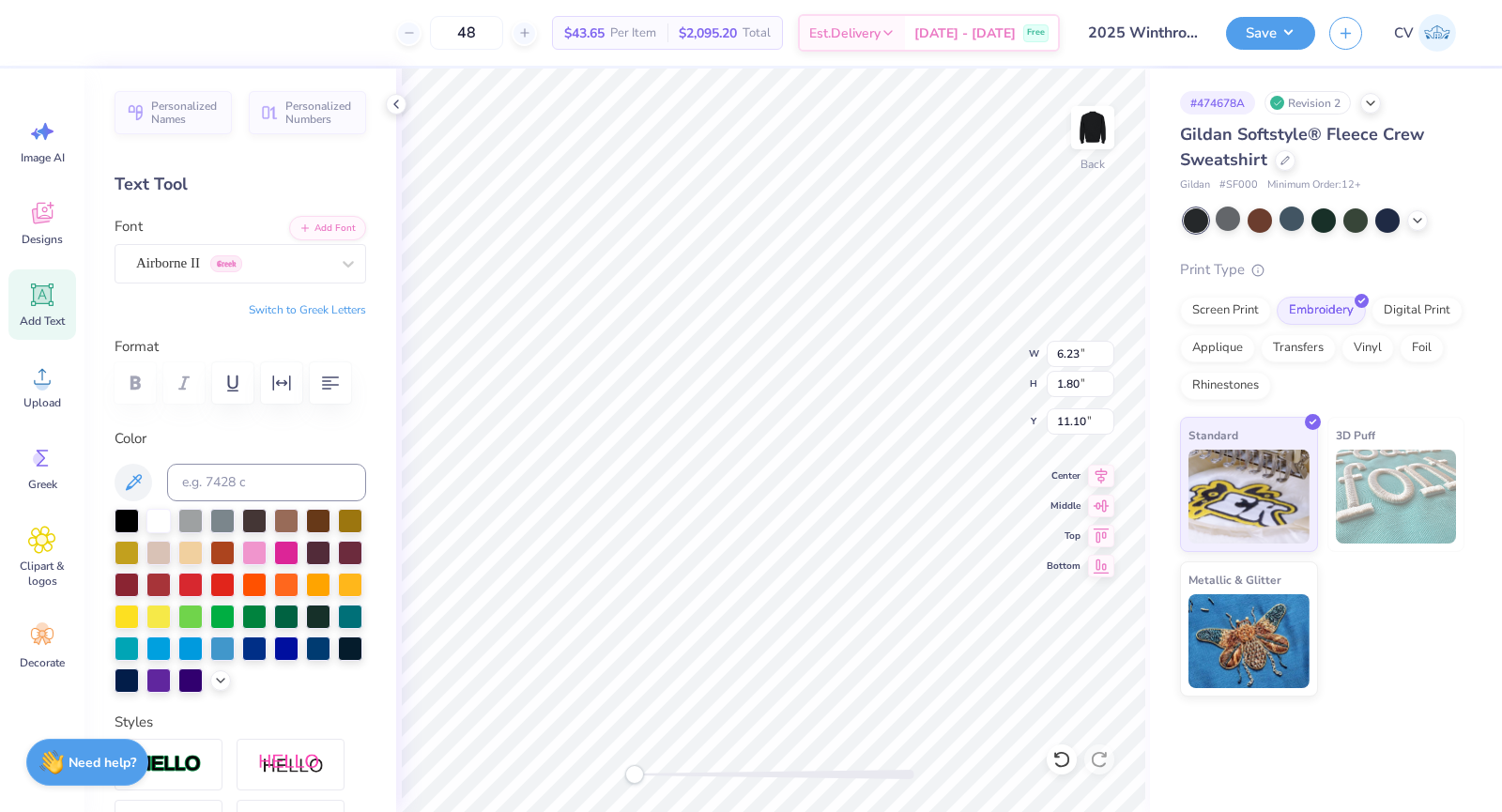
scroll to position [15, 3]
type textarea "W"
click at [114, 42] on div at bounding box center [118, 31] width 26 height 26
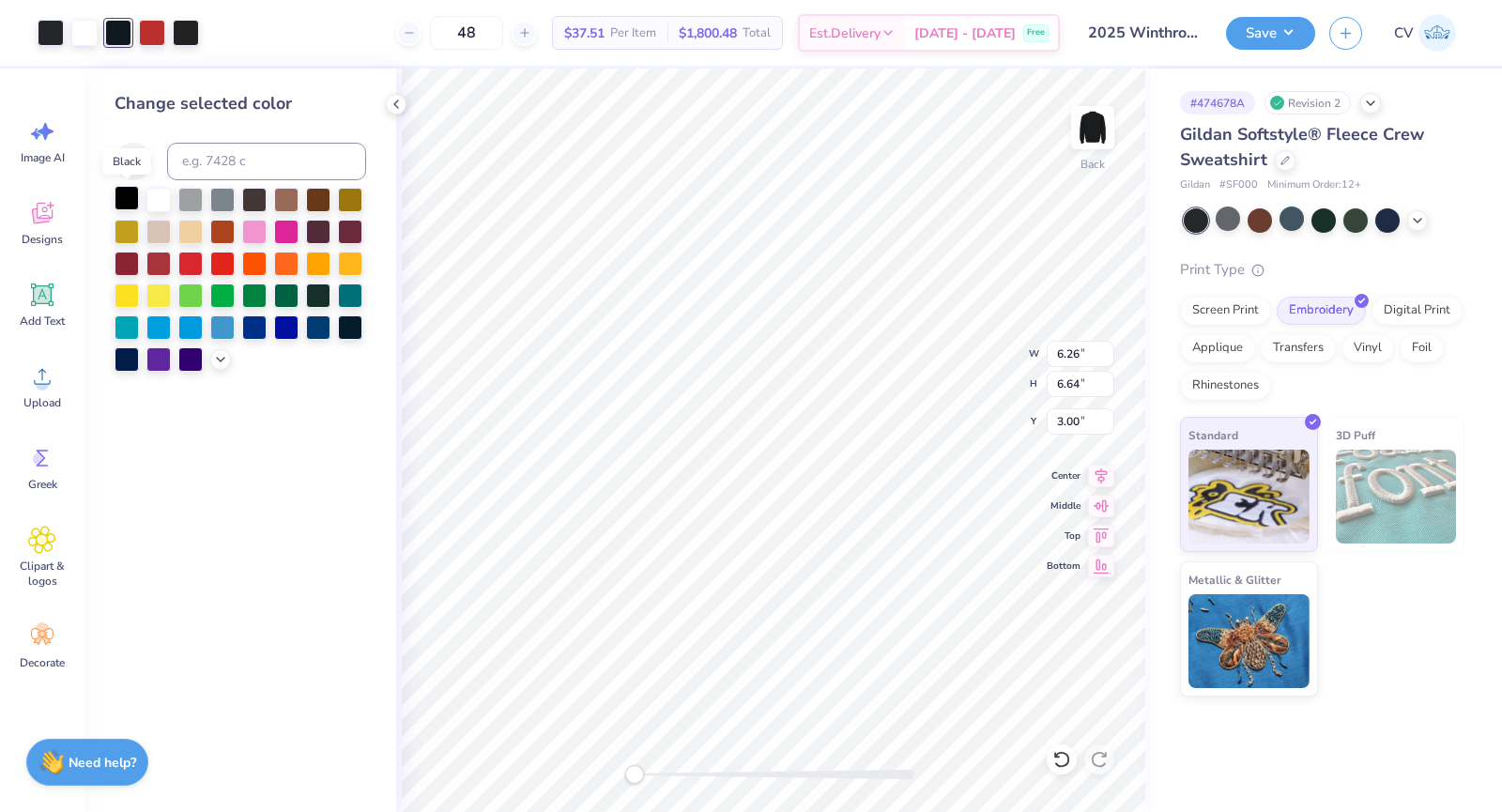
click at [131, 198] on div at bounding box center [127, 199] width 25 height 25
click at [131, 154] on icon at bounding box center [133, 162] width 23 height 23
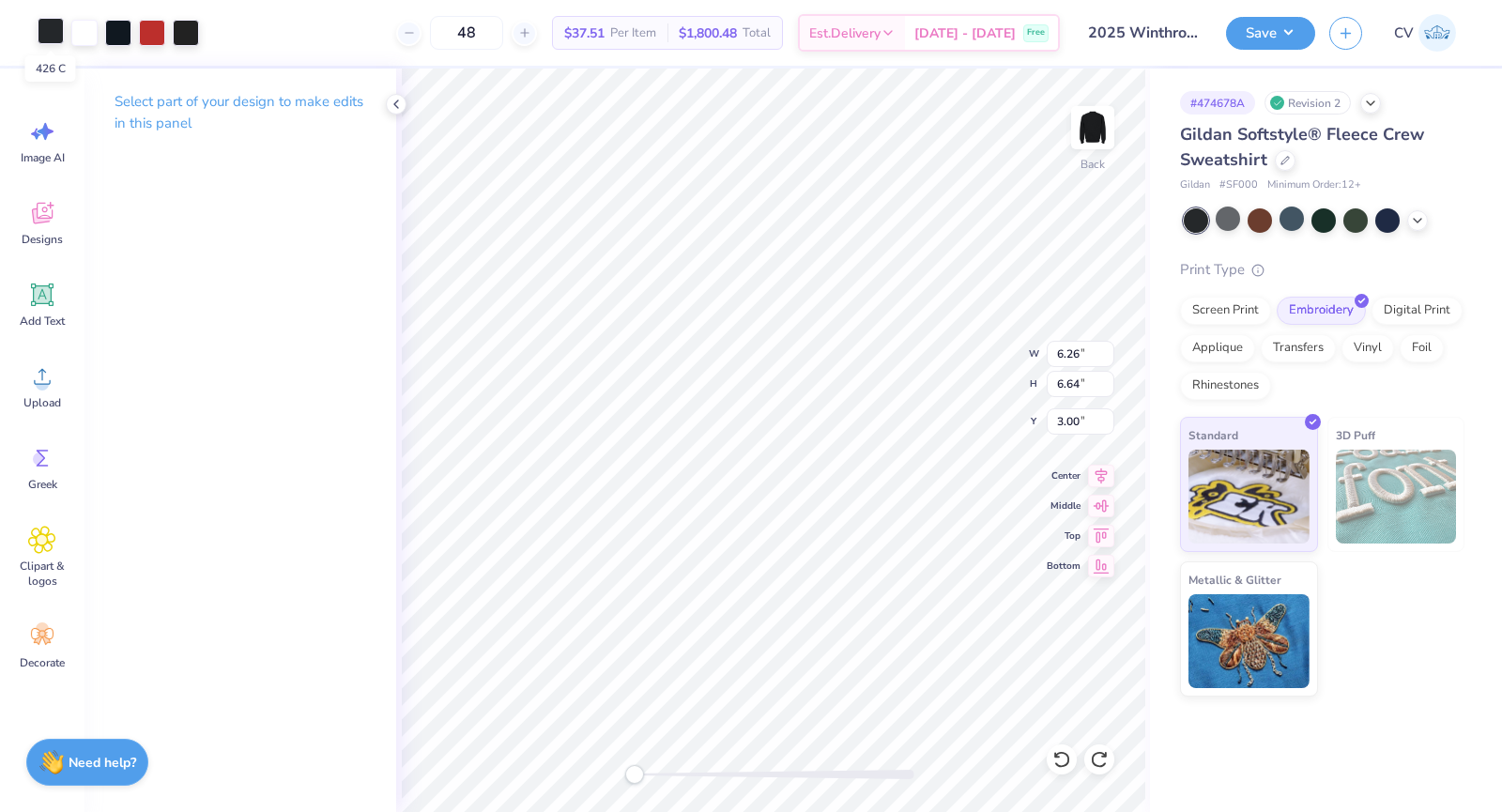
click at [55, 42] on div at bounding box center [51, 31] width 26 height 26
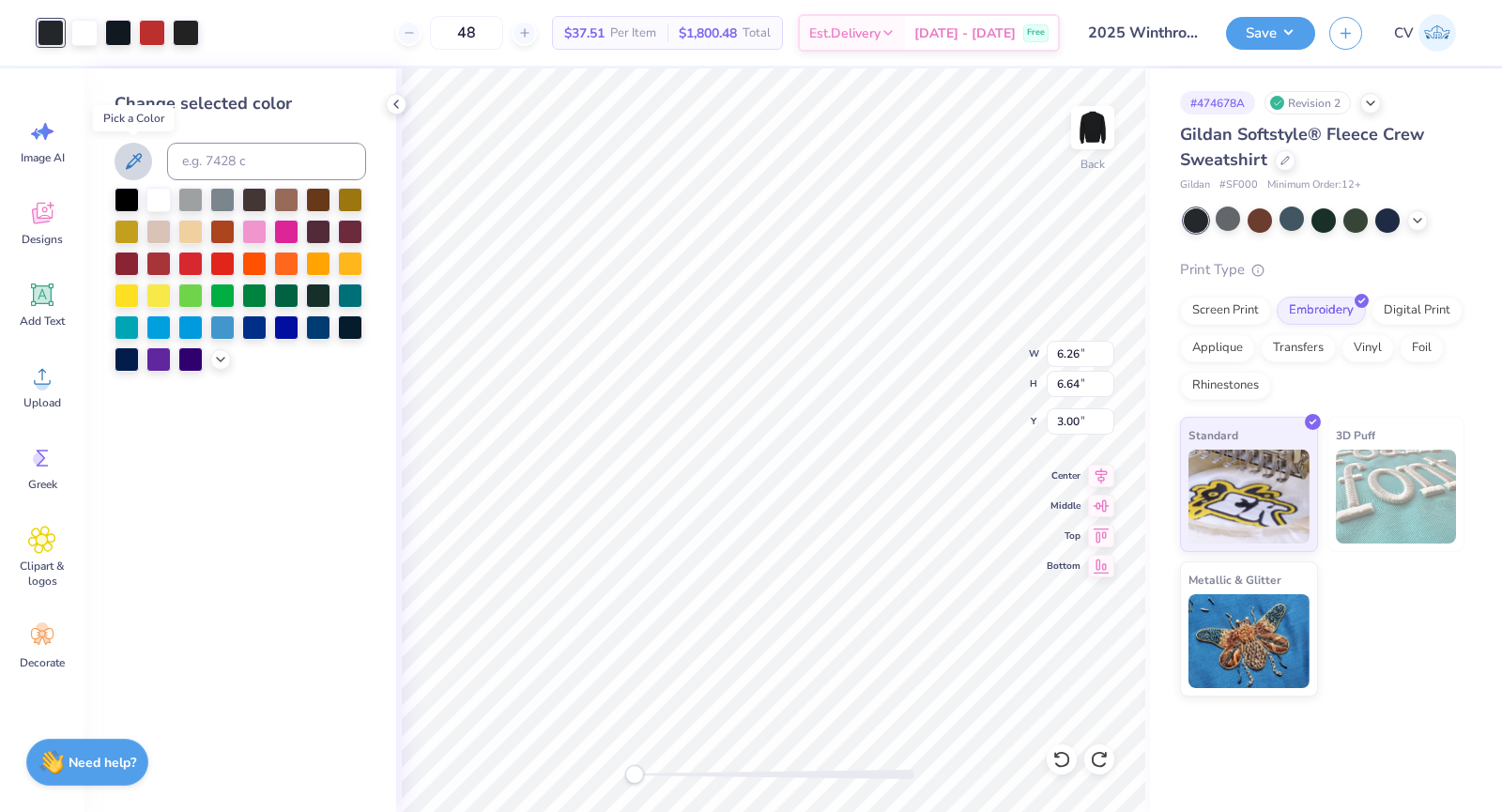
click at [132, 165] on icon at bounding box center [133, 161] width 16 height 16
click at [188, 28] on div at bounding box center [186, 31] width 26 height 26
click at [134, 164] on icon at bounding box center [133, 161] width 16 height 16
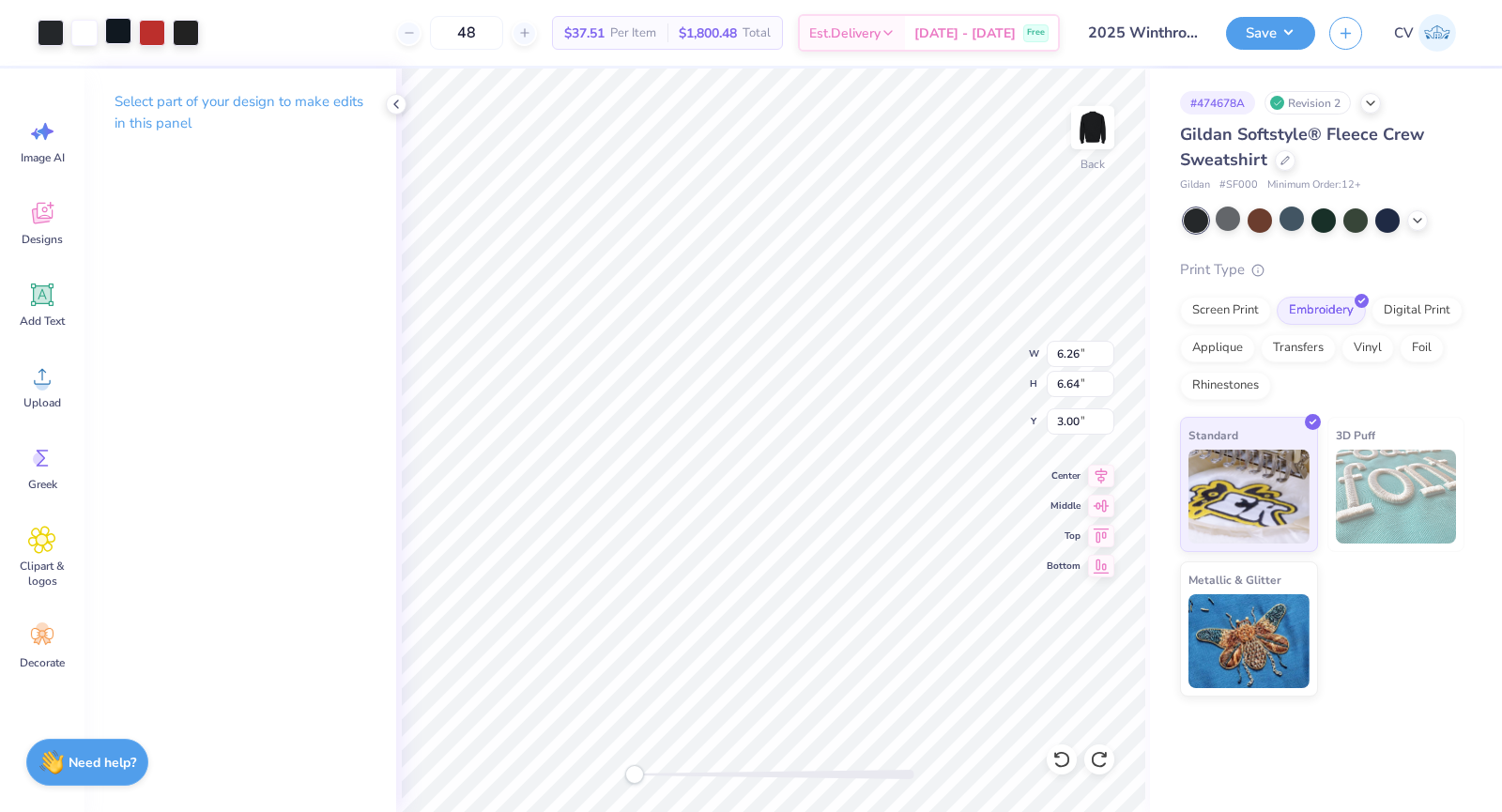
click at [114, 24] on div at bounding box center [118, 31] width 26 height 26
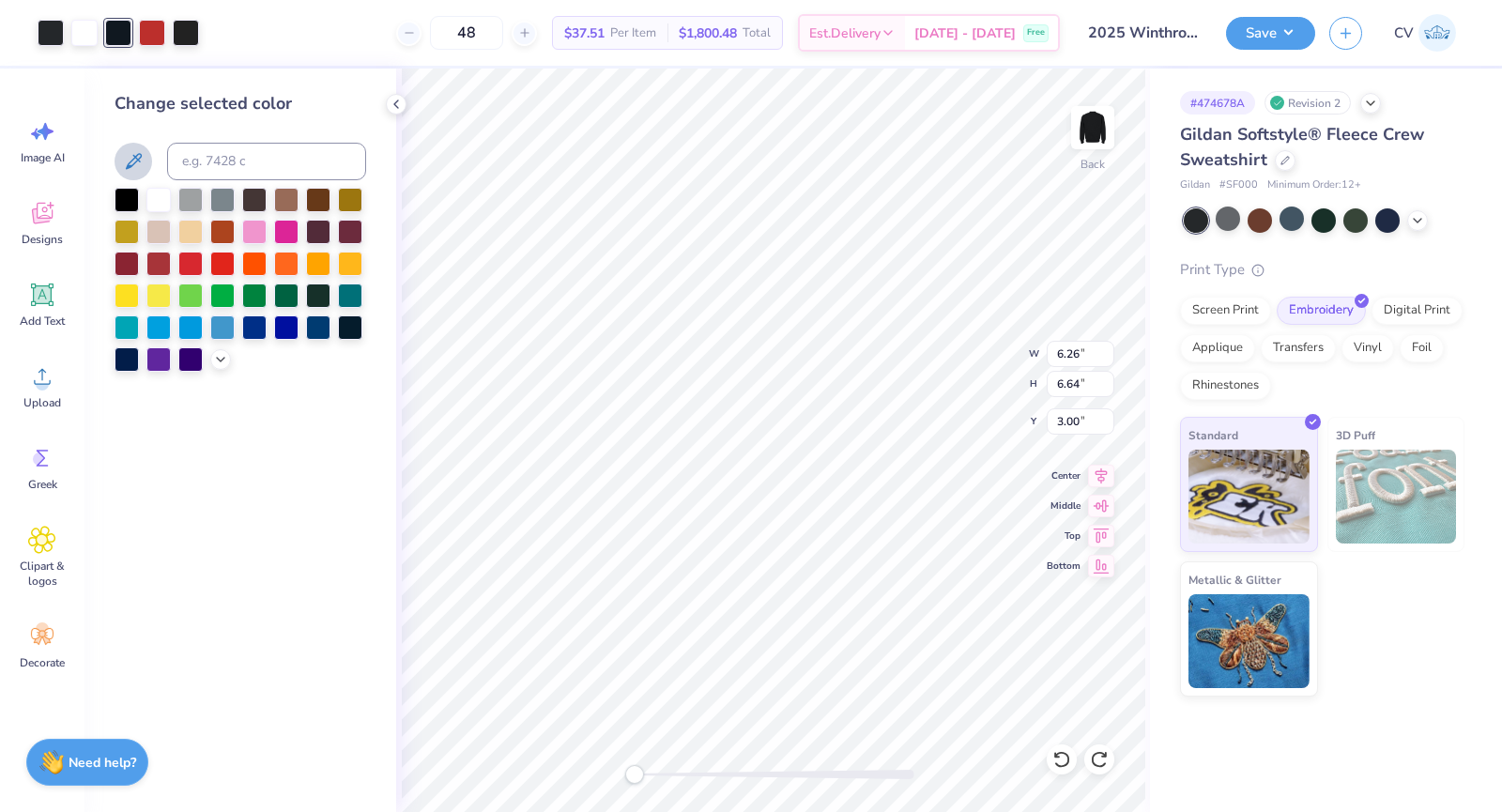
click at [143, 165] on icon at bounding box center [133, 162] width 23 height 23
click at [131, 158] on icon at bounding box center [133, 162] width 23 height 23
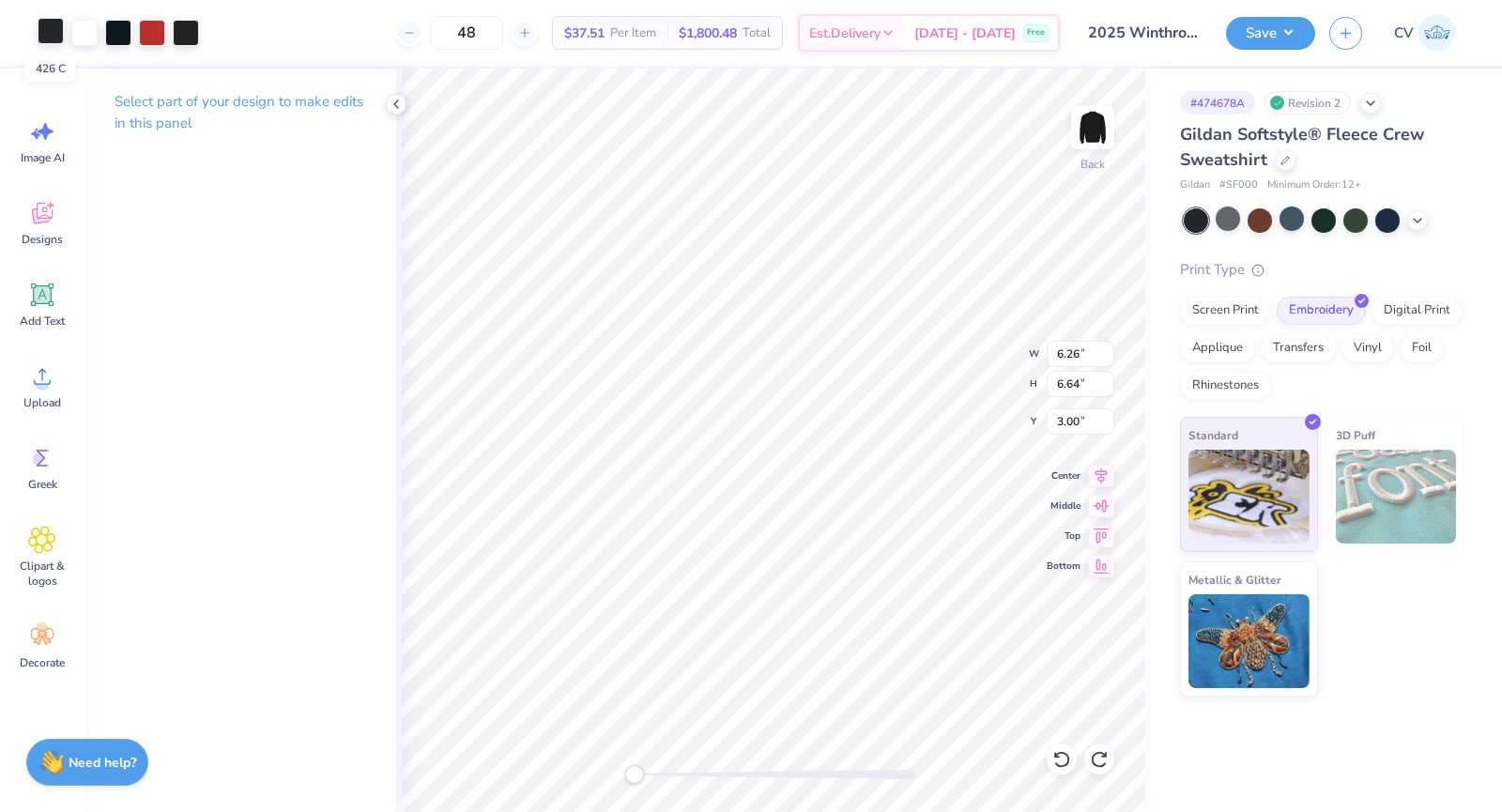
click at [48, 27] on div at bounding box center [51, 31] width 26 height 26
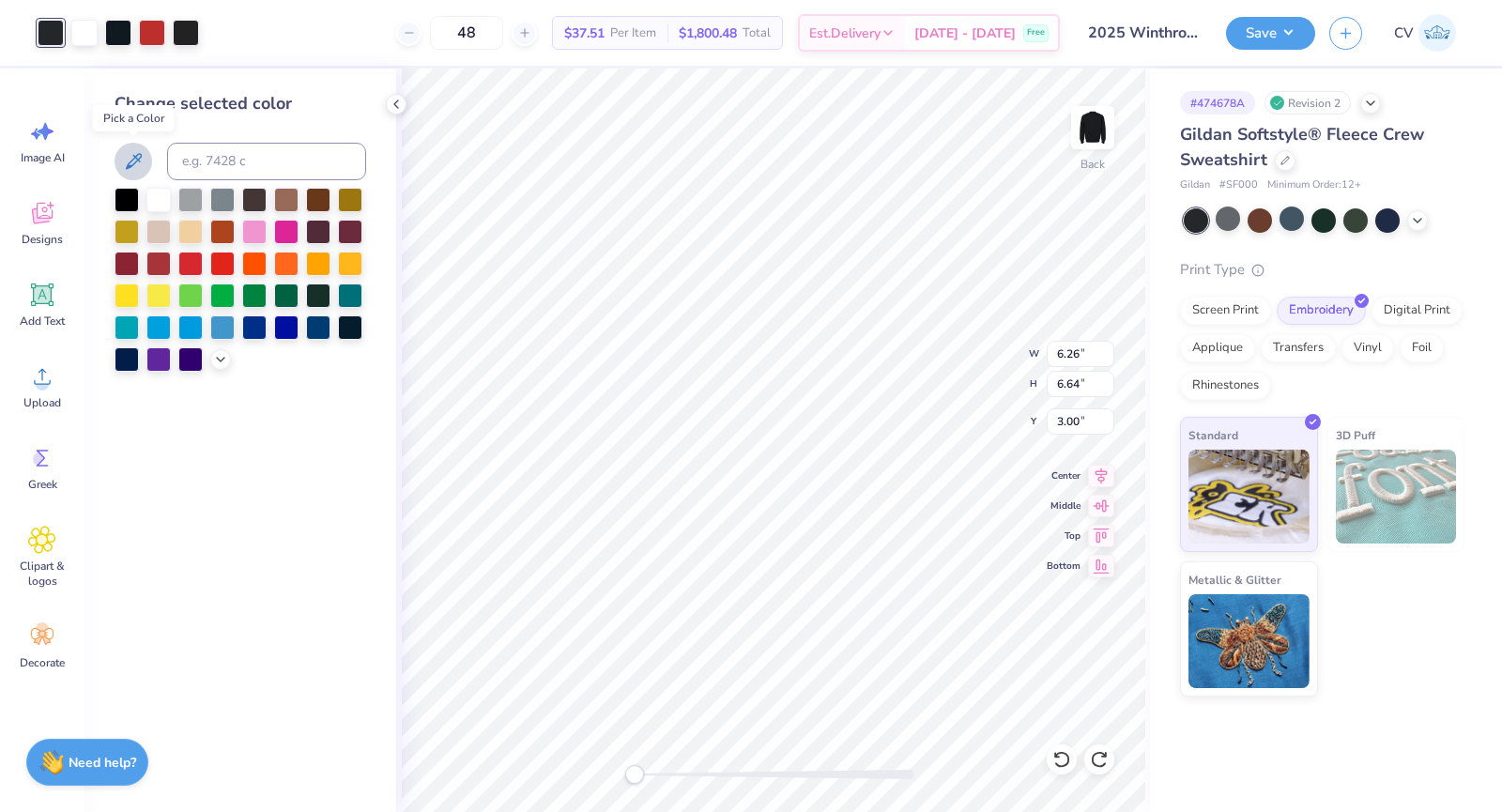
click at [145, 169] on button at bounding box center [133, 162] width 38 height 38
click at [112, 31] on div at bounding box center [118, 31] width 26 height 26
click at [147, 163] on button at bounding box center [133, 162] width 38 height 38
click at [184, 32] on div at bounding box center [186, 31] width 26 height 26
click at [139, 165] on icon at bounding box center [133, 162] width 23 height 23
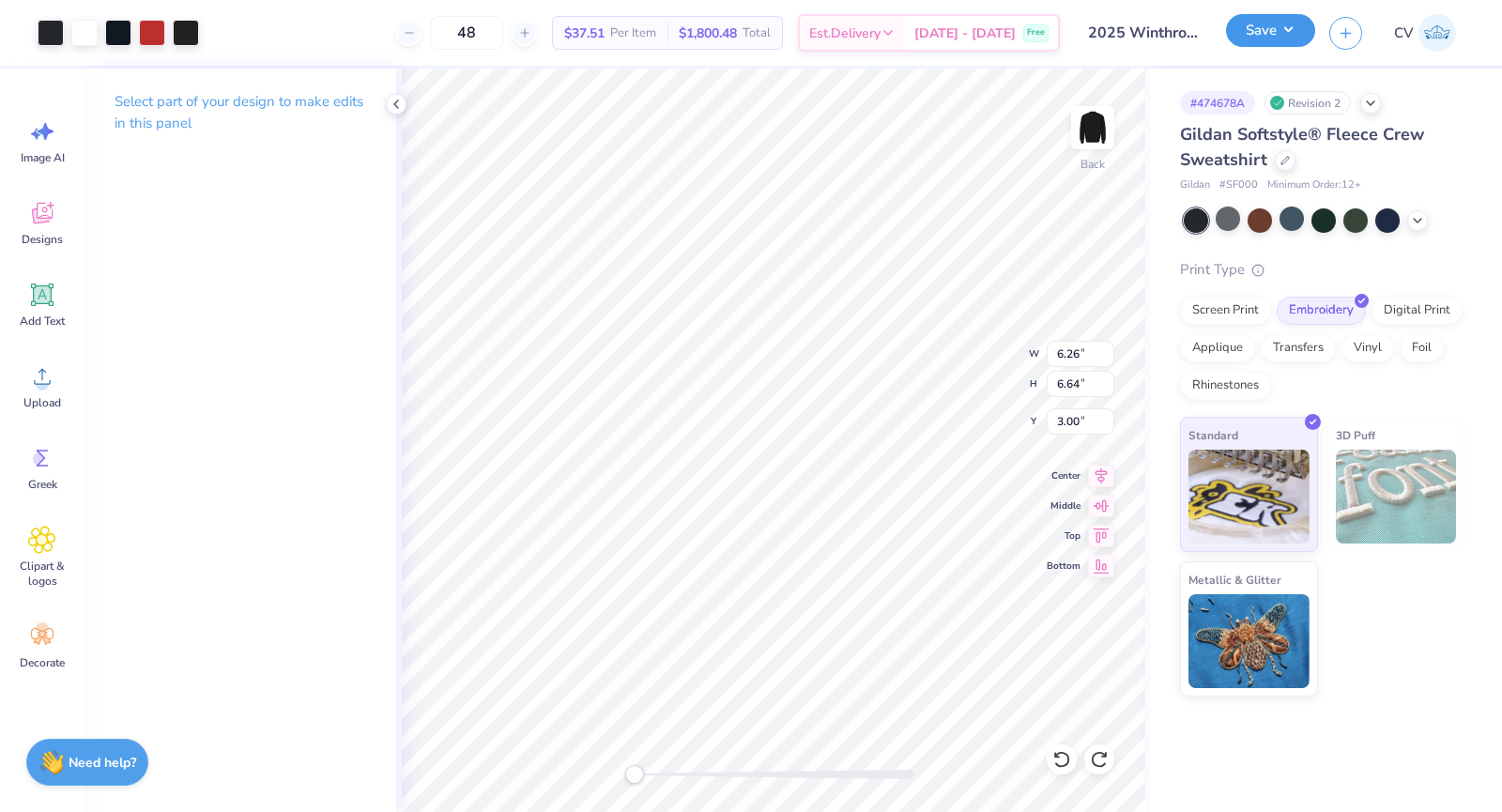
click at [1281, 44] on button "Save" at bounding box center [1270, 30] width 89 height 33
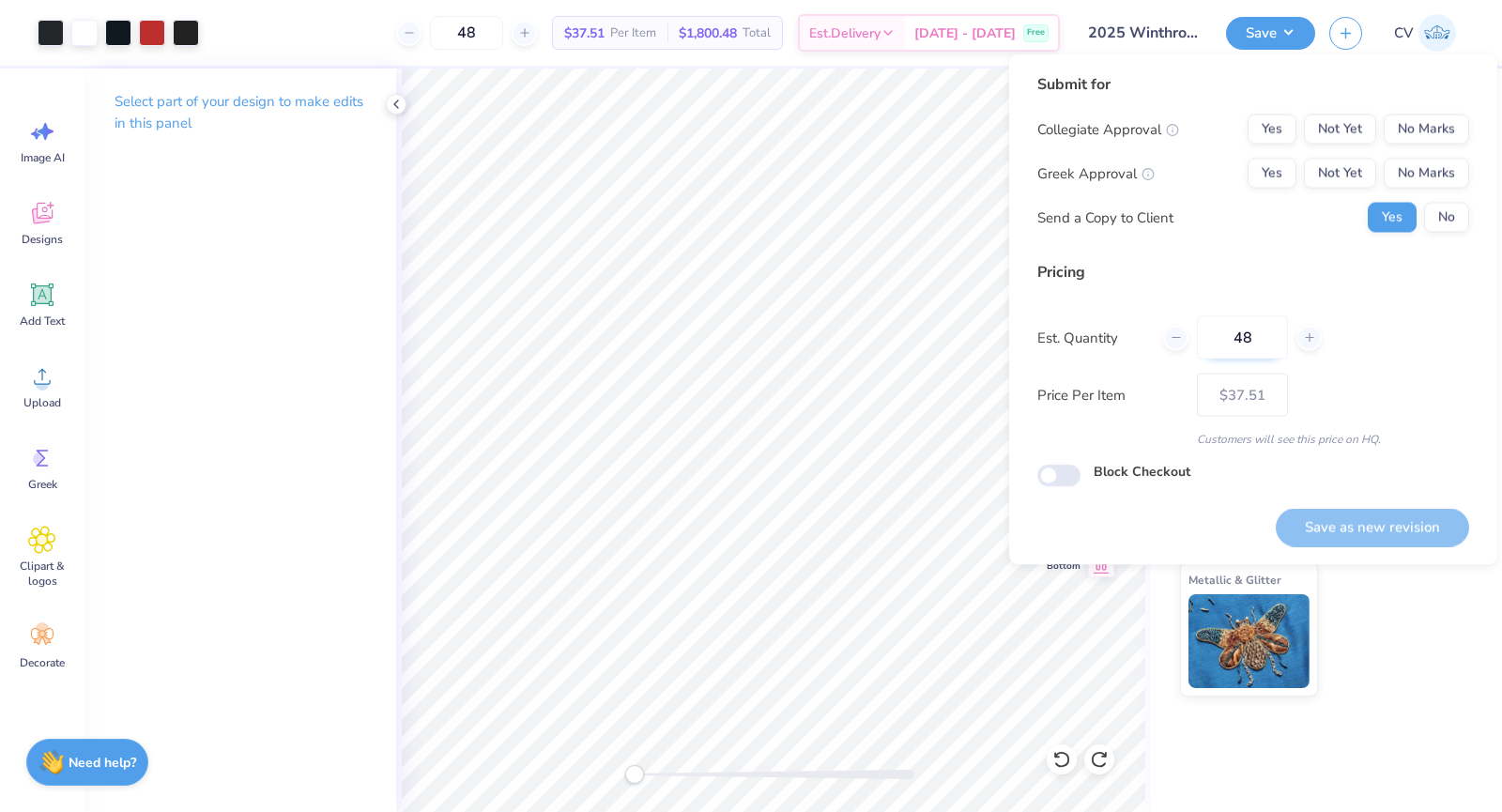
click at [1262, 339] on input "48" at bounding box center [1243, 338] width 91 height 43
type input "4"
type input "0"
type input "060"
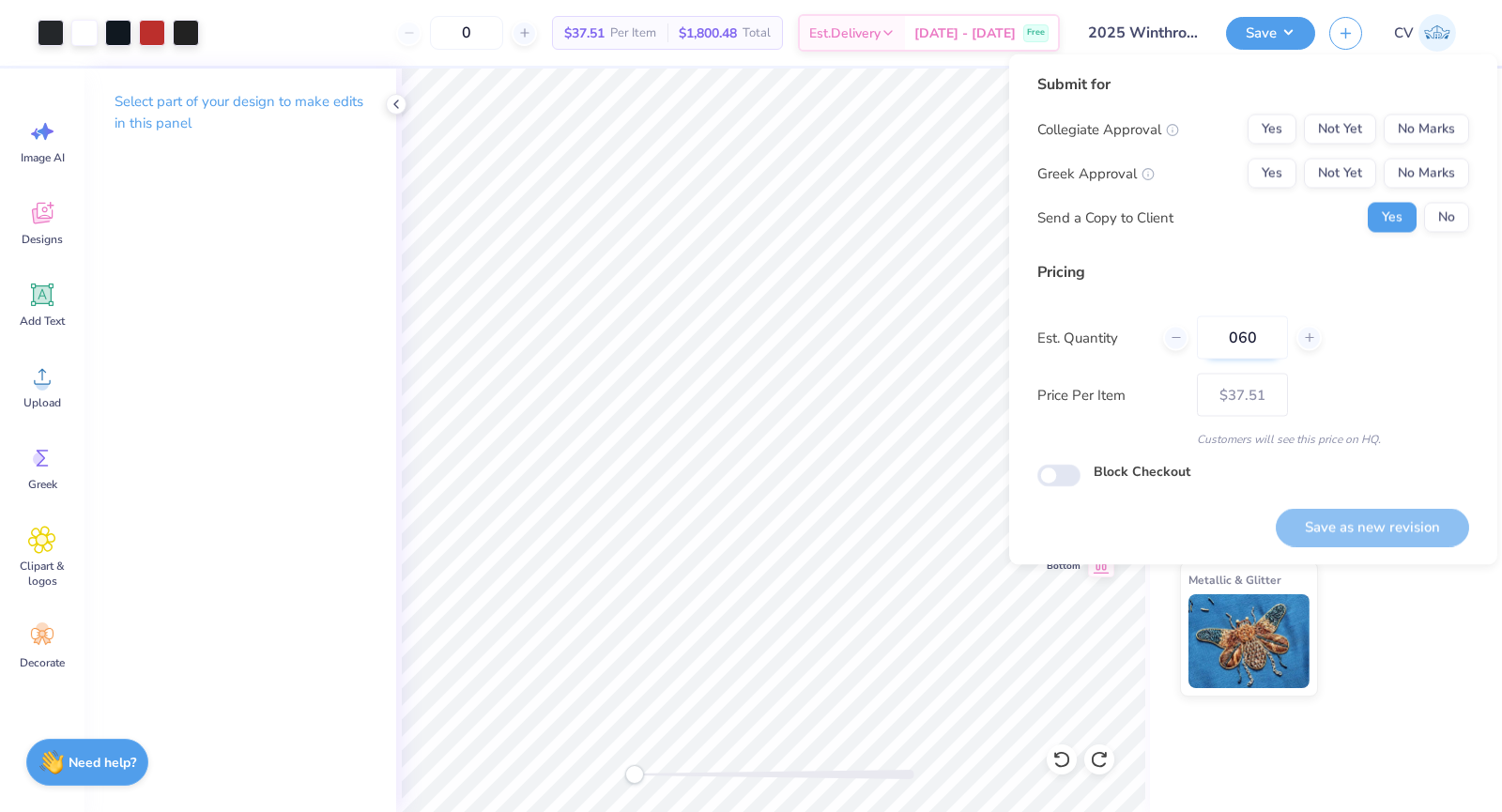
type input "60"
type input "$37.09"
click at [1238, 340] on input "060" at bounding box center [1243, 338] width 91 height 43
type input "60"
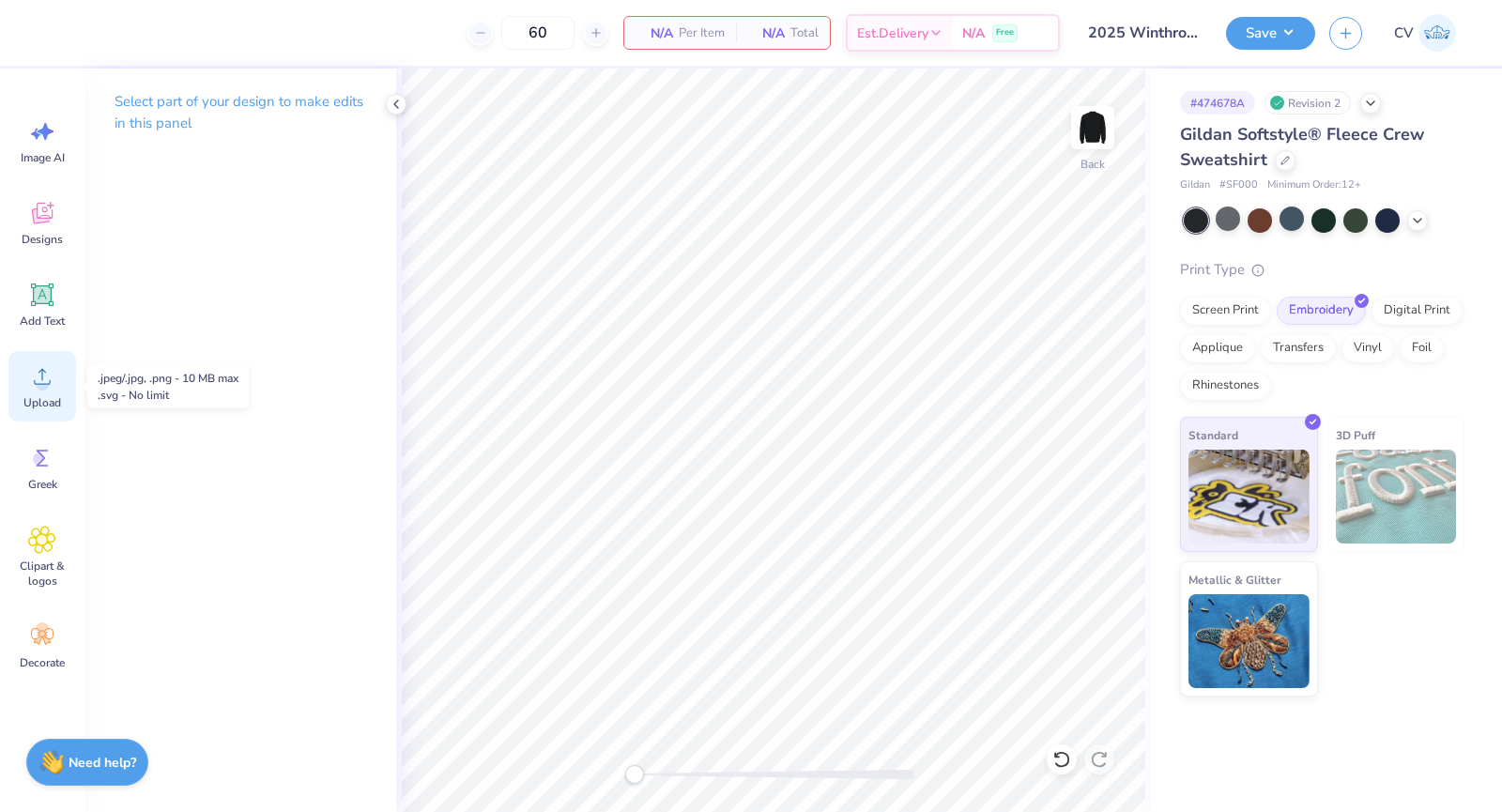
click at [32, 392] on div "Upload" at bounding box center [43, 387] width 68 height 71
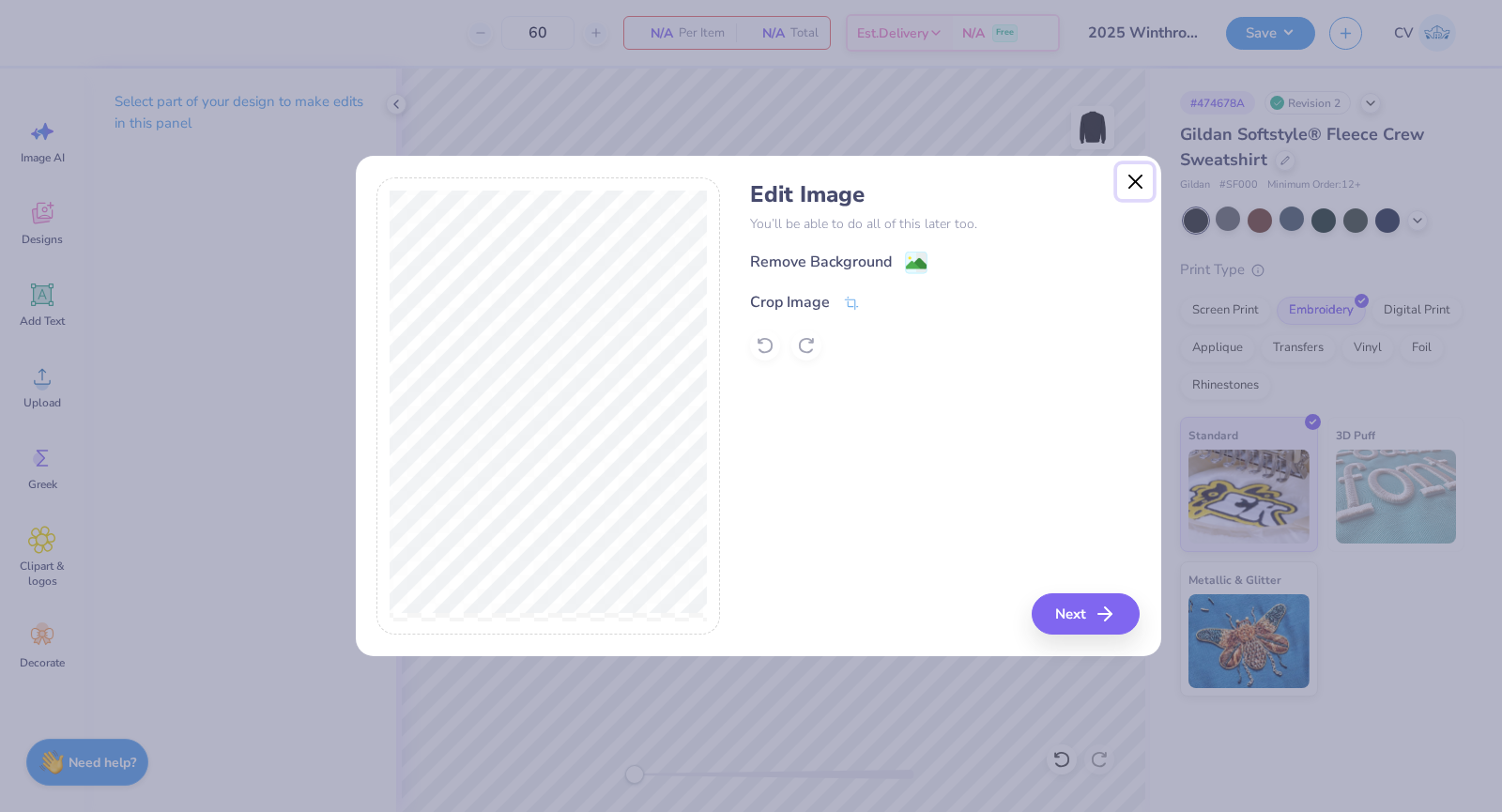
click at [1125, 182] on button "Close" at bounding box center [1135, 182] width 36 height 36
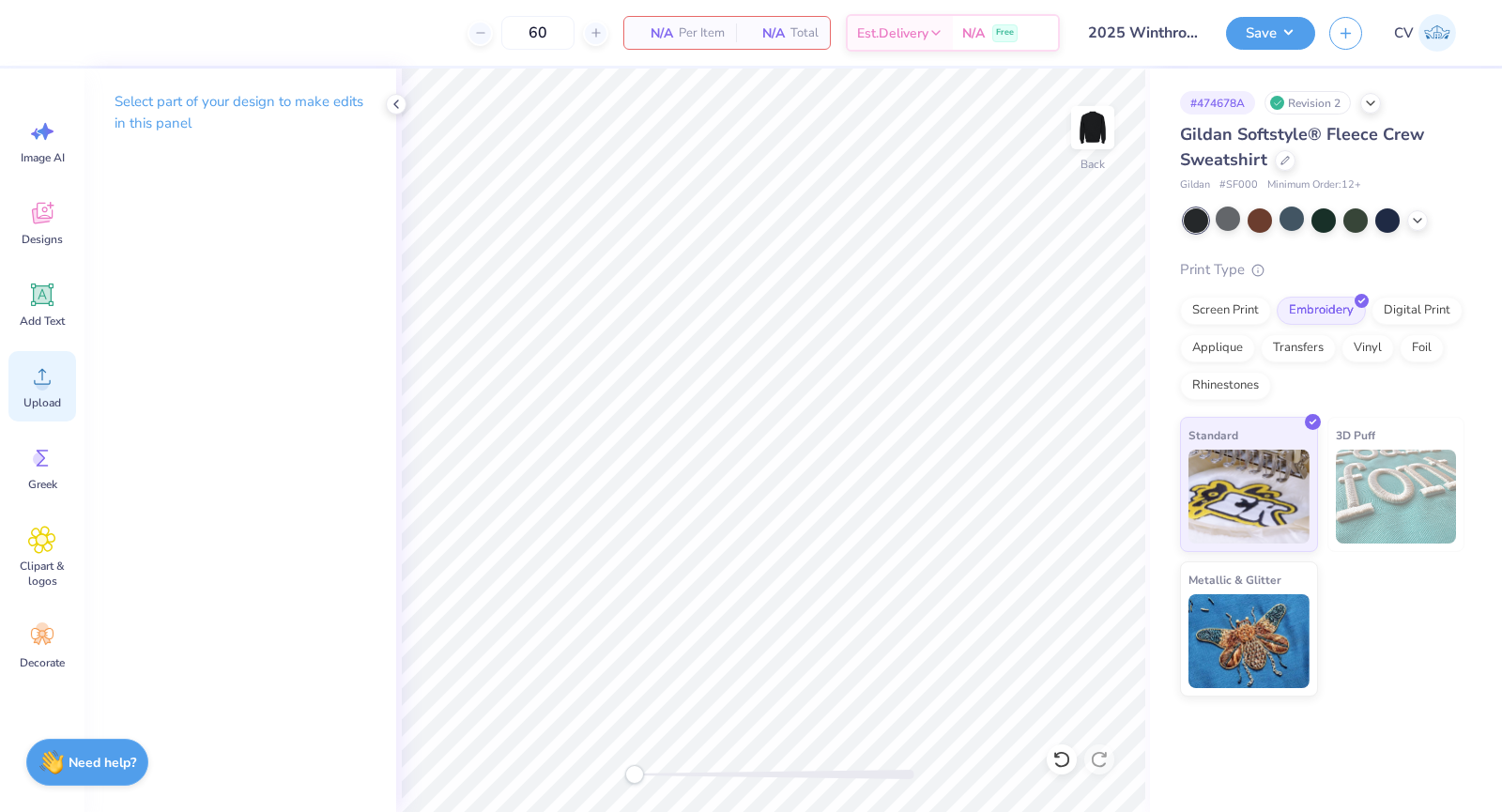
click at [51, 378] on icon at bounding box center [43, 376] width 28 height 28
click at [1198, 315] on div "Screen Print" at bounding box center [1226, 308] width 91 height 28
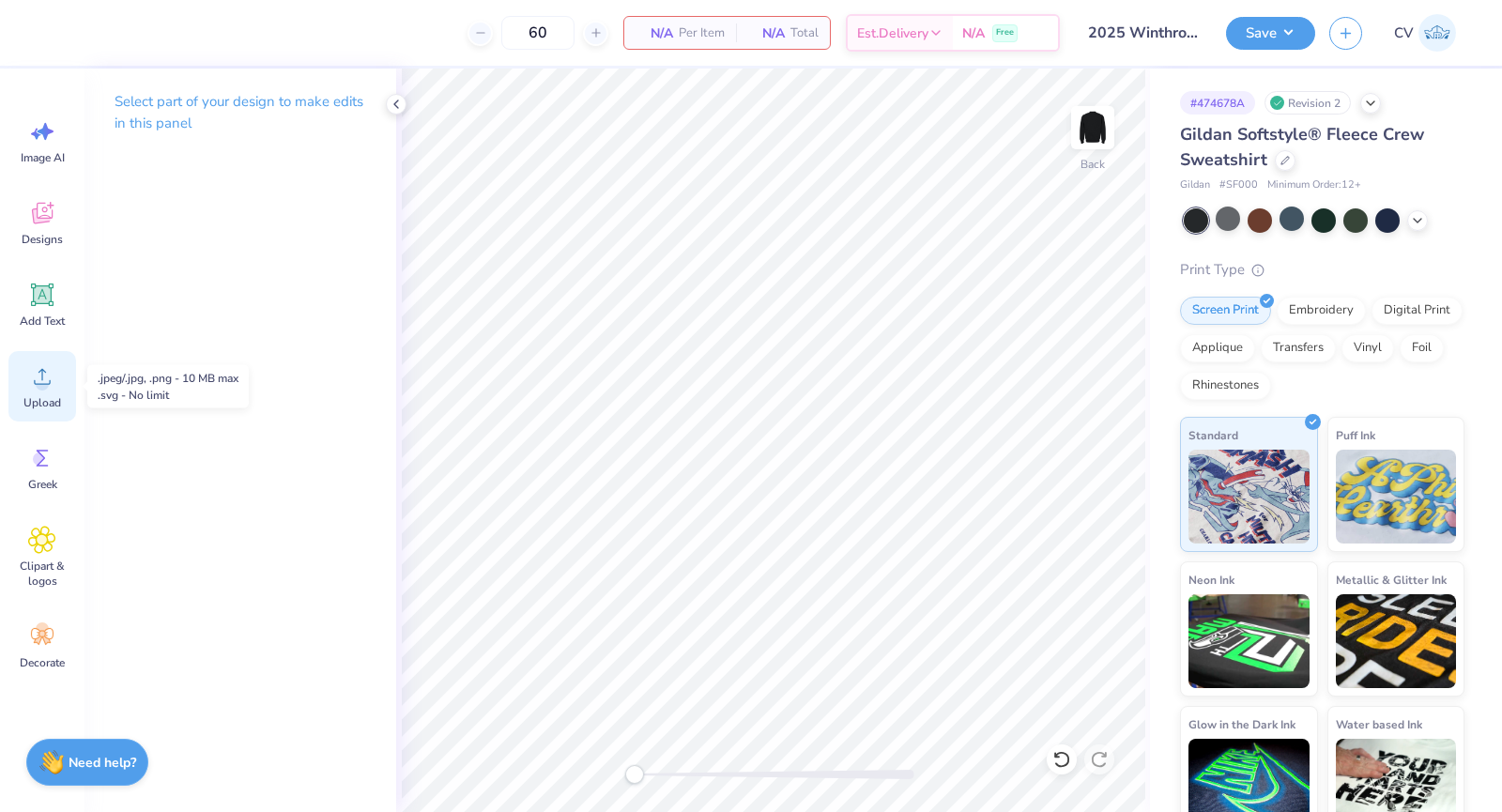
click at [49, 377] on icon at bounding box center [43, 376] width 28 height 28
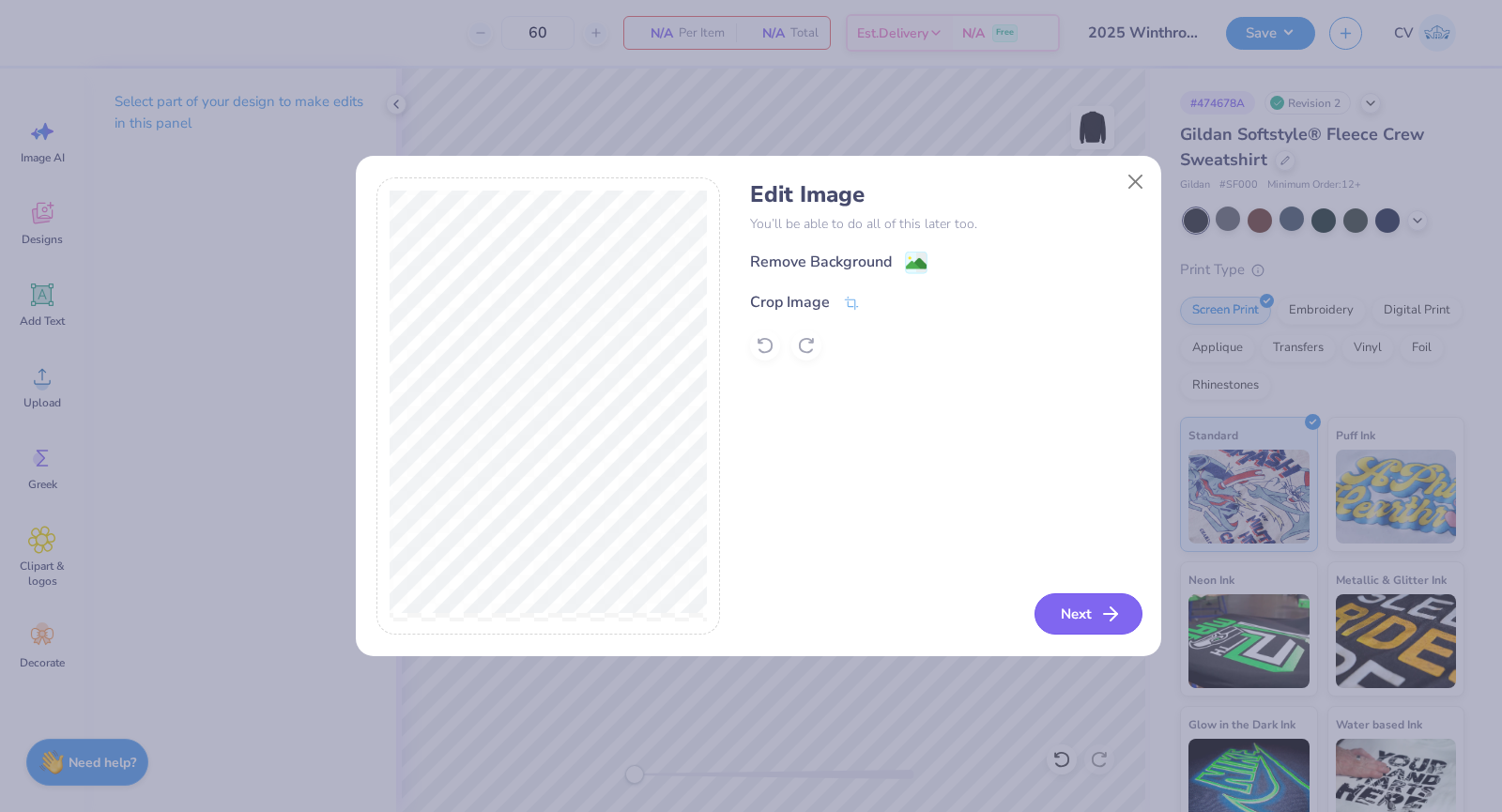
click at [1097, 621] on button "Next" at bounding box center [1089, 614] width 108 height 42
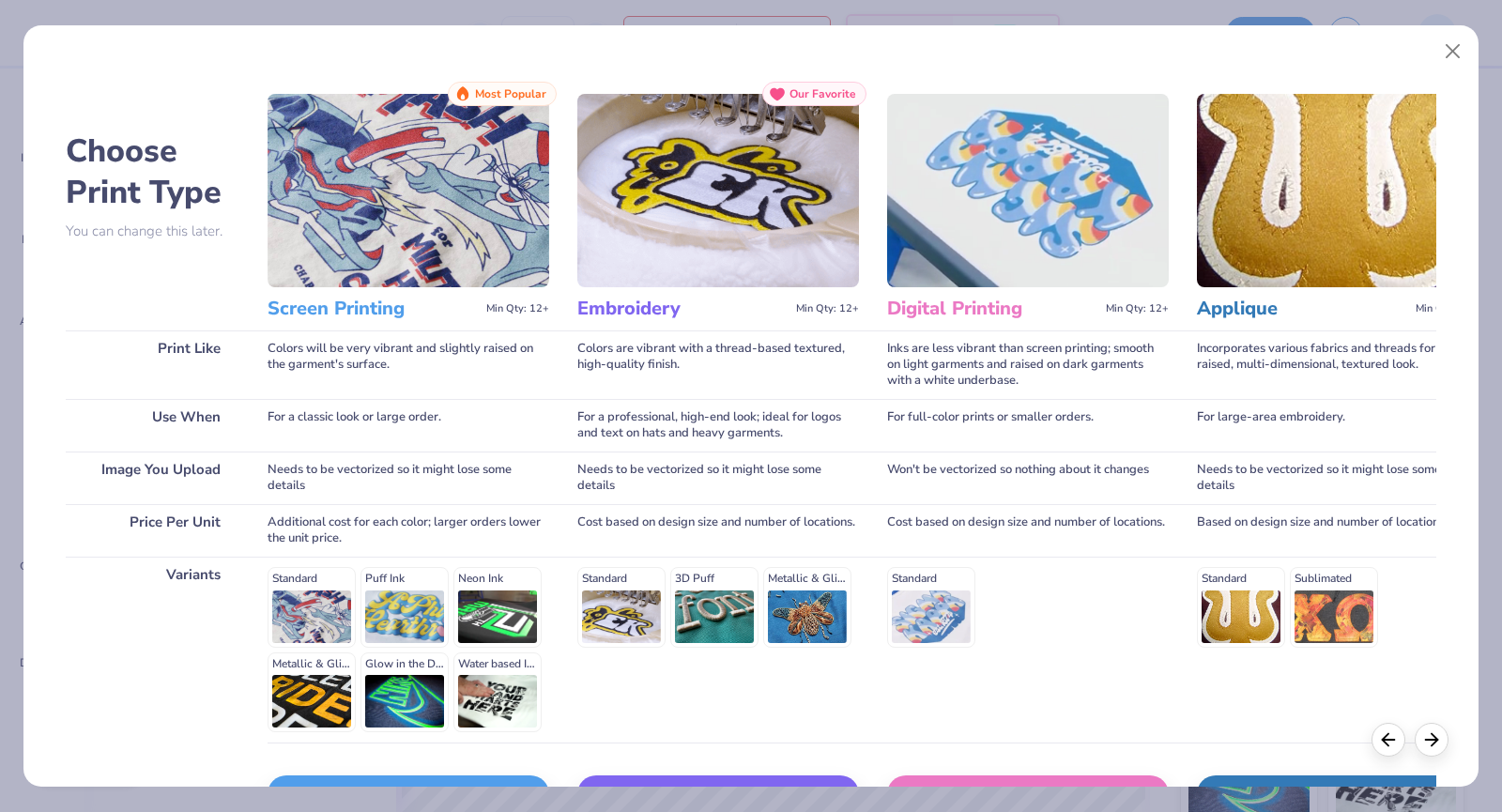
scroll to position [124, 0]
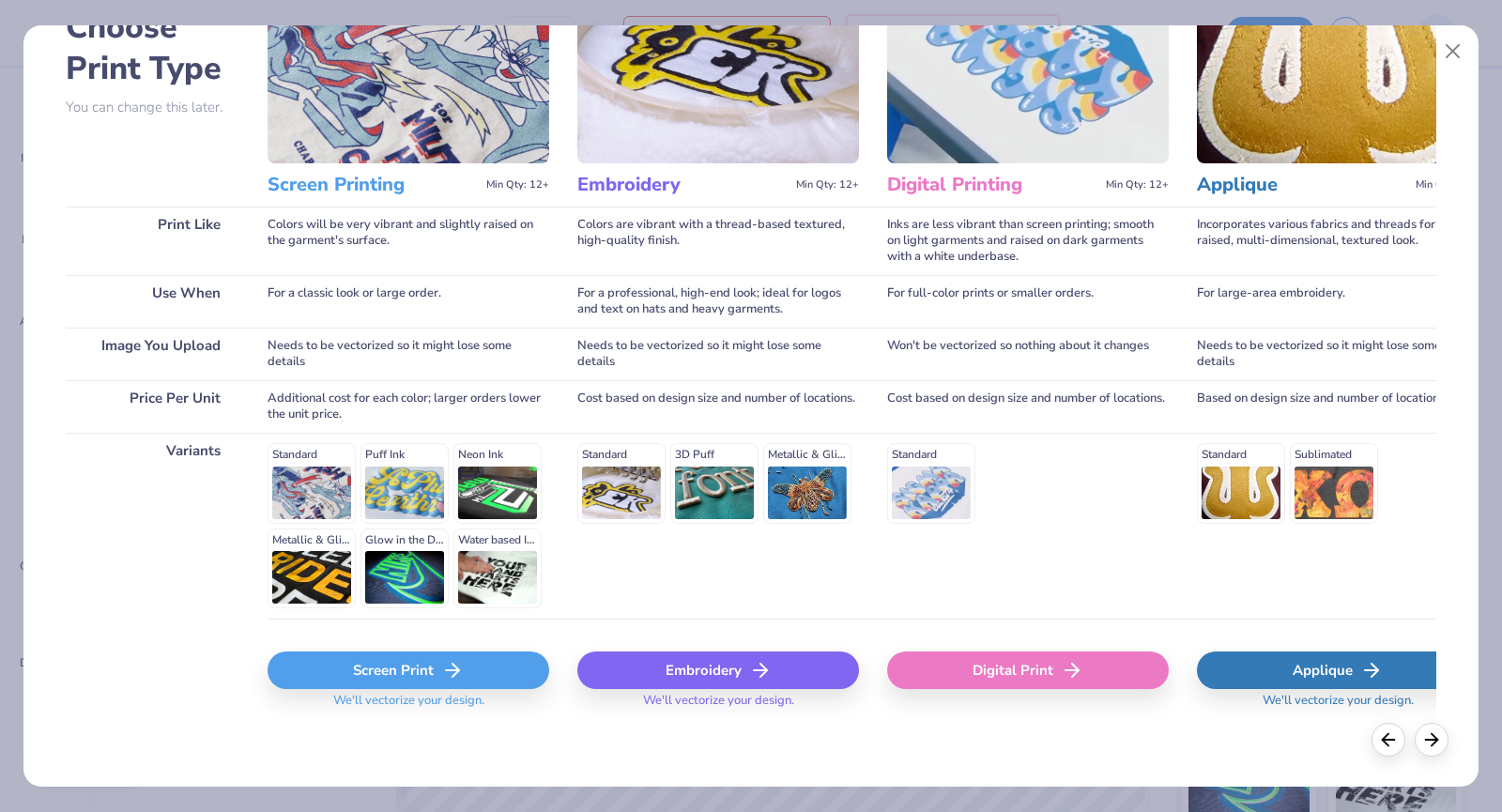
click at [460, 665] on icon at bounding box center [453, 670] width 23 height 23
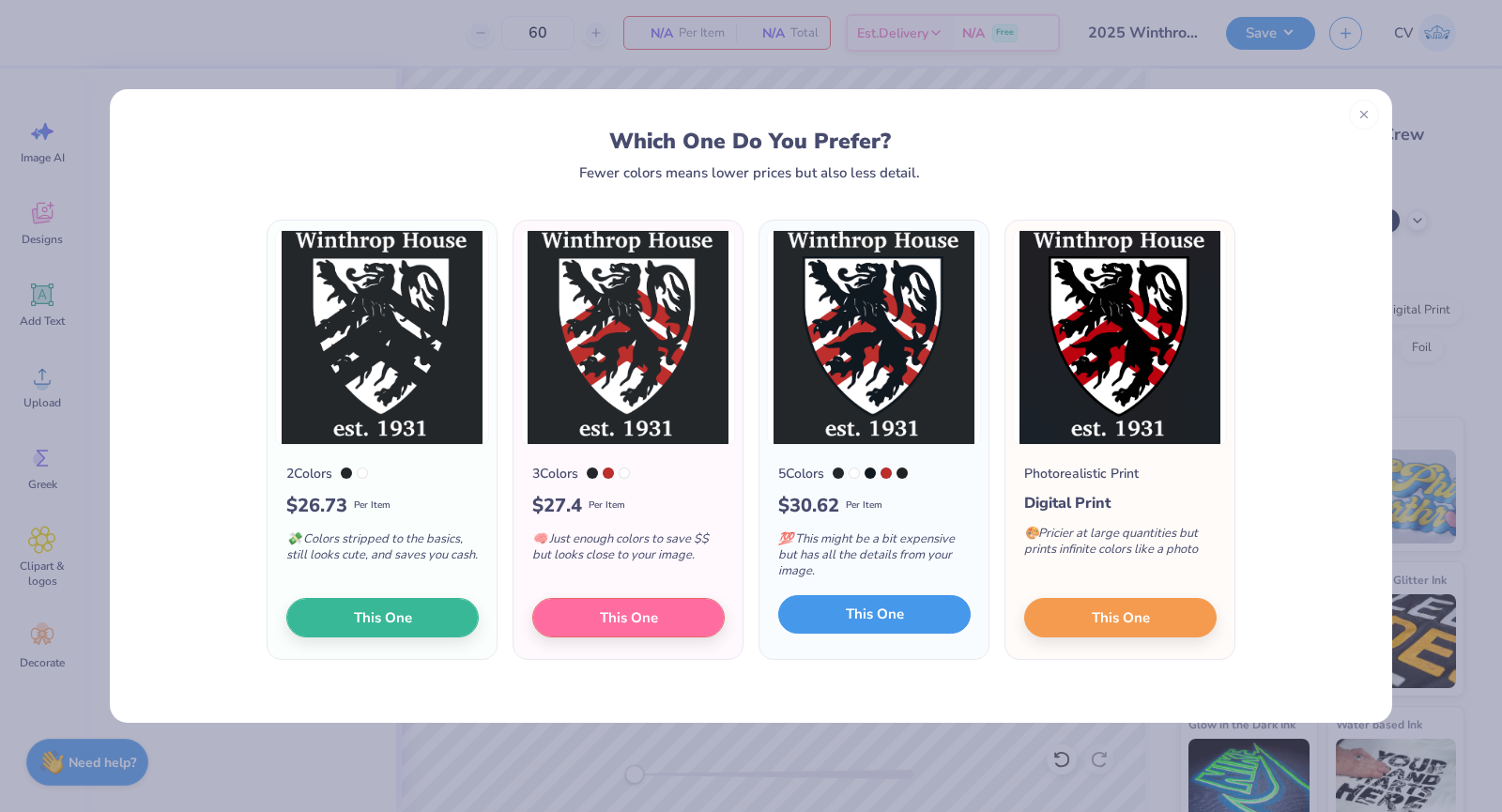
click at [855, 606] on span "This One" at bounding box center [875, 614] width 59 height 22
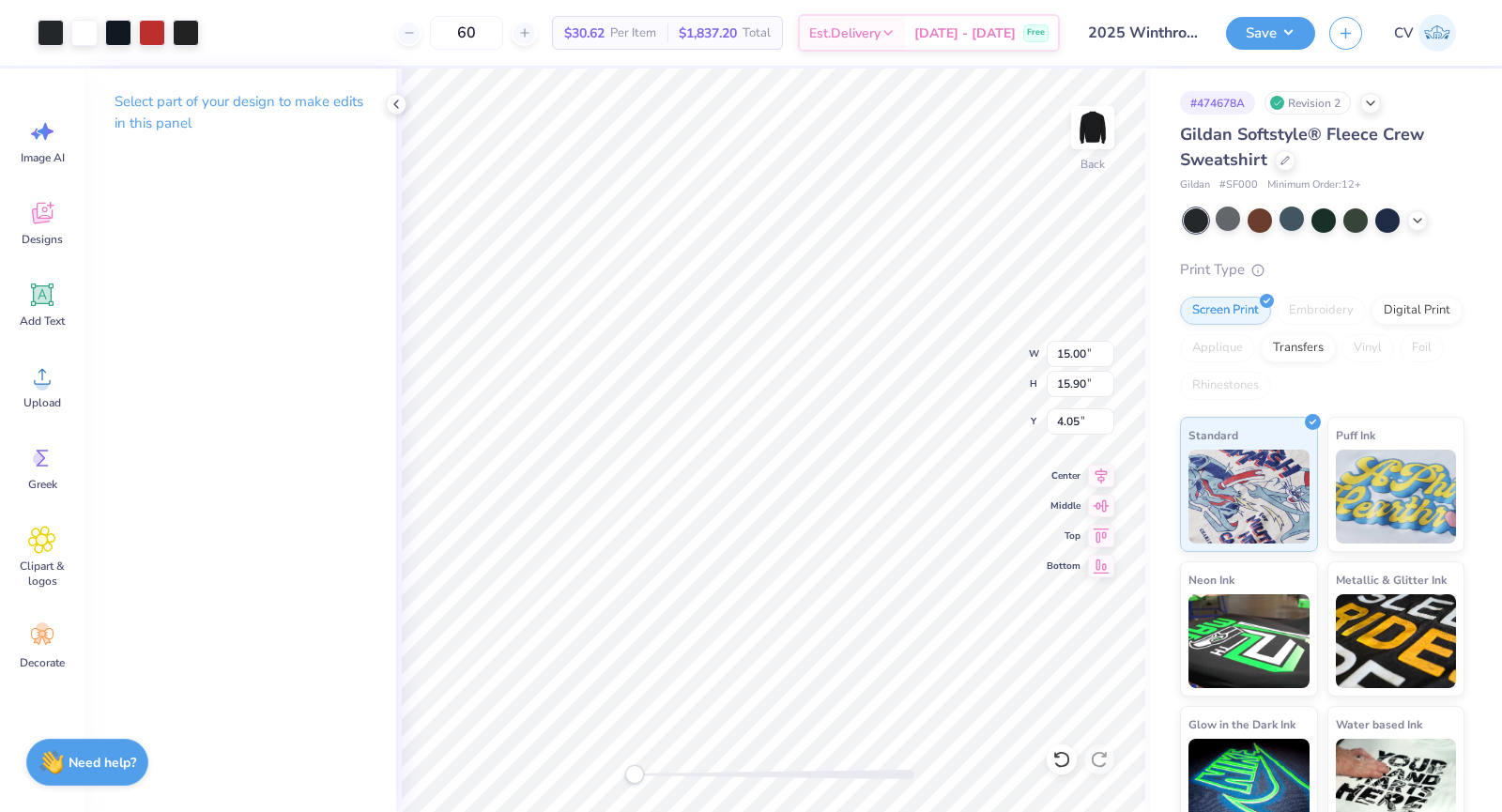
type input "12.04"
type input "12.76"
type input "7.19"
click at [52, 30] on div at bounding box center [51, 31] width 26 height 26
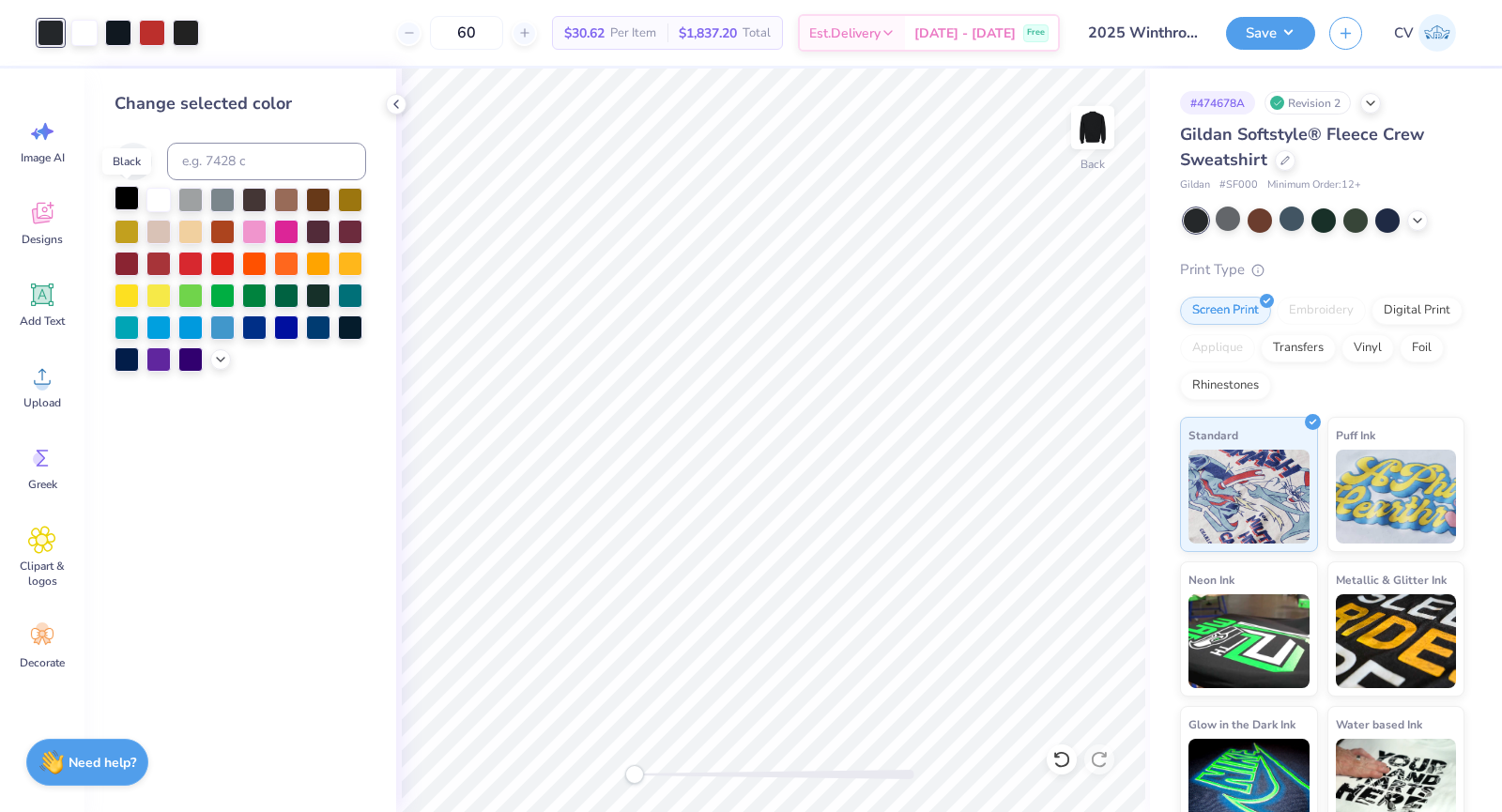
click at [123, 202] on div at bounding box center [127, 199] width 25 height 25
click at [129, 166] on icon at bounding box center [133, 161] width 16 height 16
click at [140, 167] on icon at bounding box center [133, 162] width 23 height 23
click at [348, 327] on div at bounding box center [351, 326] width 25 height 25
click at [141, 164] on icon at bounding box center [133, 162] width 23 height 23
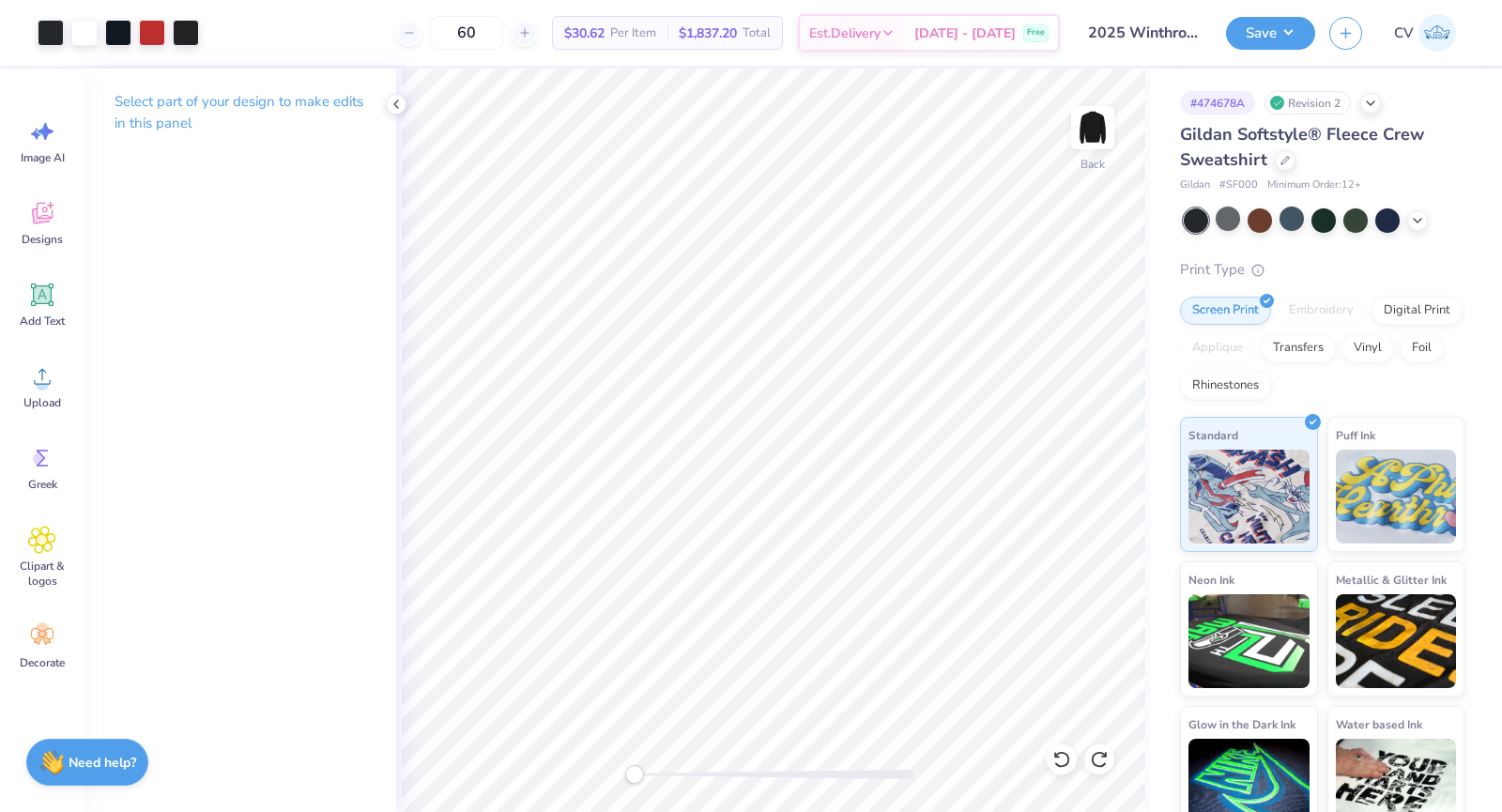
click at [690, 371] on div "Art colors 60 $30.62 Per Item $1,837.20 Total Est. Delivery [DATE] - [DATE] Fre…" at bounding box center [751, 406] width 1502 height 812
click at [48, 40] on div at bounding box center [51, 31] width 26 height 26
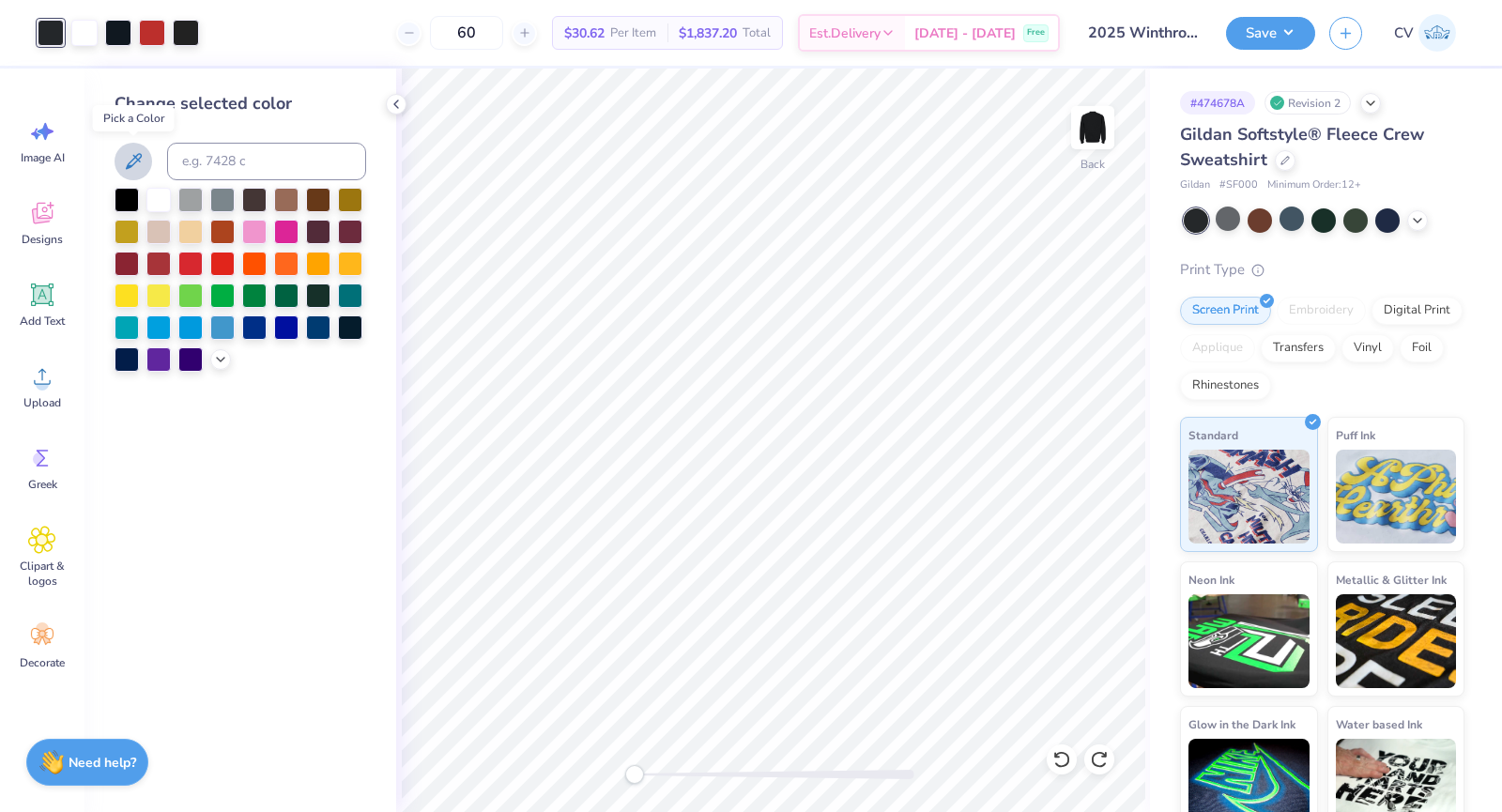
click at [134, 166] on icon at bounding box center [133, 162] width 23 height 23
click at [129, 197] on div at bounding box center [127, 199] width 25 height 25
click at [233, 168] on input at bounding box center [267, 162] width 199 height 38
type input "426"
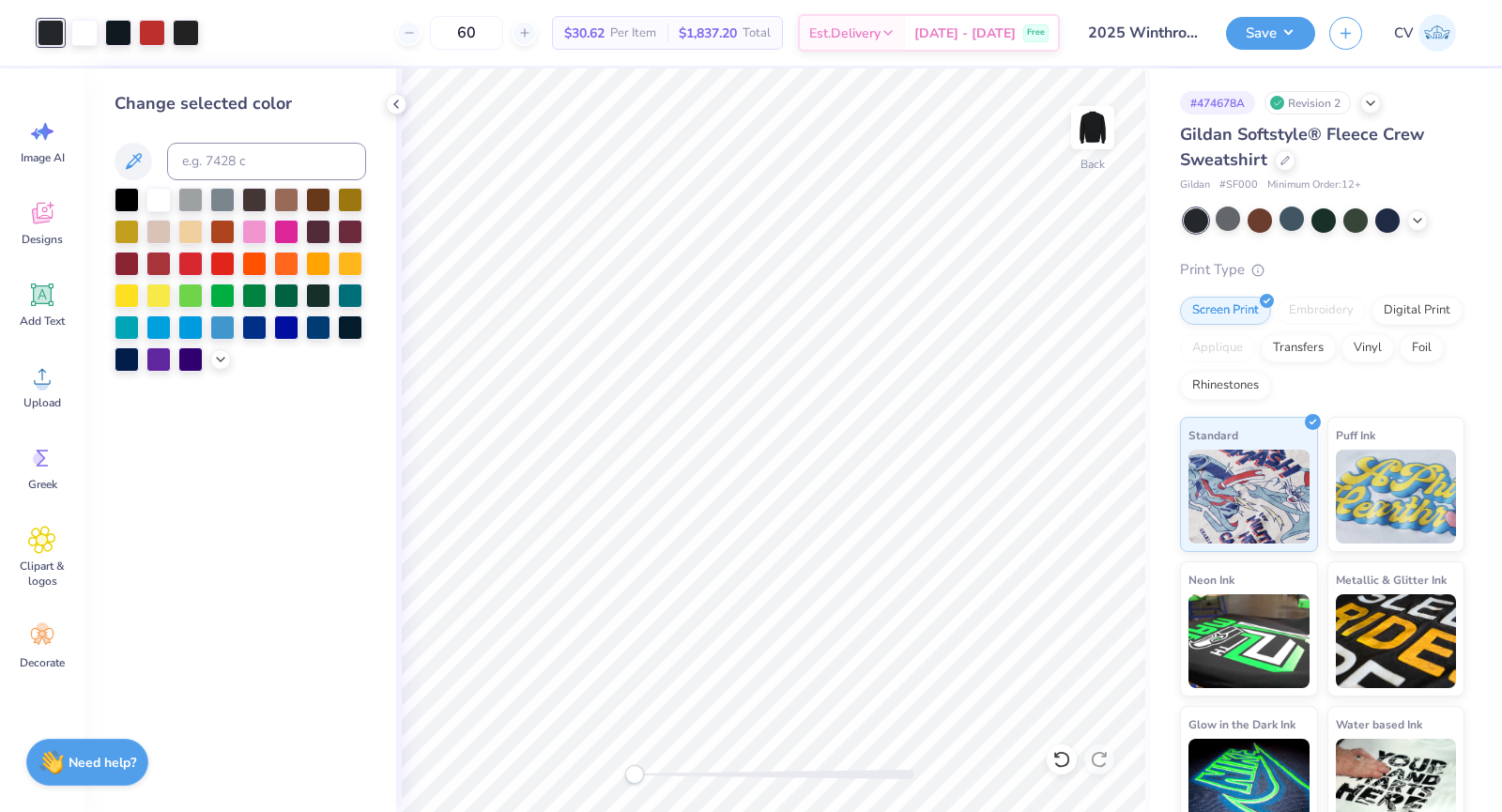
scroll to position [29, 0]
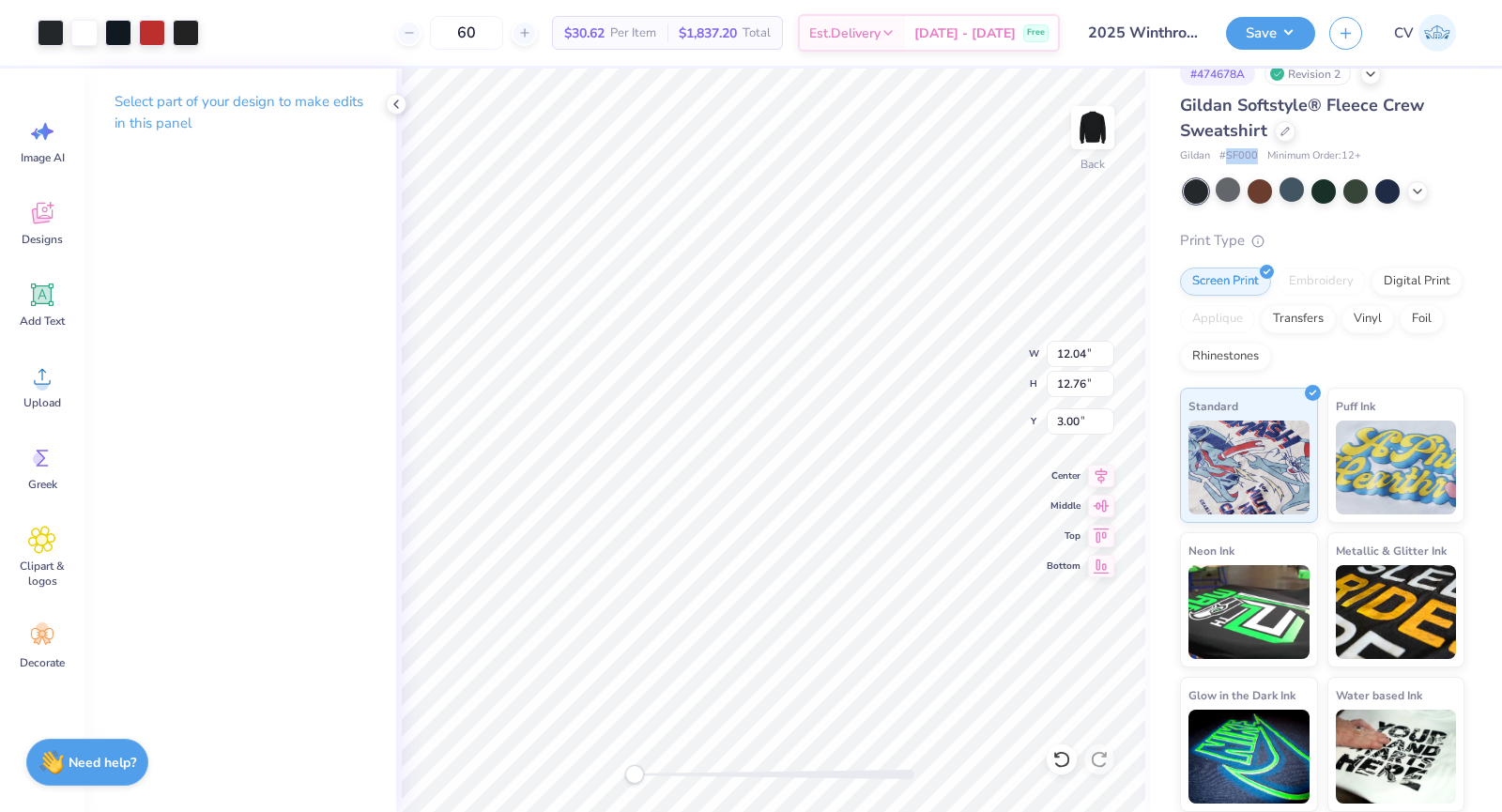
drag, startPoint x: 1257, startPoint y: 160, endPoint x: 1227, endPoint y: 158, distance: 30.1
click at [1227, 158] on div "Gildan # SF000 Minimum Order: 12 +" at bounding box center [1322, 156] width 285 height 16
copy span "SF000"
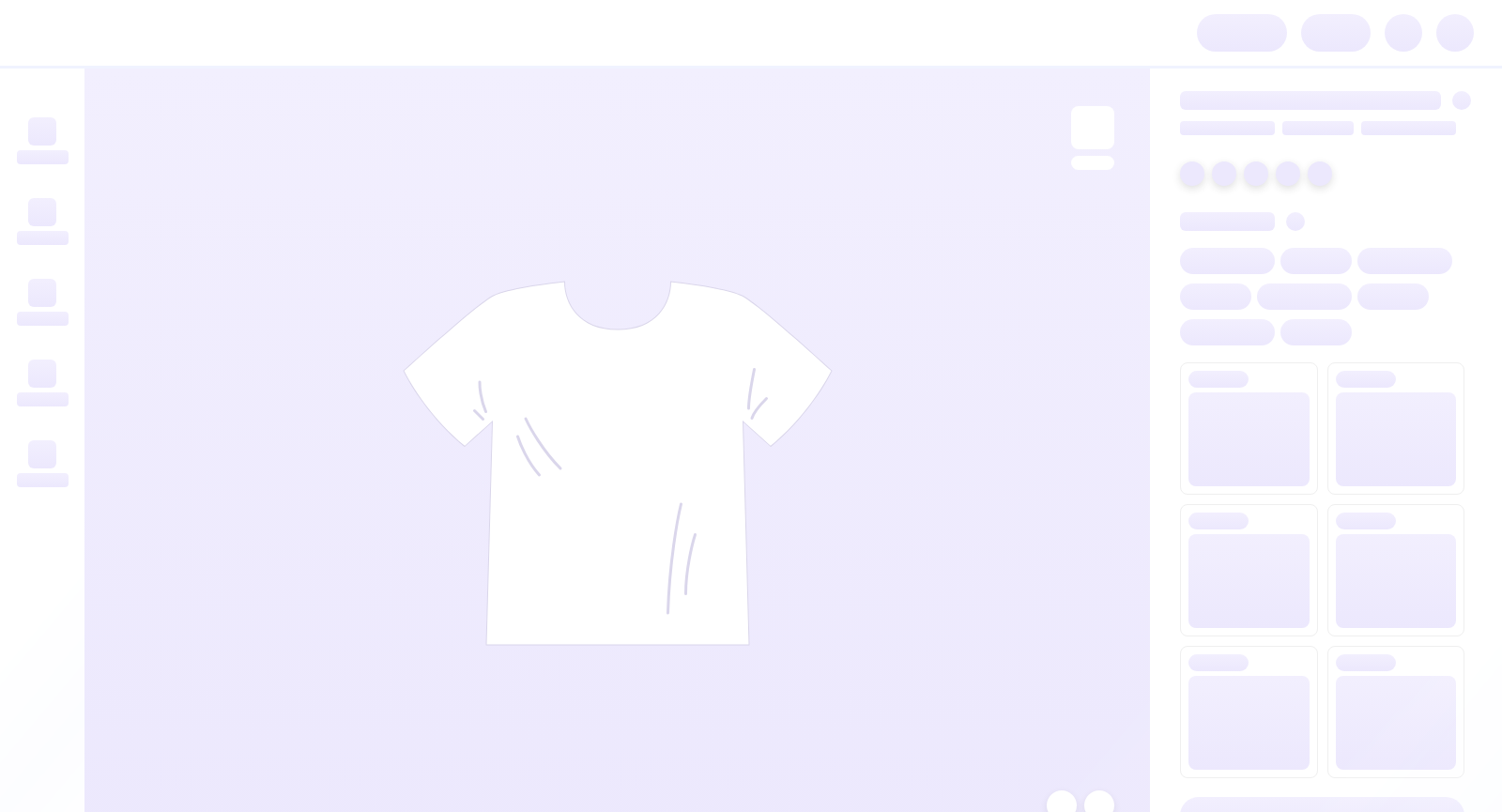
click at [686, 41] on div at bounding box center [751, 33] width 1502 height 66
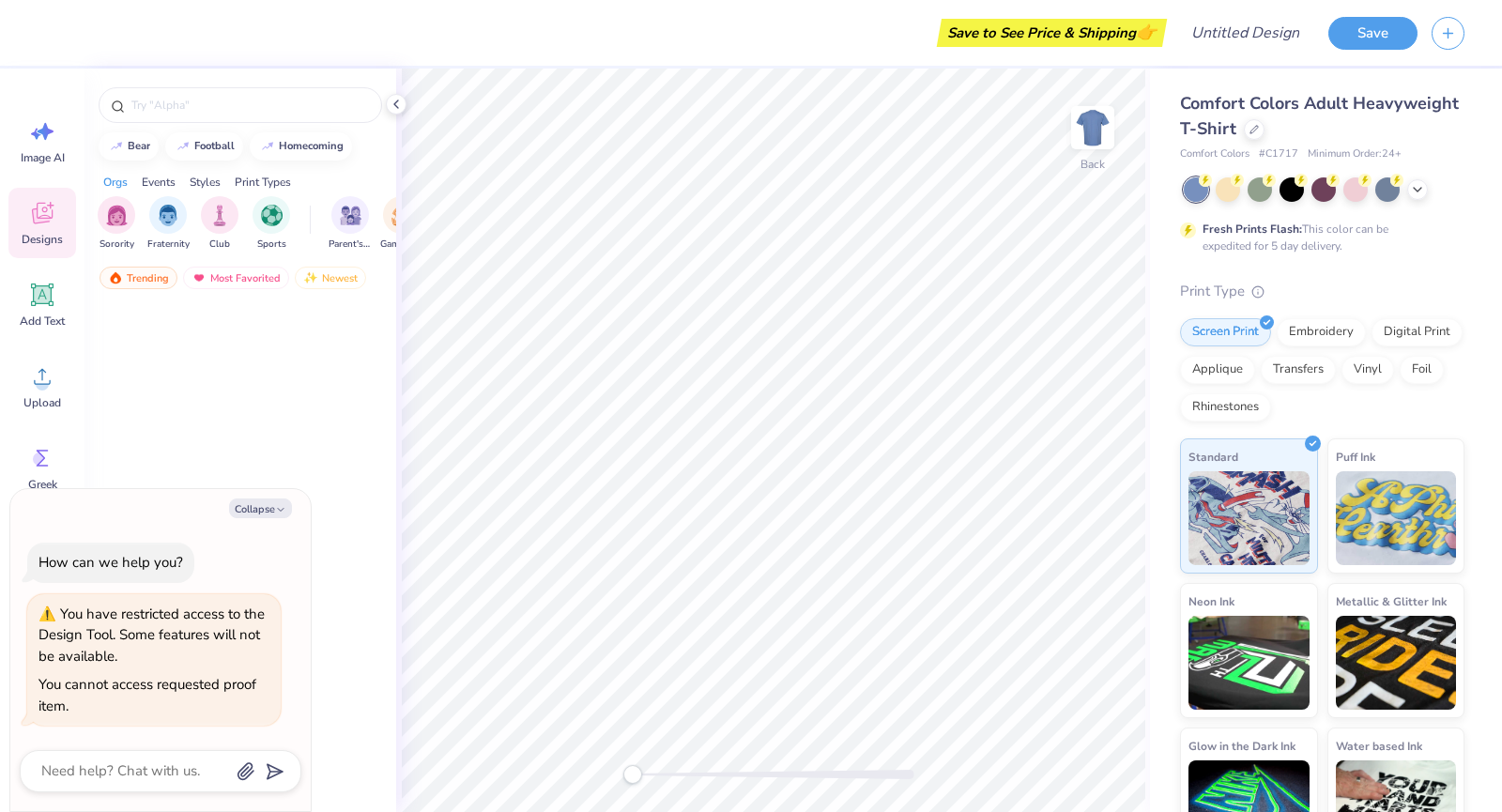
type textarea "x"
